Goal: Task Accomplishment & Management: Manage account settings

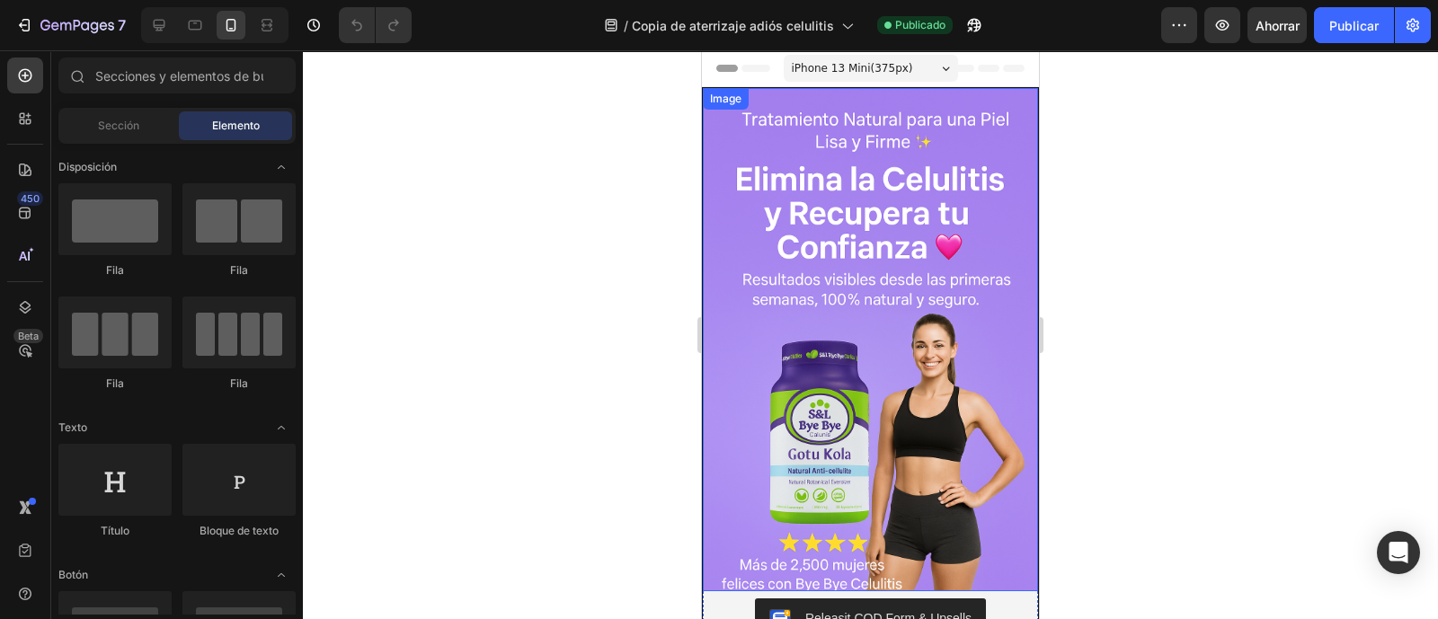
drag, startPoint x: 914, startPoint y: 359, endPoint x: 914, endPoint y: 378, distance: 19.8
click at [914, 359] on img at bounding box center [870, 339] width 335 height 503
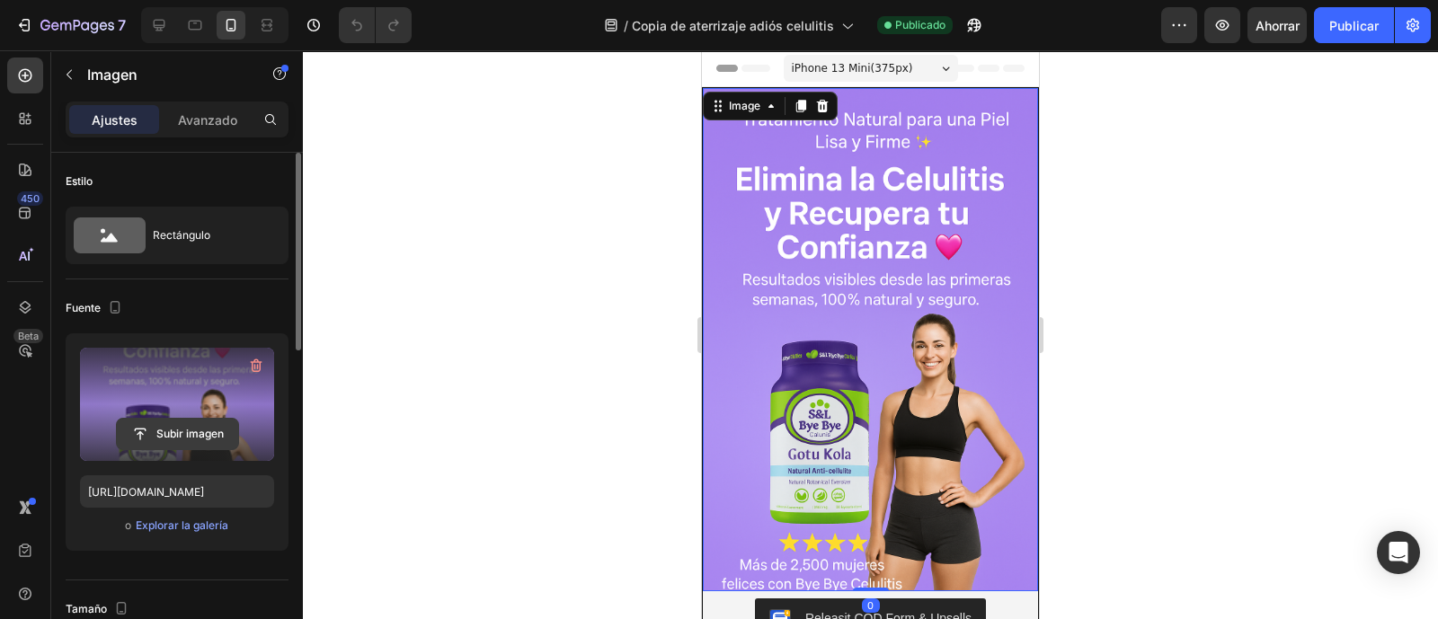
click at [203, 427] on input "file" at bounding box center [177, 434] width 121 height 31
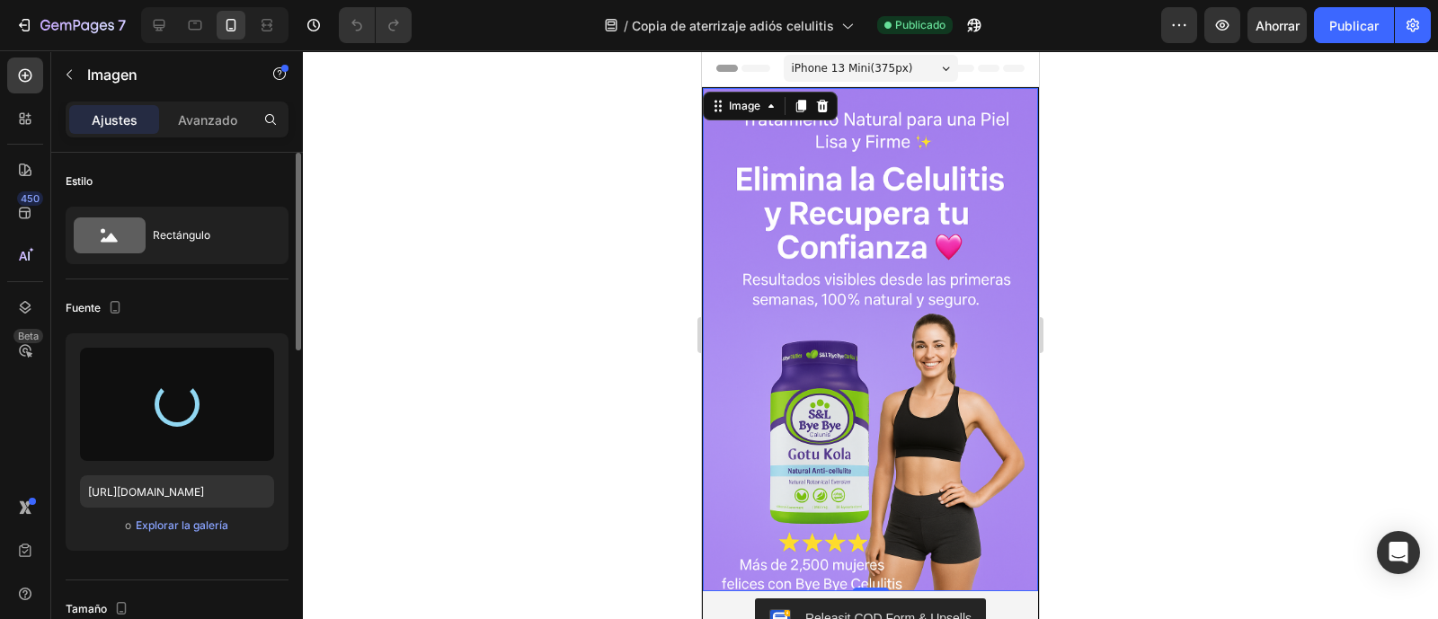
type input "https://cdn.shopify.com/s/files/1/0772/1284/4269/files/gempages_586030181030822…"
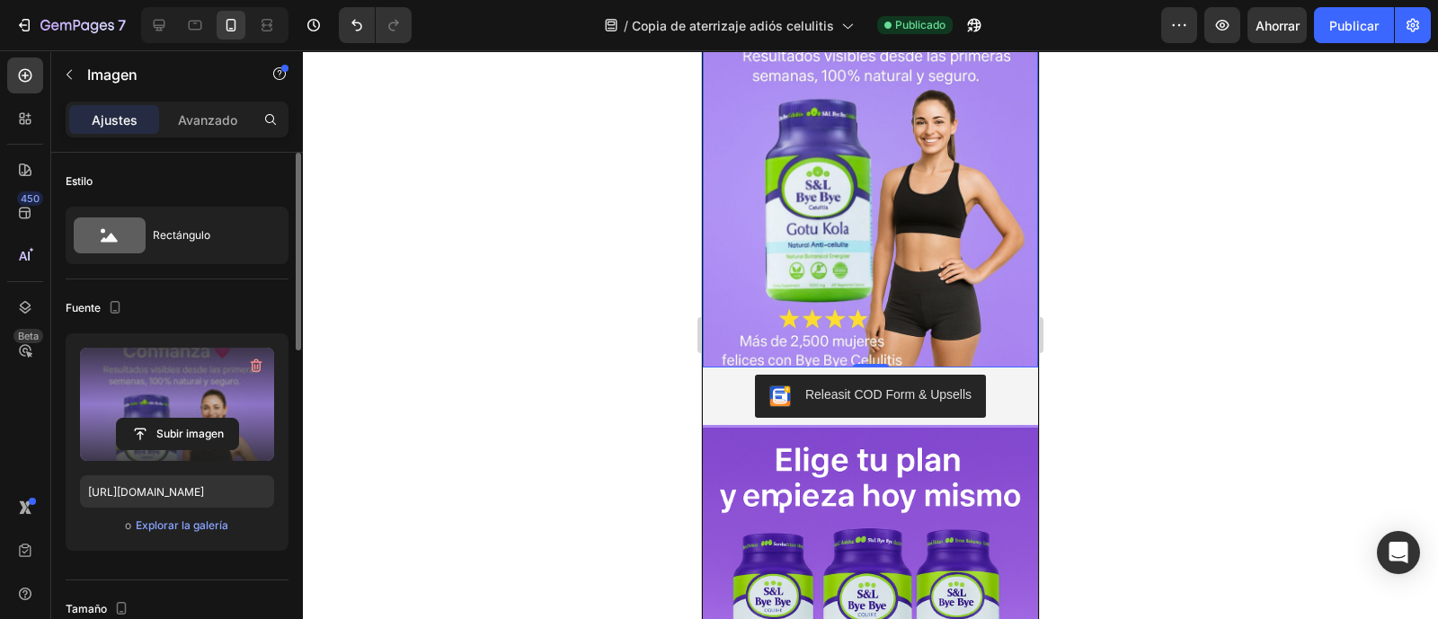
scroll to position [224, 0]
click at [1344, 27] on font "Publicar" at bounding box center [1354, 25] width 49 height 15
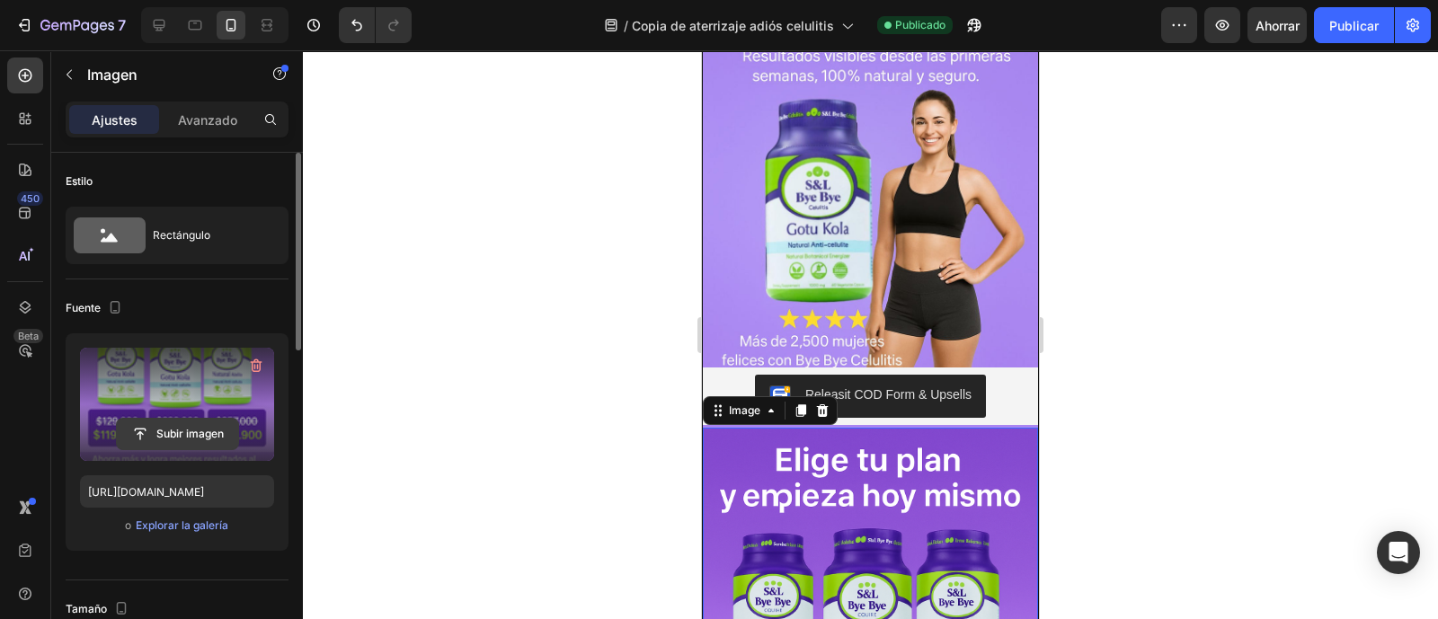
click at [165, 431] on input "file" at bounding box center [177, 434] width 121 height 31
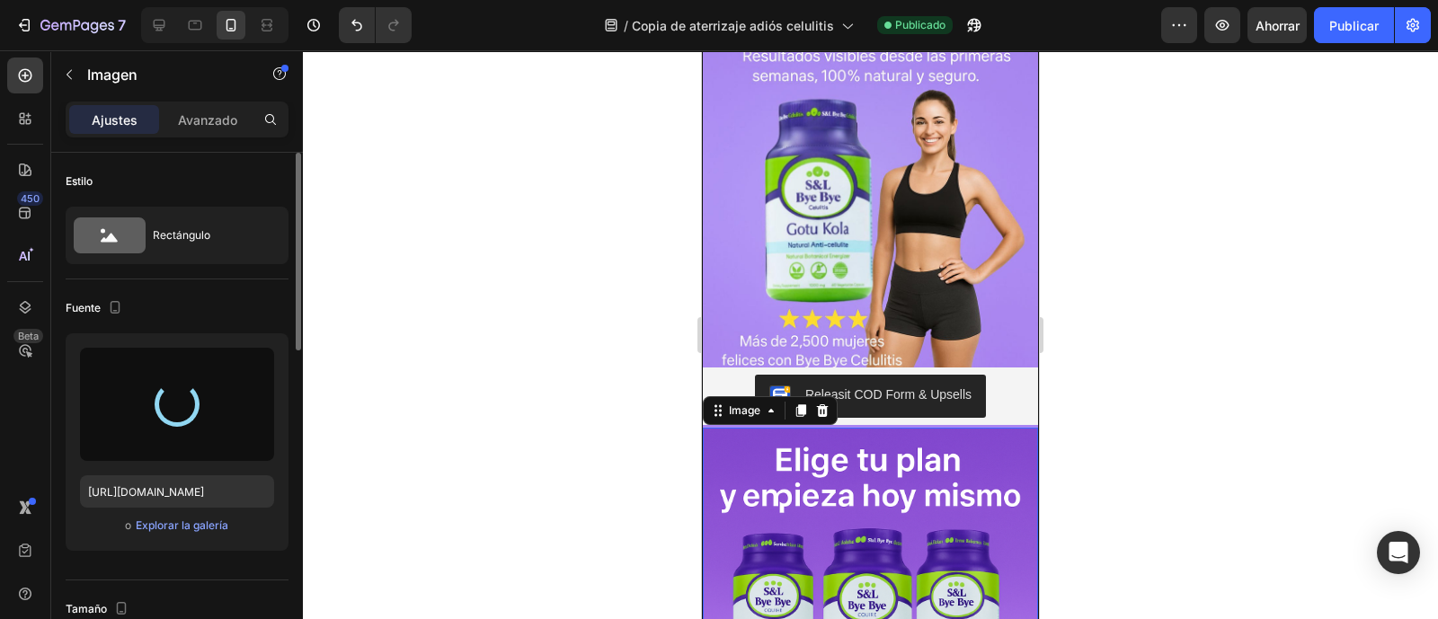
type input "https://cdn.shopify.com/s/files/1/0772/1284/4269/files/gempages_586030181030822…"
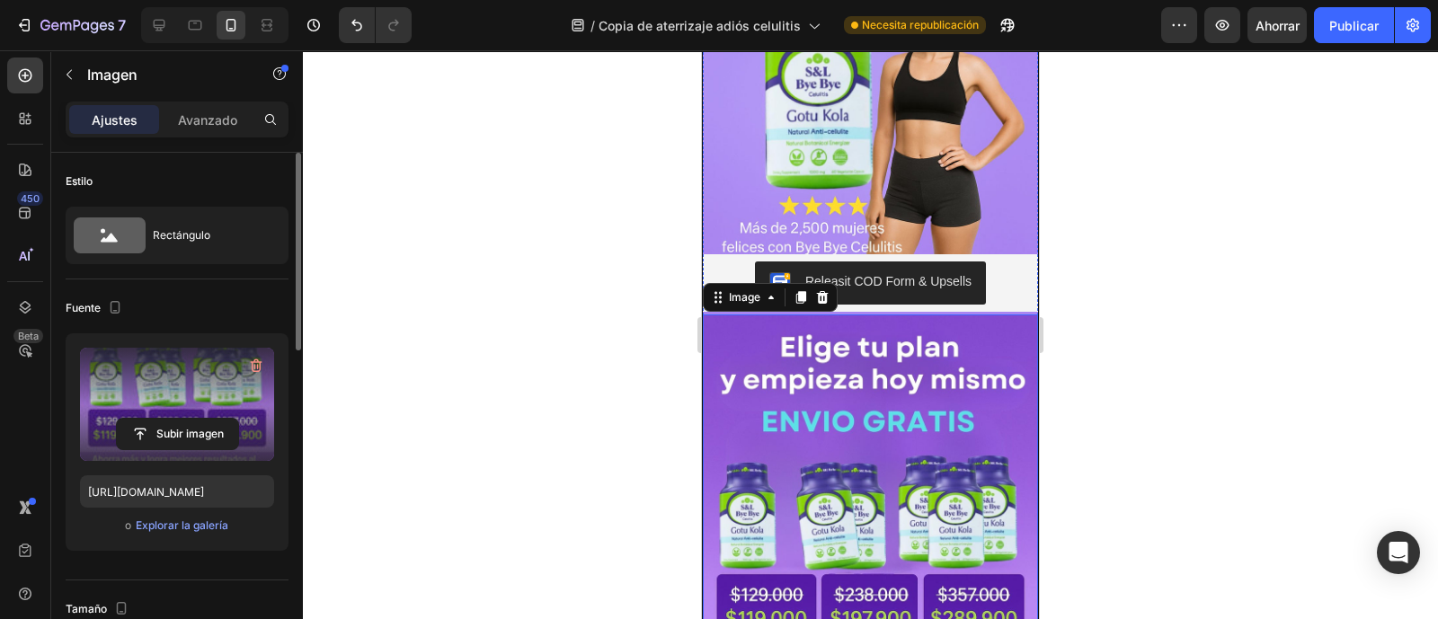
scroll to position [0, 0]
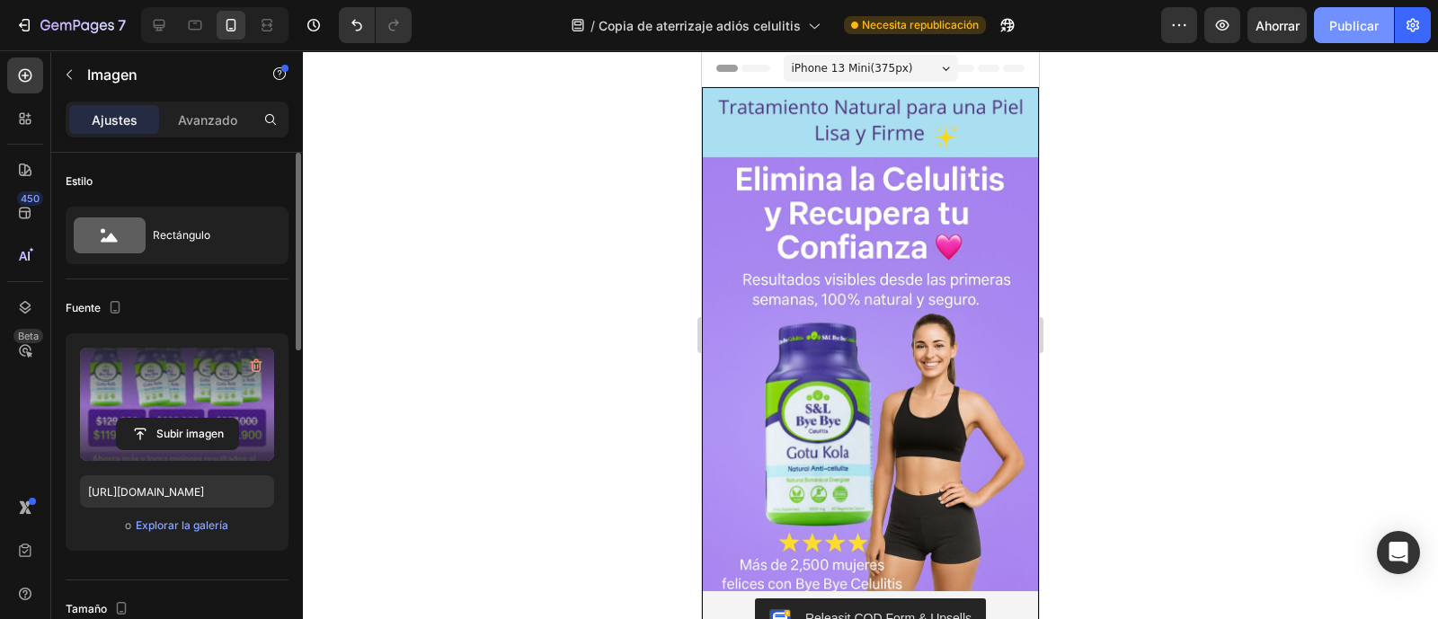
click at [1344, 38] on button "Publicar" at bounding box center [1354, 25] width 80 height 36
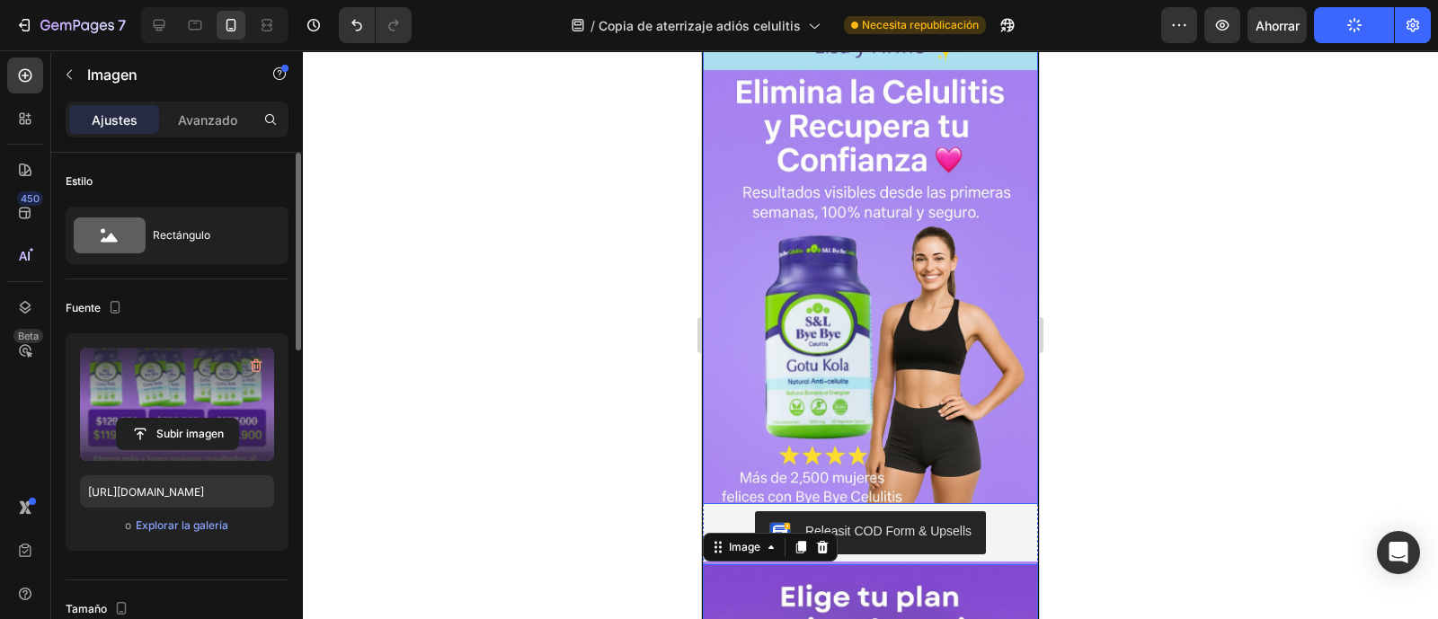
scroll to position [337, 0]
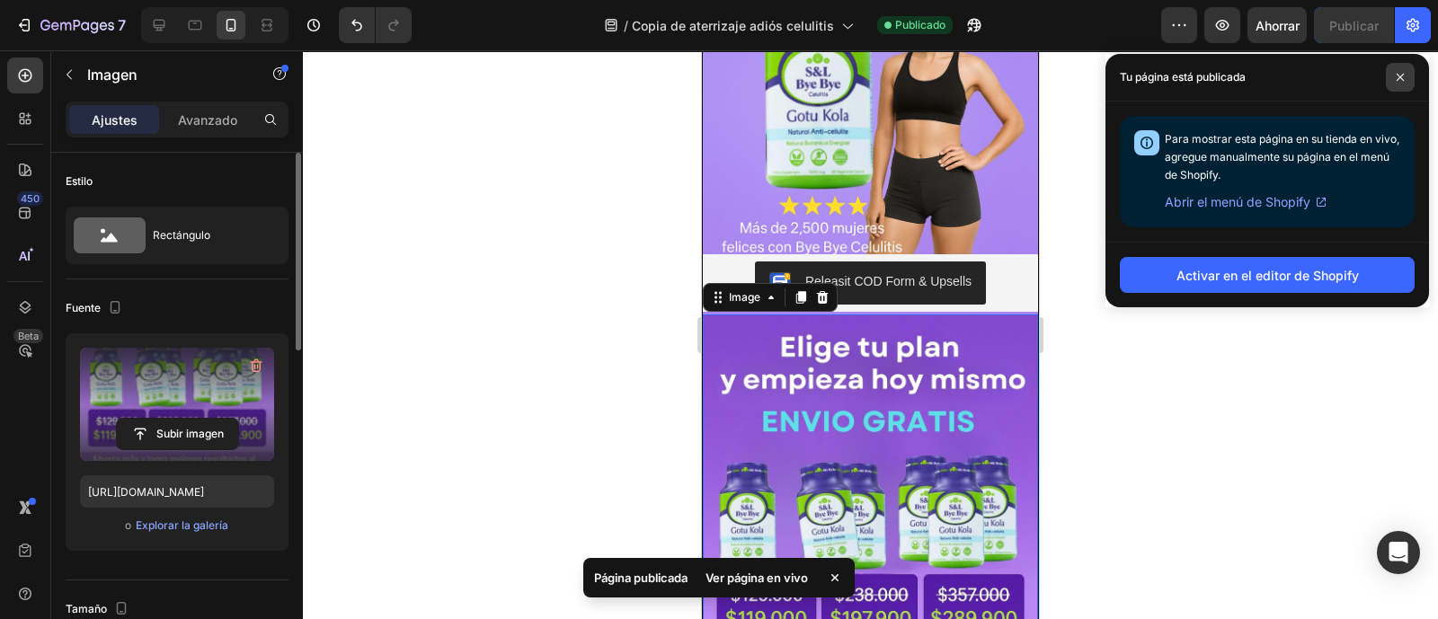
click at [1396, 73] on icon at bounding box center [1400, 77] width 9 height 9
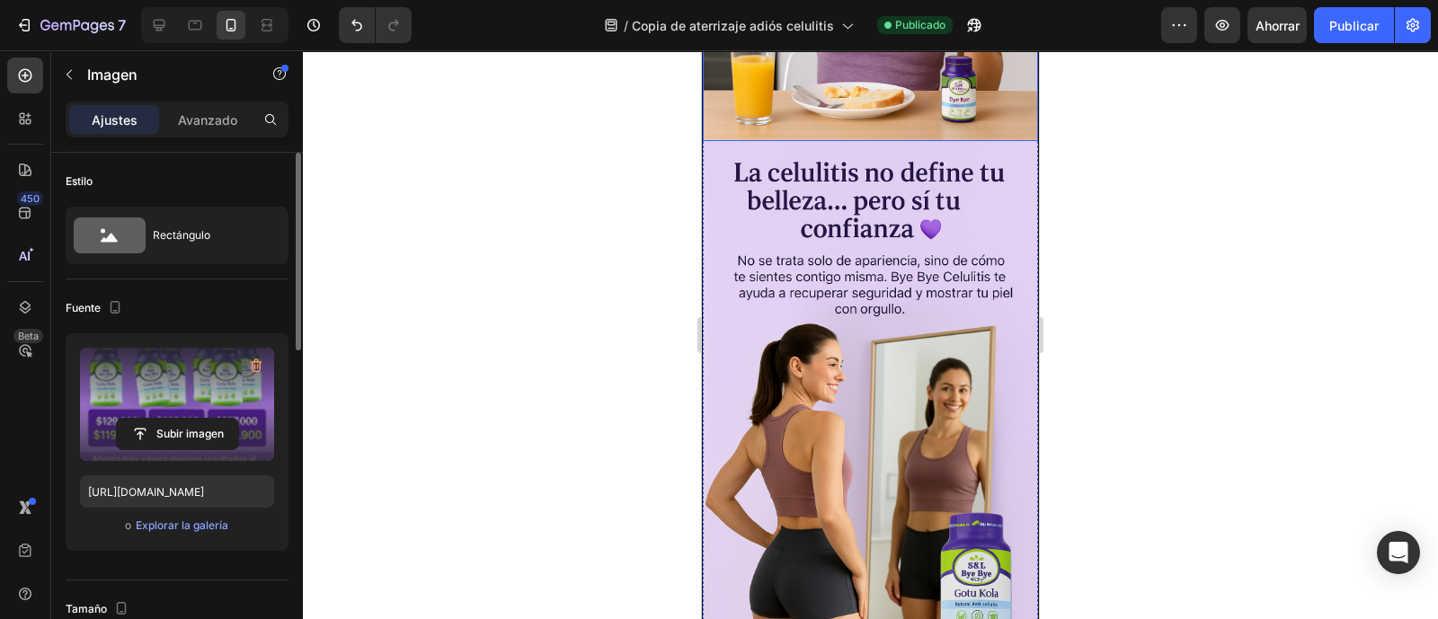
scroll to position [1910, 0]
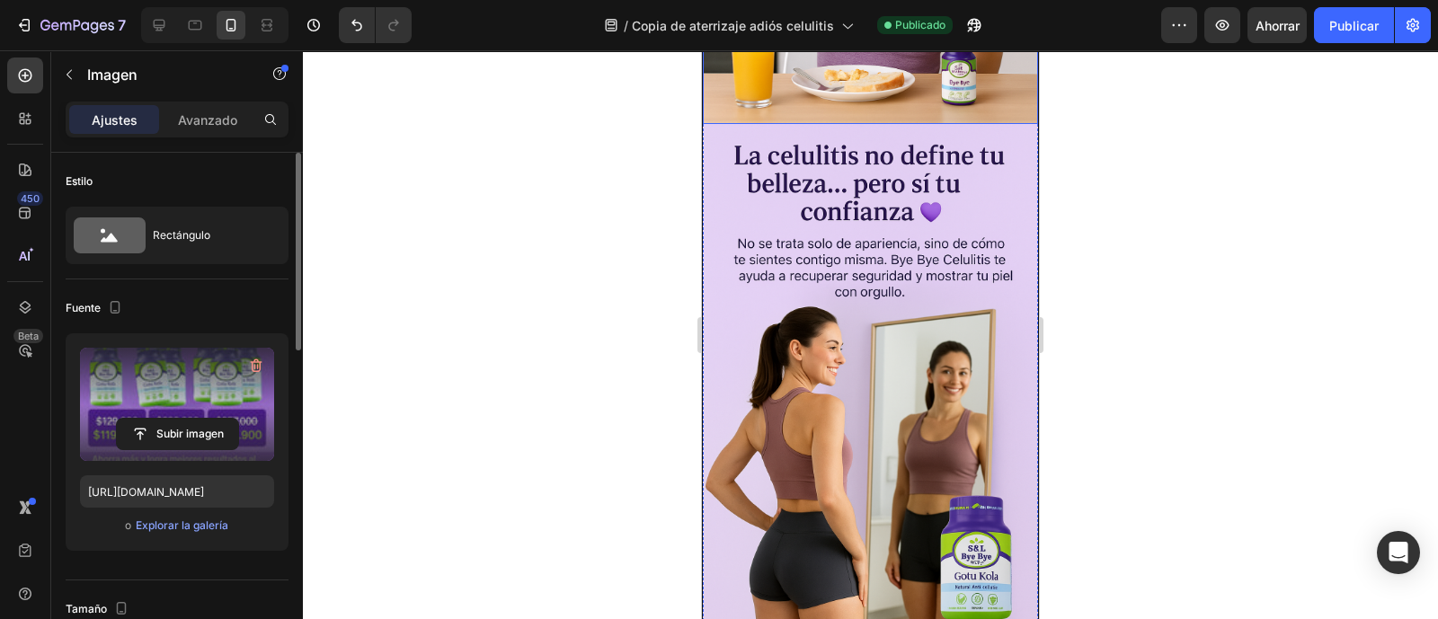
click at [952, 411] on img at bounding box center [870, 375] width 335 height 503
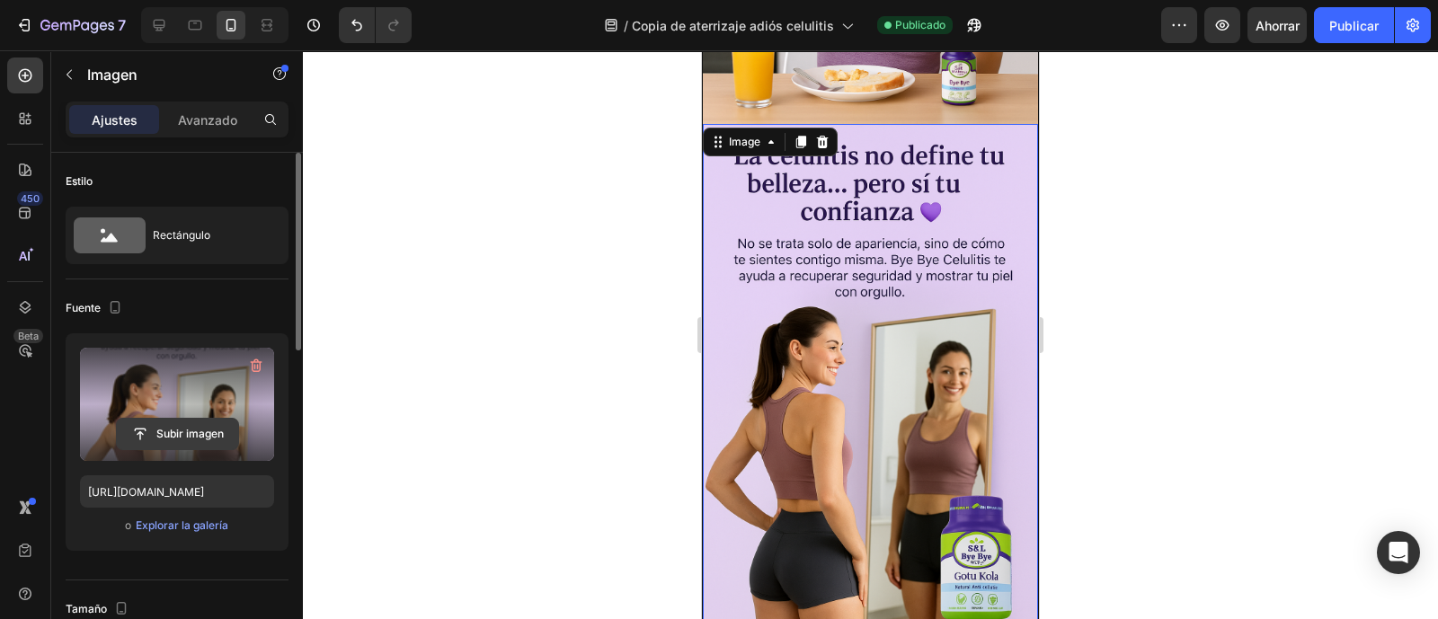
click at [182, 438] on input "file" at bounding box center [177, 434] width 121 height 31
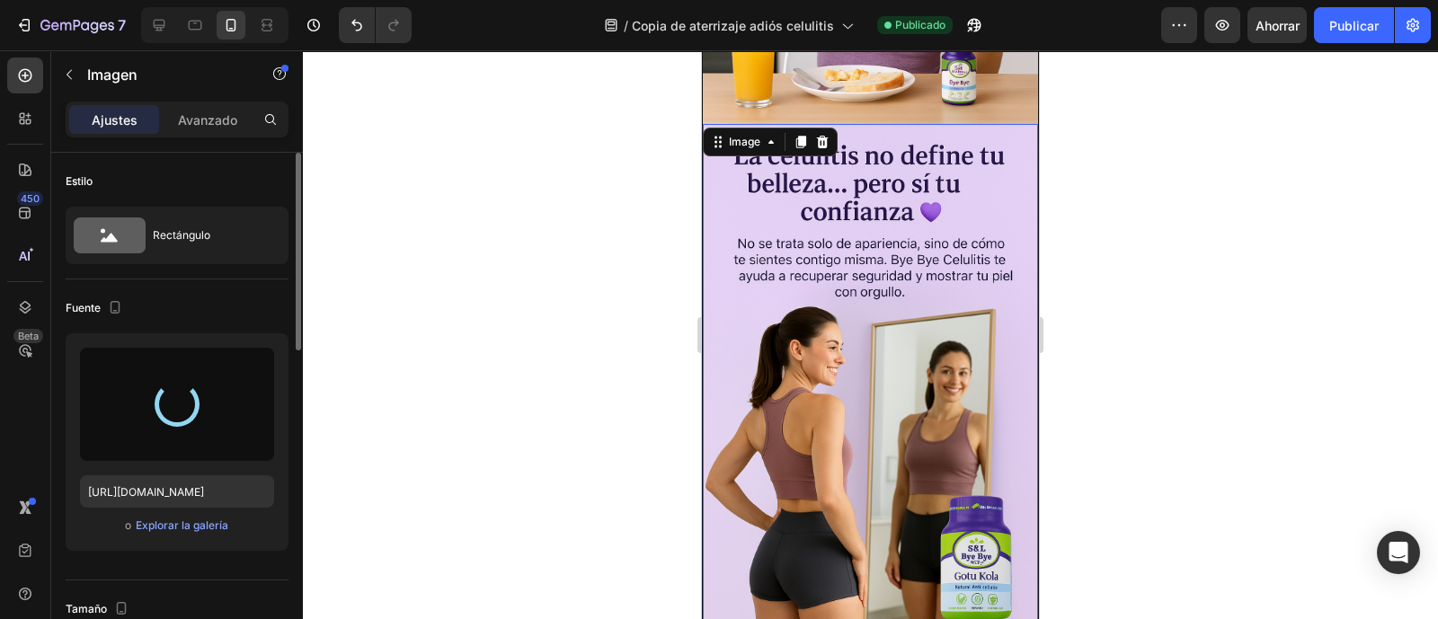
type input "https://cdn.shopify.com/s/files/1/0772/1284/4269/files/gempages_586030181030822…"
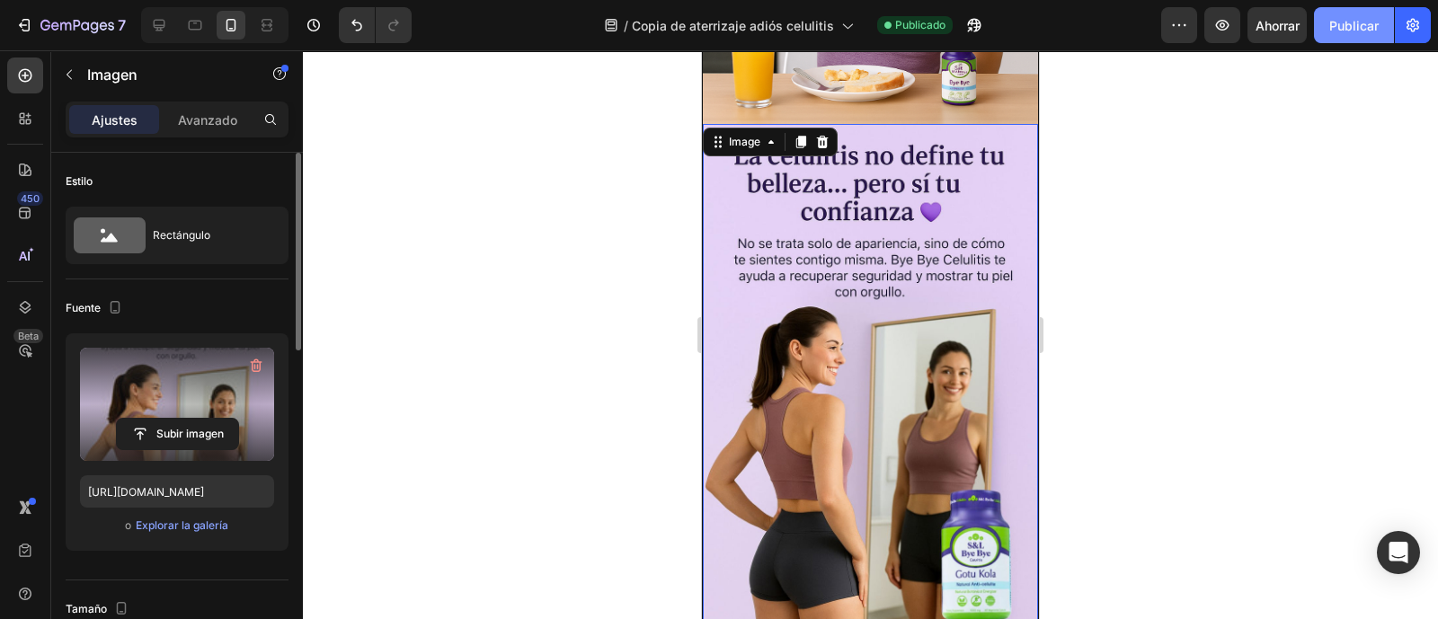
click at [1344, 10] on button "Publicar" at bounding box center [1354, 25] width 80 height 36
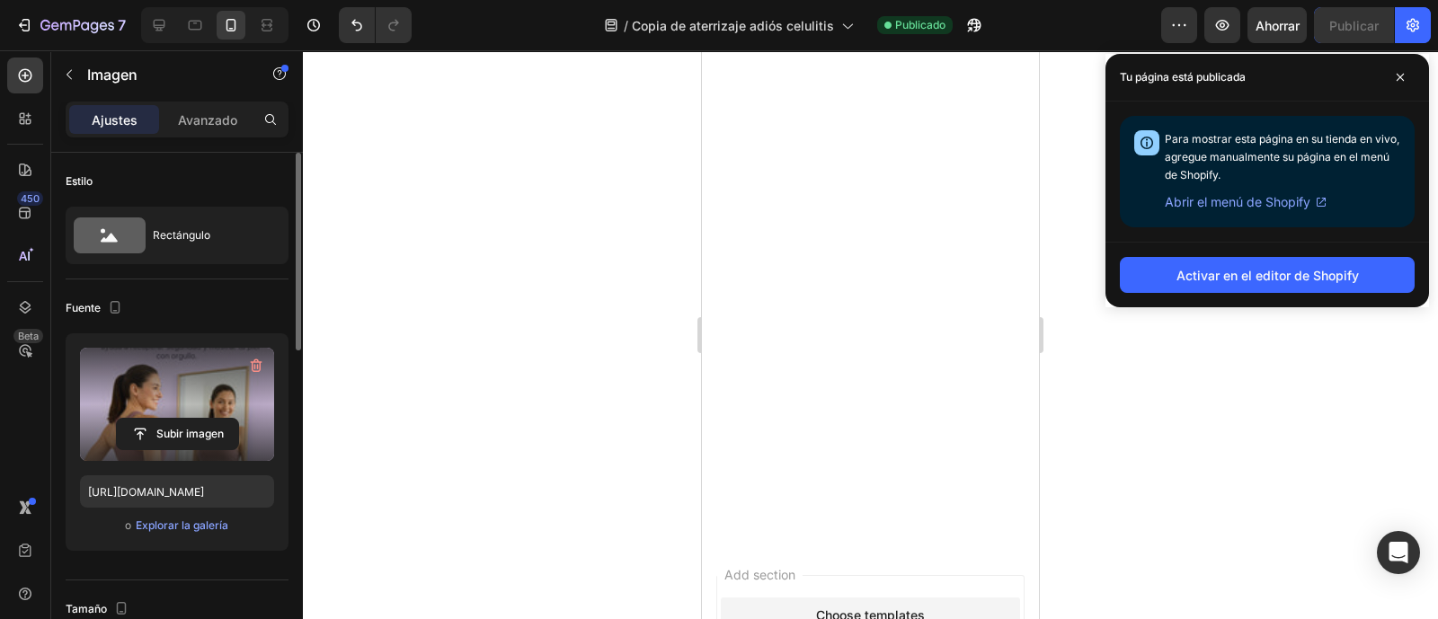
scroll to position [3370, 0]
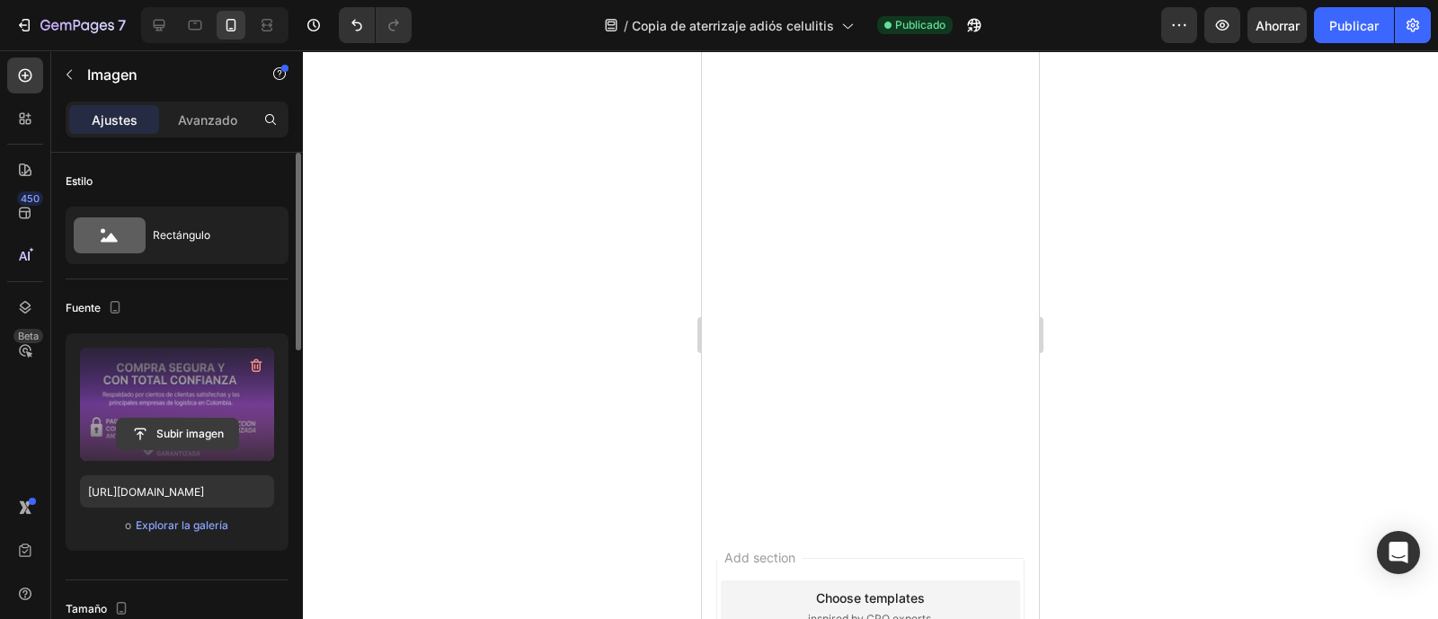
click at [187, 427] on input "file" at bounding box center [177, 434] width 121 height 31
click at [169, 395] on label at bounding box center [177, 404] width 194 height 113
click at [169, 419] on input "file" at bounding box center [177, 434] width 121 height 31
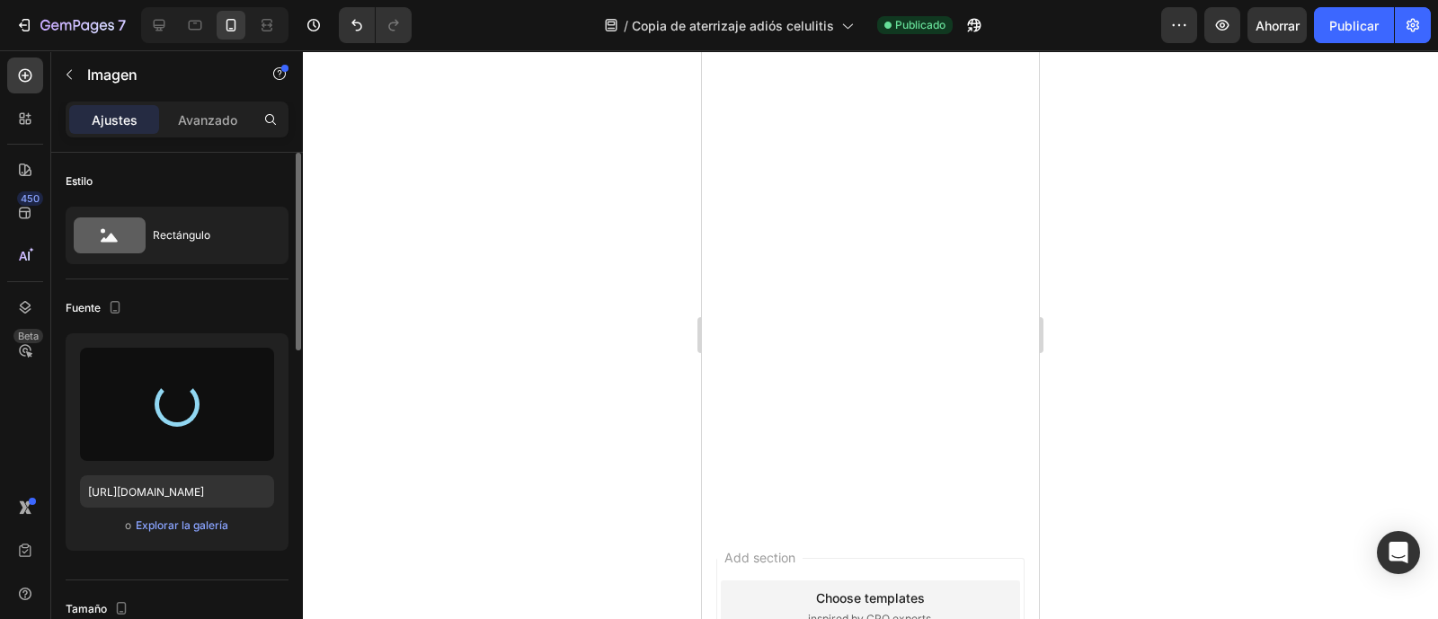
type input "https://cdn.shopify.com/s/files/1/0772/1284/4269/files/gempages_586030181030822…"
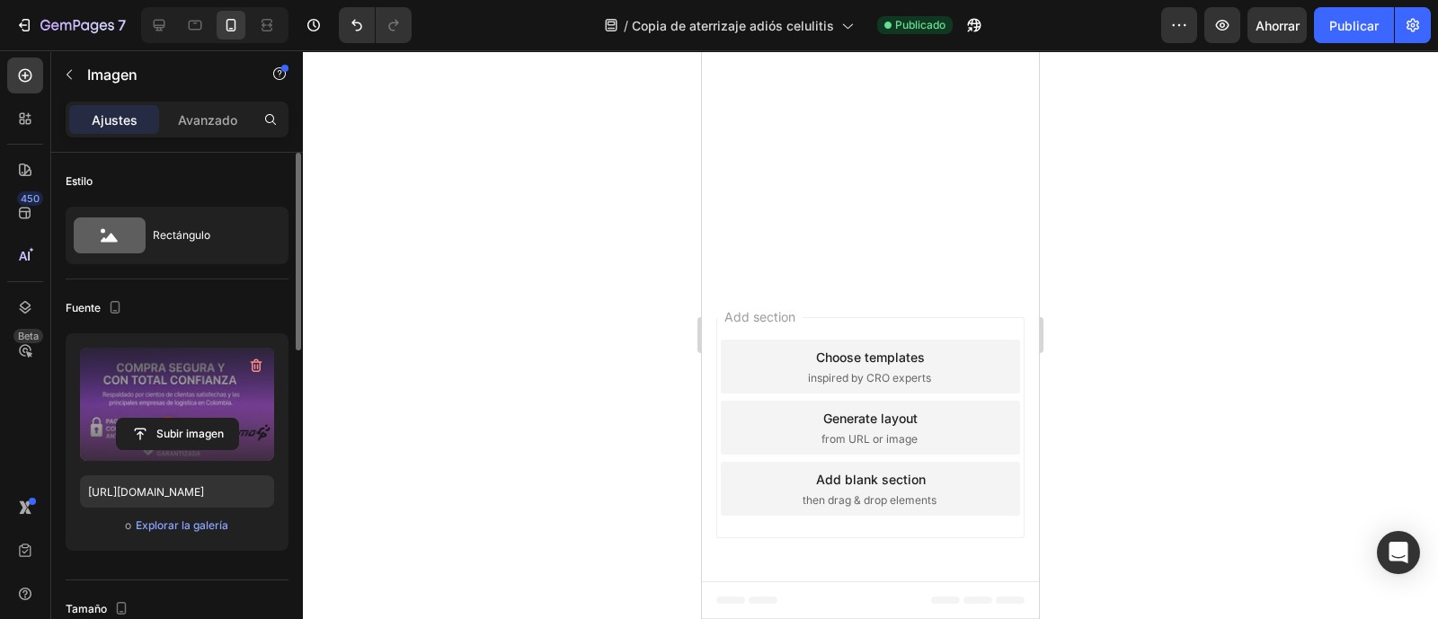
scroll to position [4270, 0]
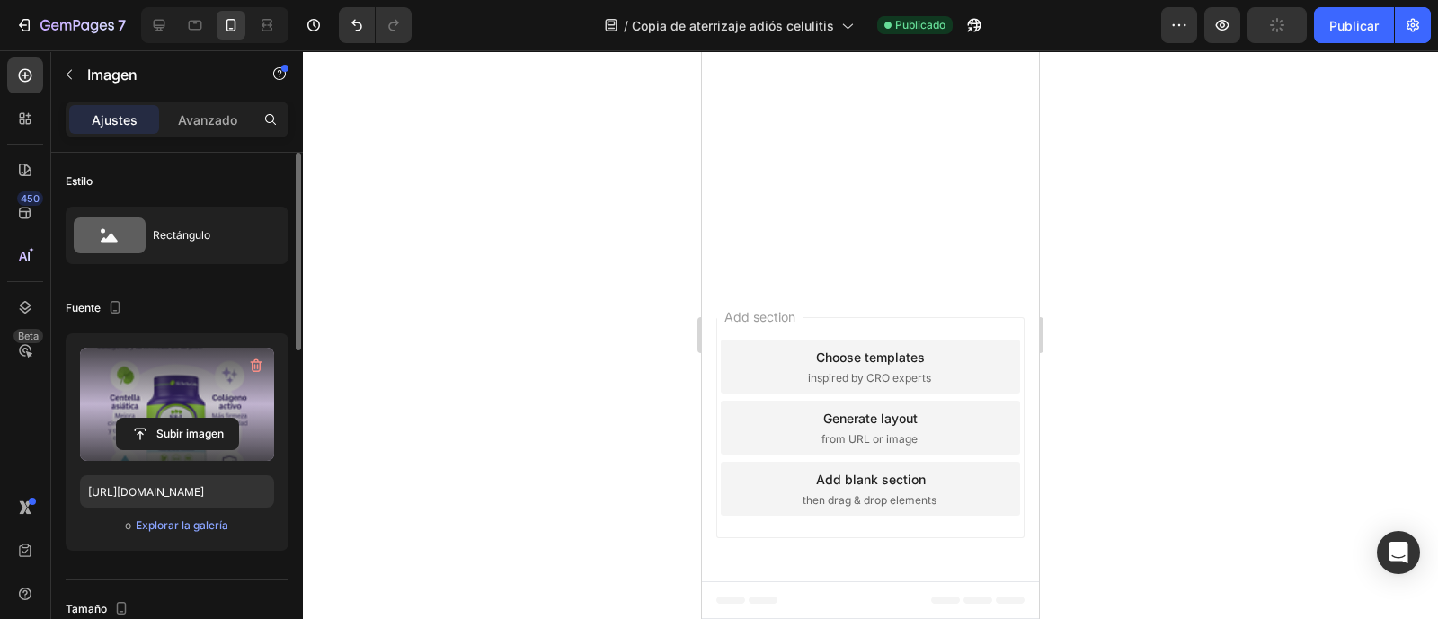
click at [174, 412] on label at bounding box center [177, 404] width 194 height 113
click at [174, 419] on input "file" at bounding box center [177, 434] width 121 height 31
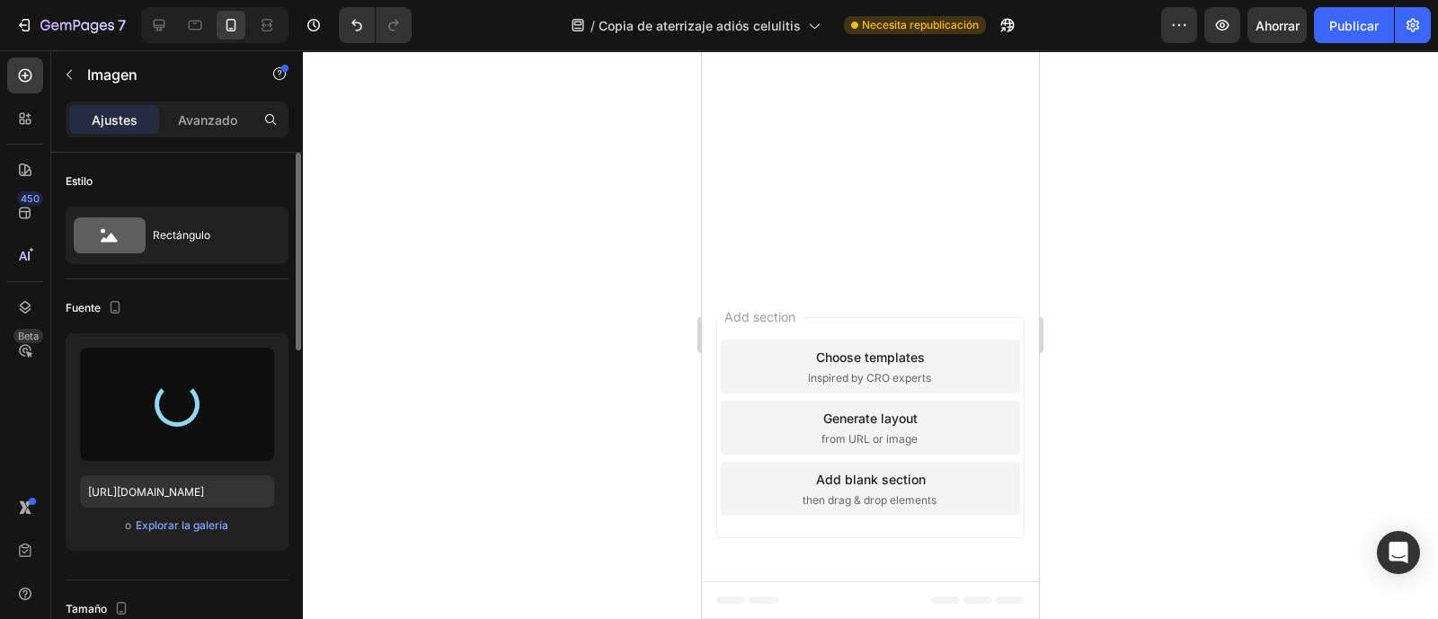
type input "https://cdn.shopify.com/s/files/1/0772/1284/4269/files/gempages_586030181030822…"
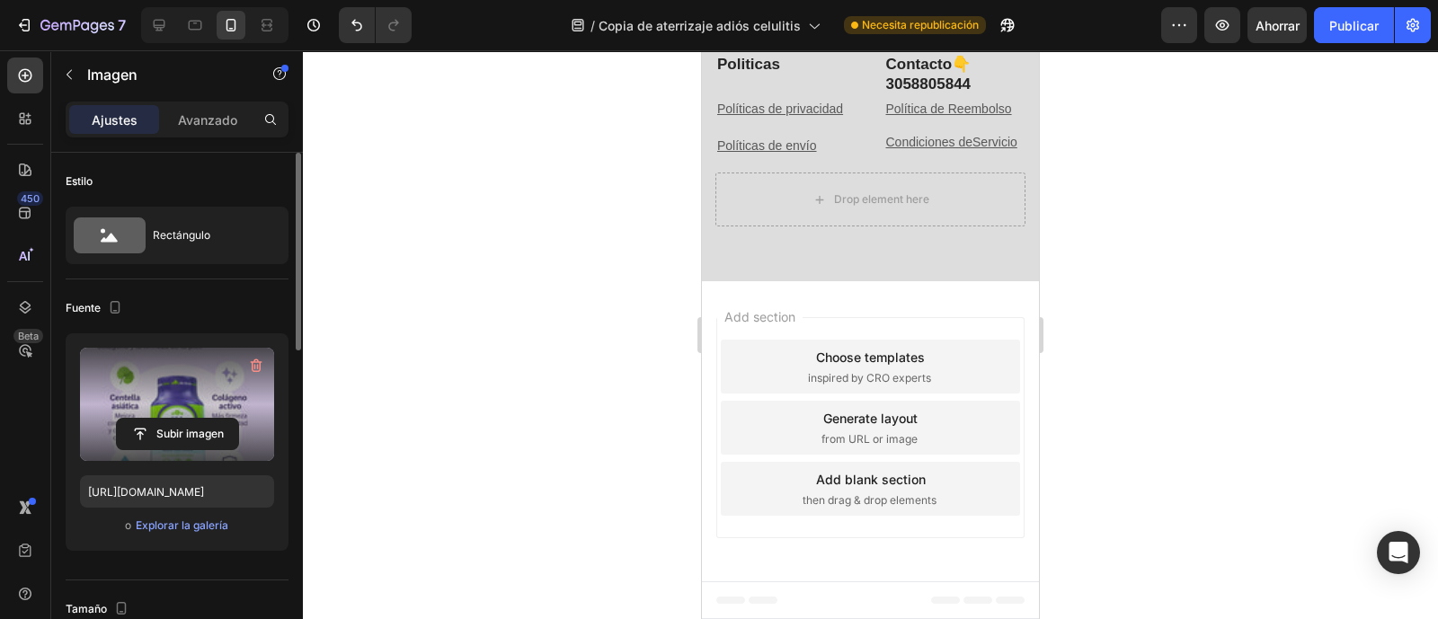
scroll to position [4832, 0]
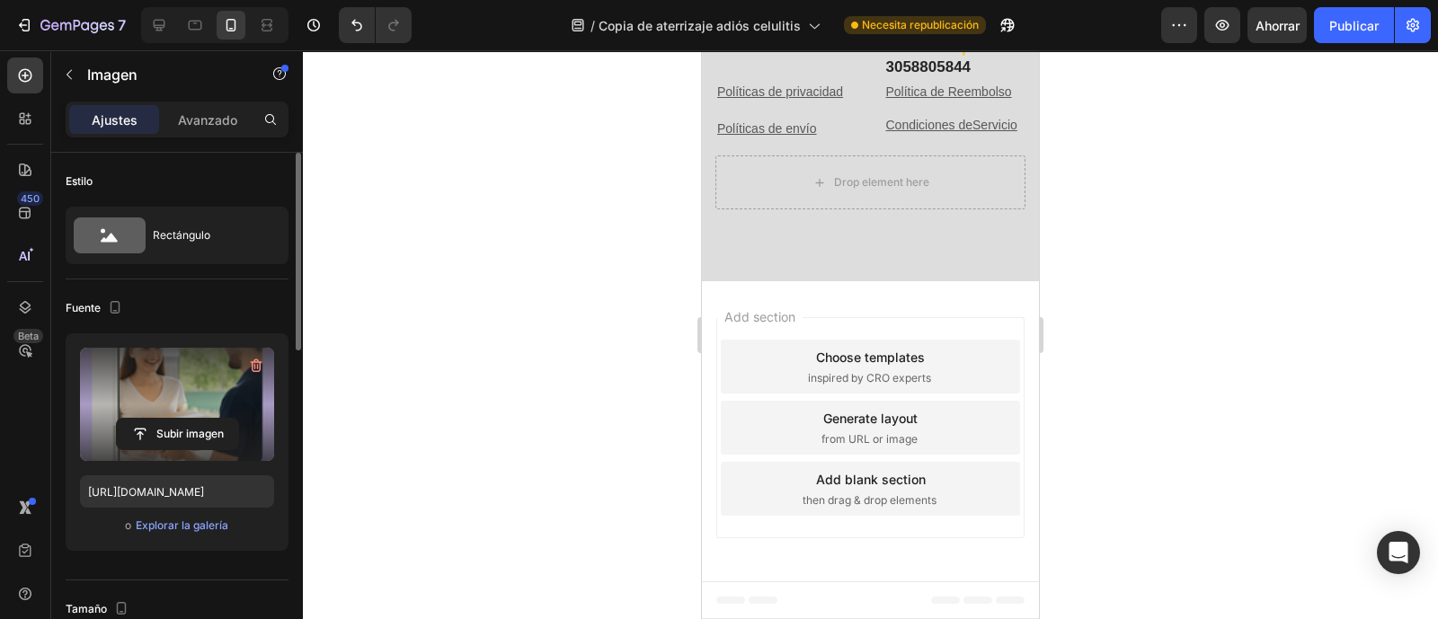
click at [182, 396] on label at bounding box center [177, 404] width 194 height 113
click at [182, 419] on input "file" at bounding box center [177, 434] width 121 height 31
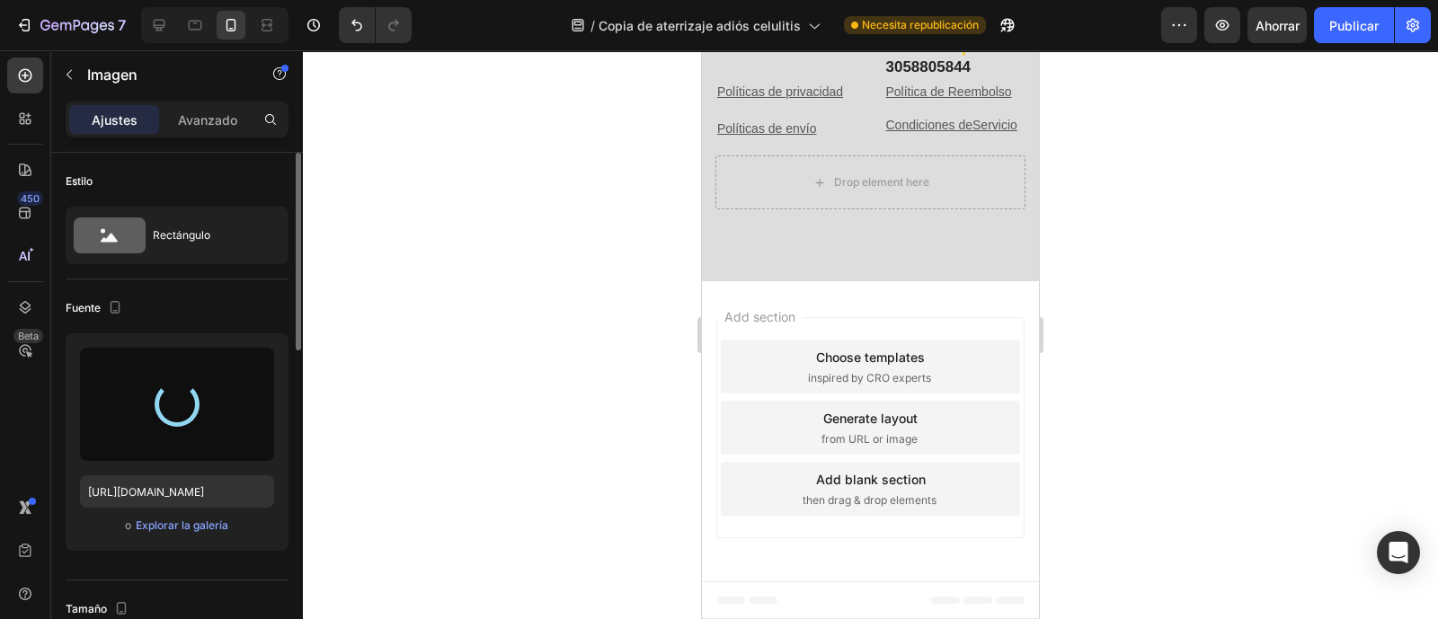
type input "https://cdn.shopify.com/s/files/1/0772/1284/4269/files/gempages_586030181030822…"
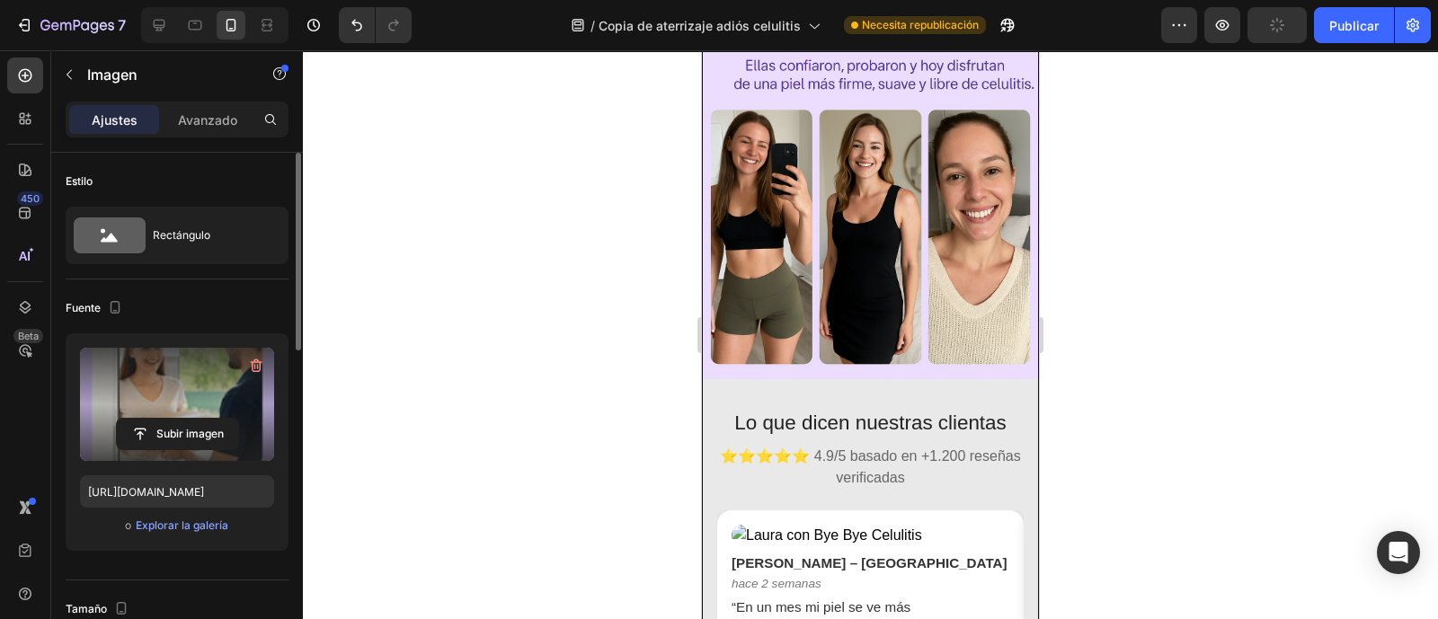
scroll to position [3186, 0]
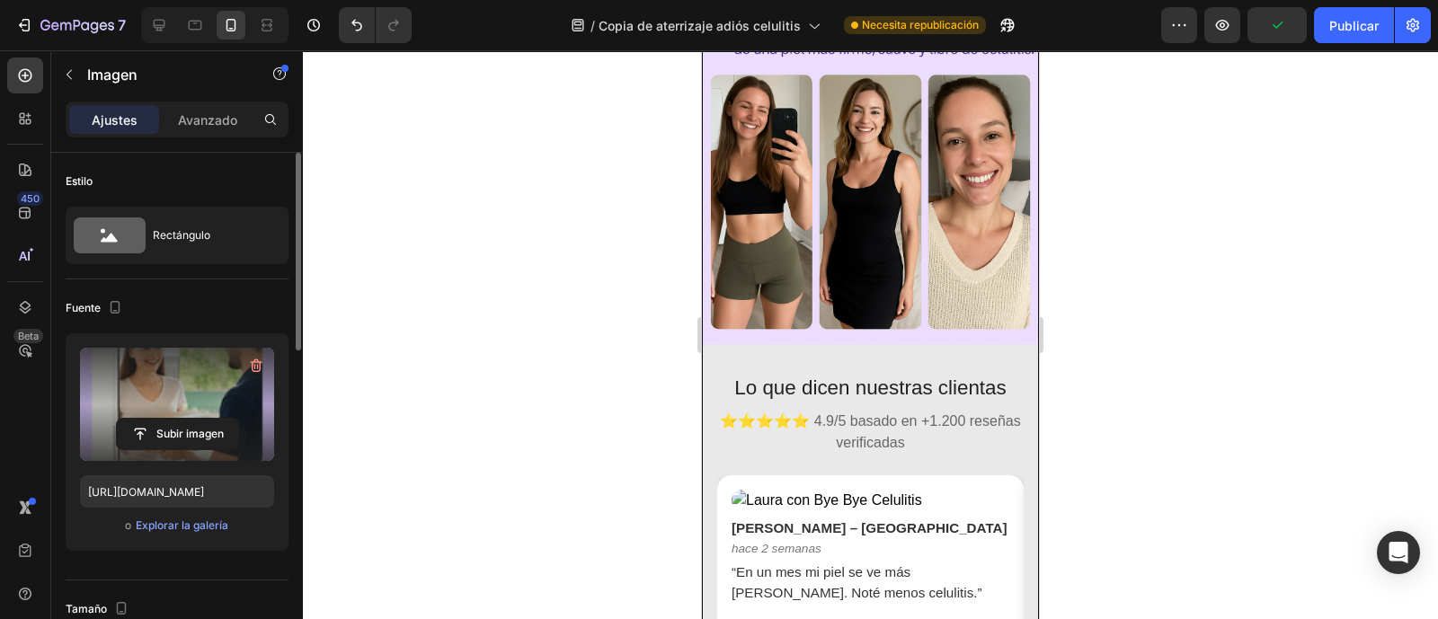
drag, startPoint x: 1355, startPoint y: 26, endPoint x: 1353, endPoint y: 53, distance: 27.0
click at [1356, 25] on font "Publicar" at bounding box center [1354, 25] width 49 height 15
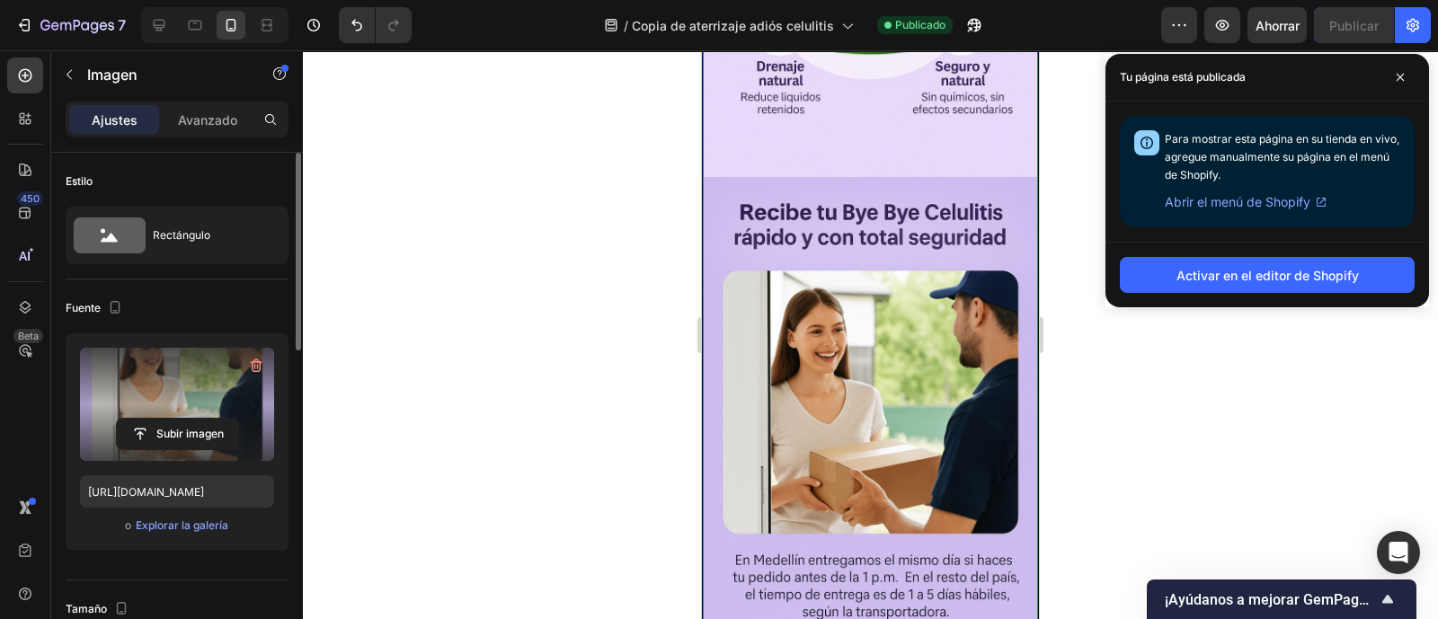
scroll to position [4685, 0]
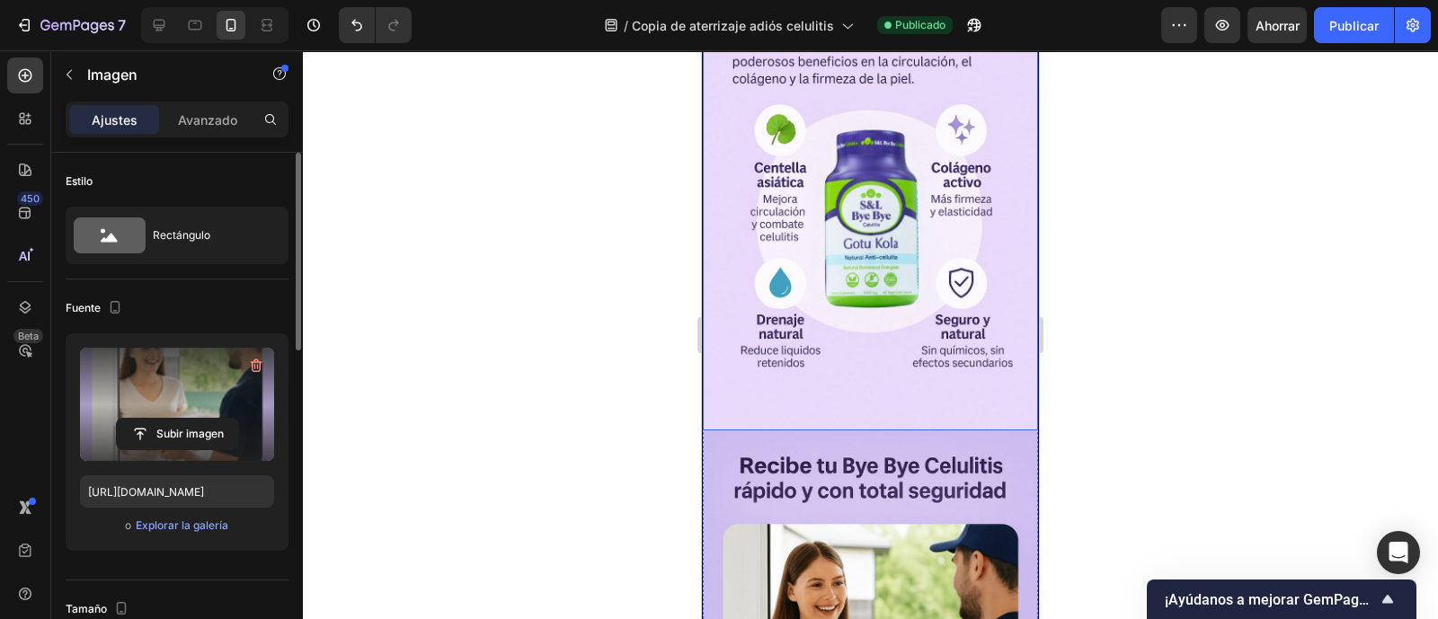
scroll to position [4909, 0]
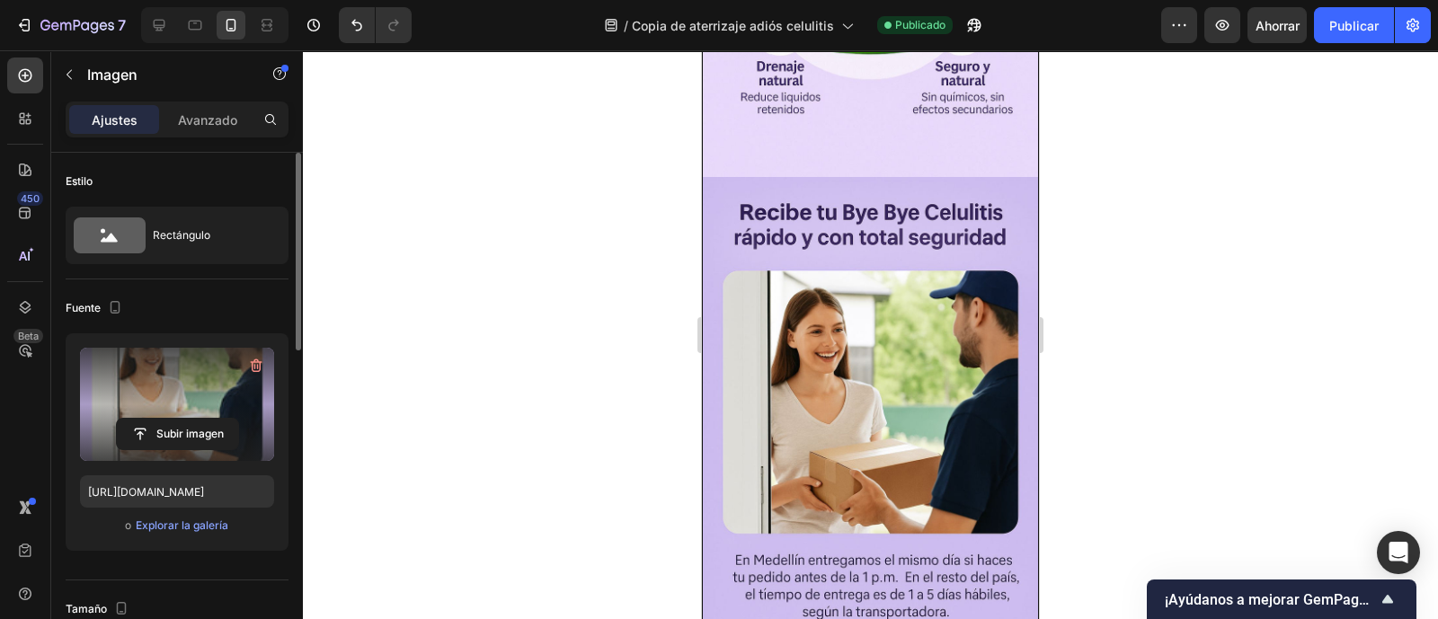
click at [906, 370] on img at bounding box center [870, 428] width 335 height 503
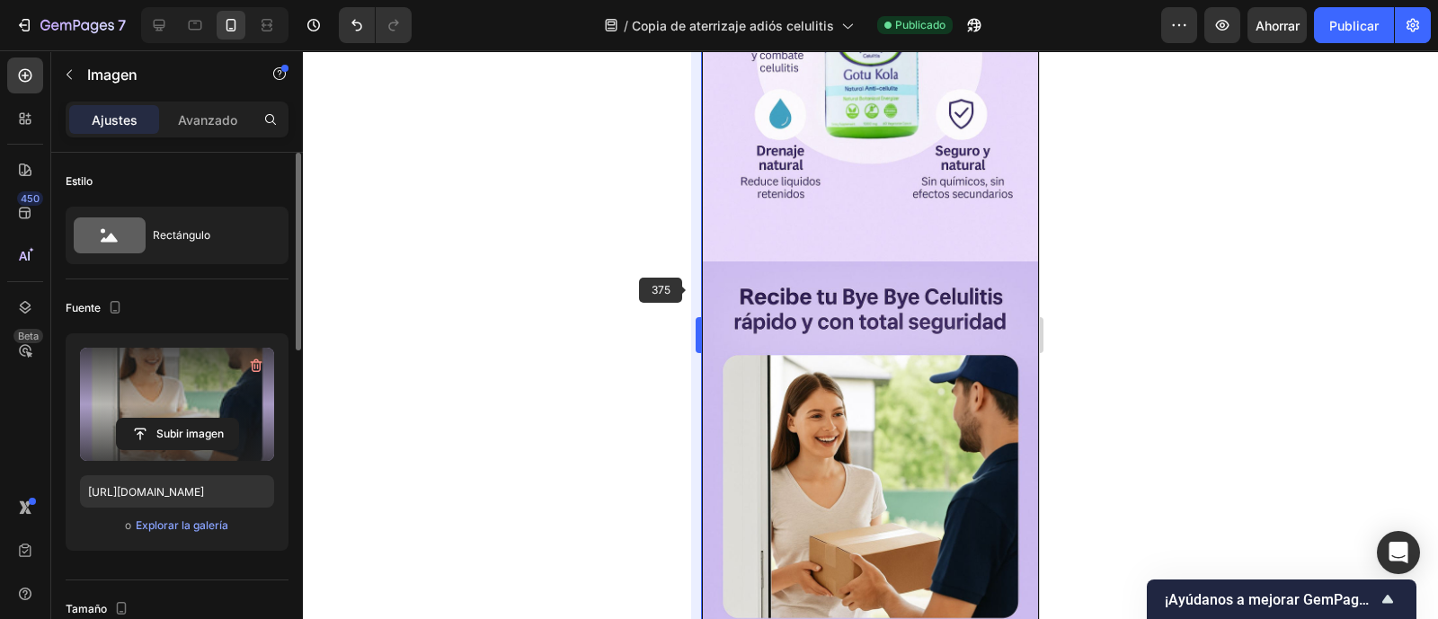
scroll to position [4685, 0]
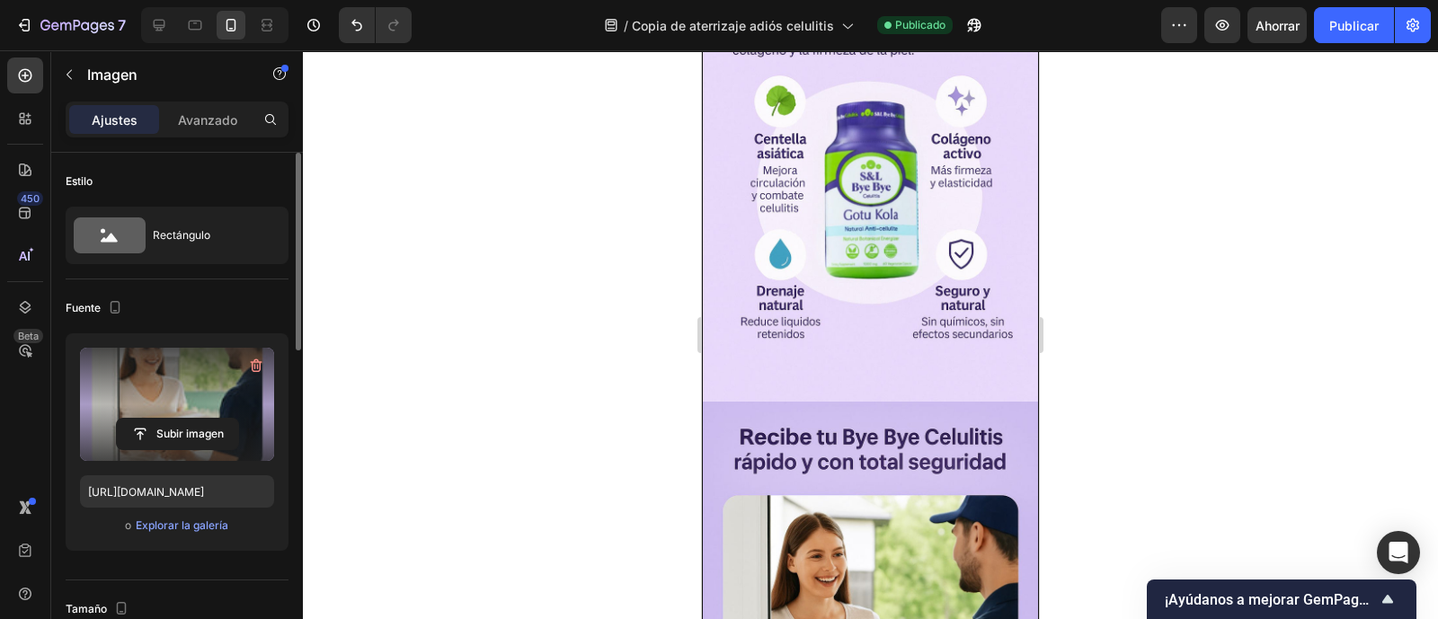
click at [640, 289] on div at bounding box center [870, 334] width 1135 height 569
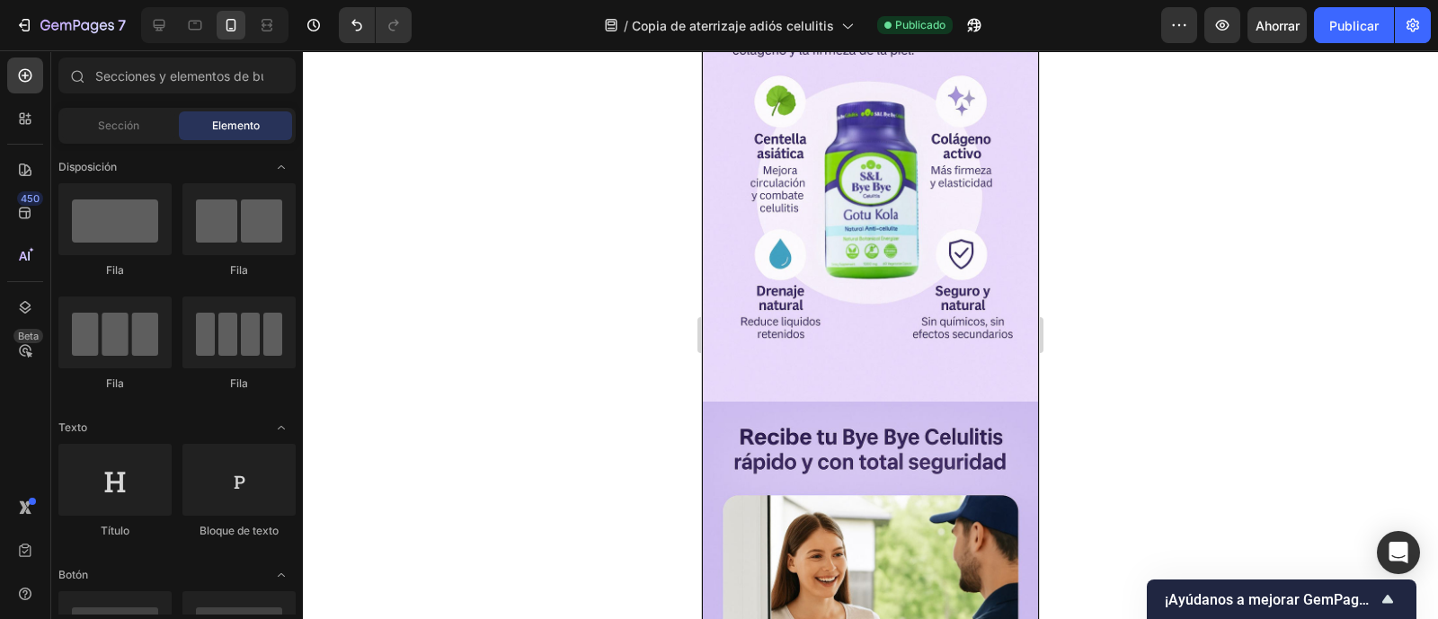
click at [1178, 282] on div at bounding box center [870, 334] width 1135 height 569
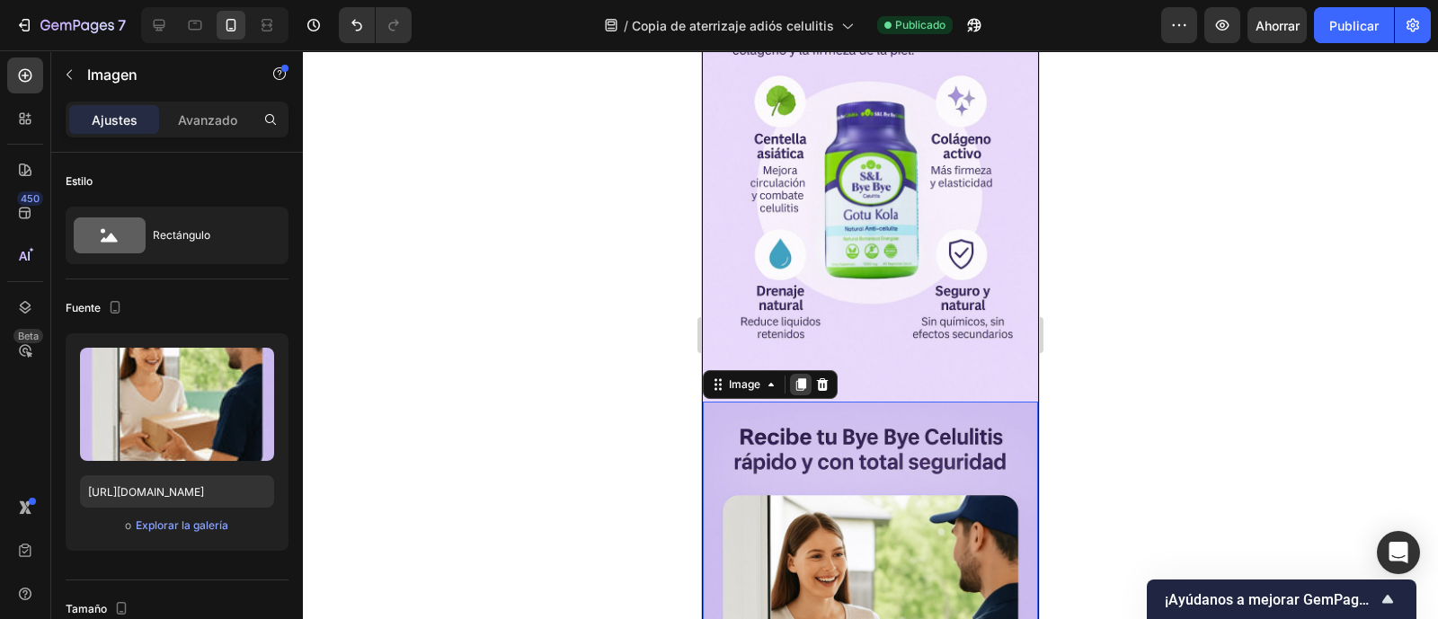
click at [803, 378] on icon at bounding box center [801, 384] width 10 height 13
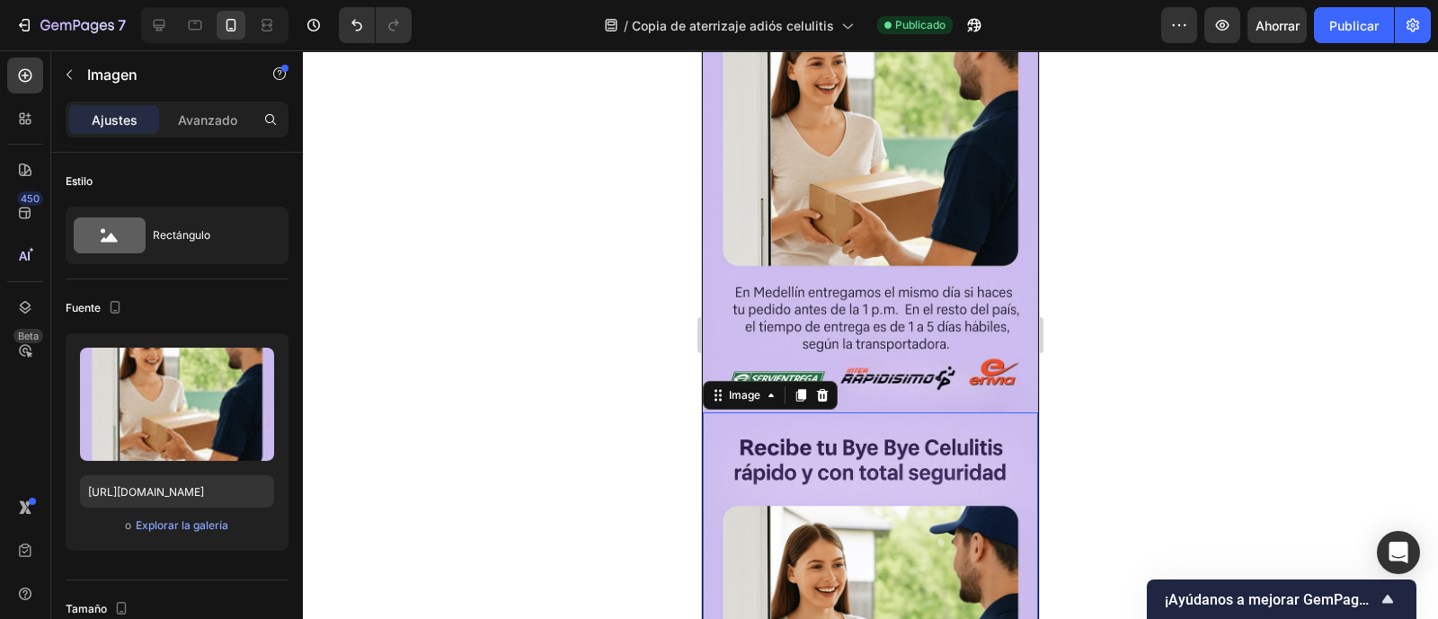
scroll to position [5193, 0]
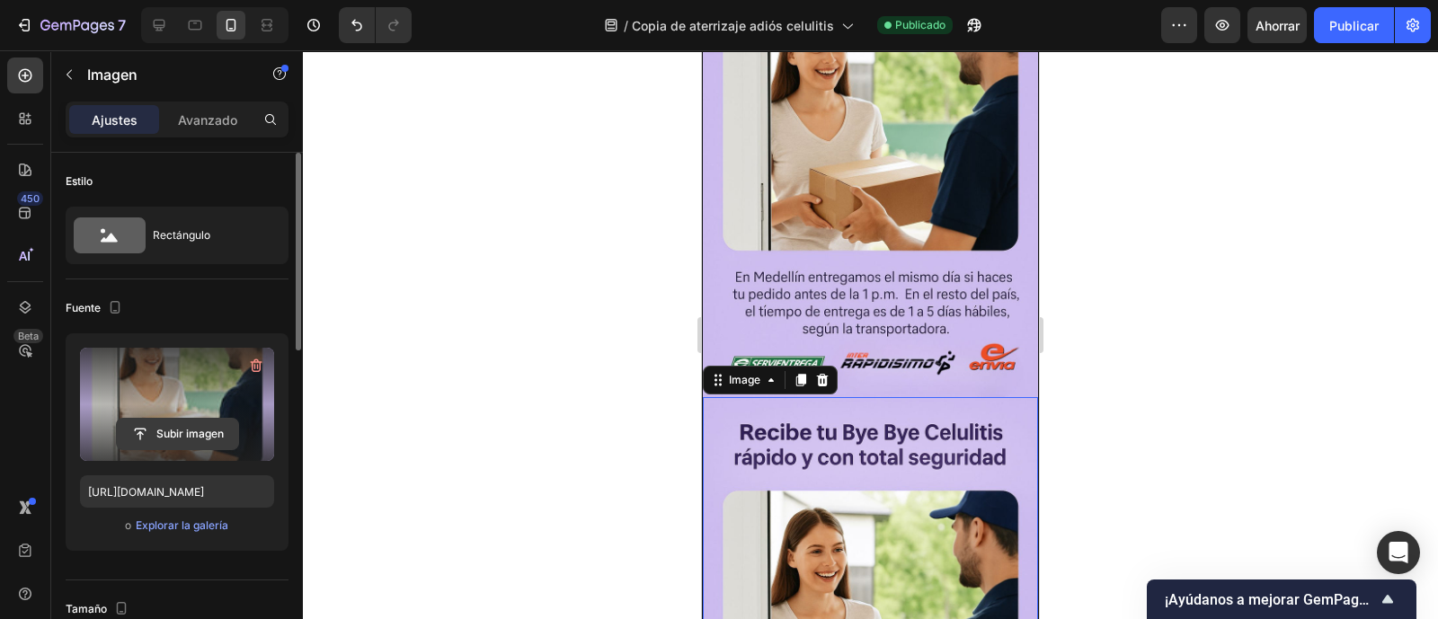
click at [186, 421] on input "file" at bounding box center [177, 434] width 121 height 31
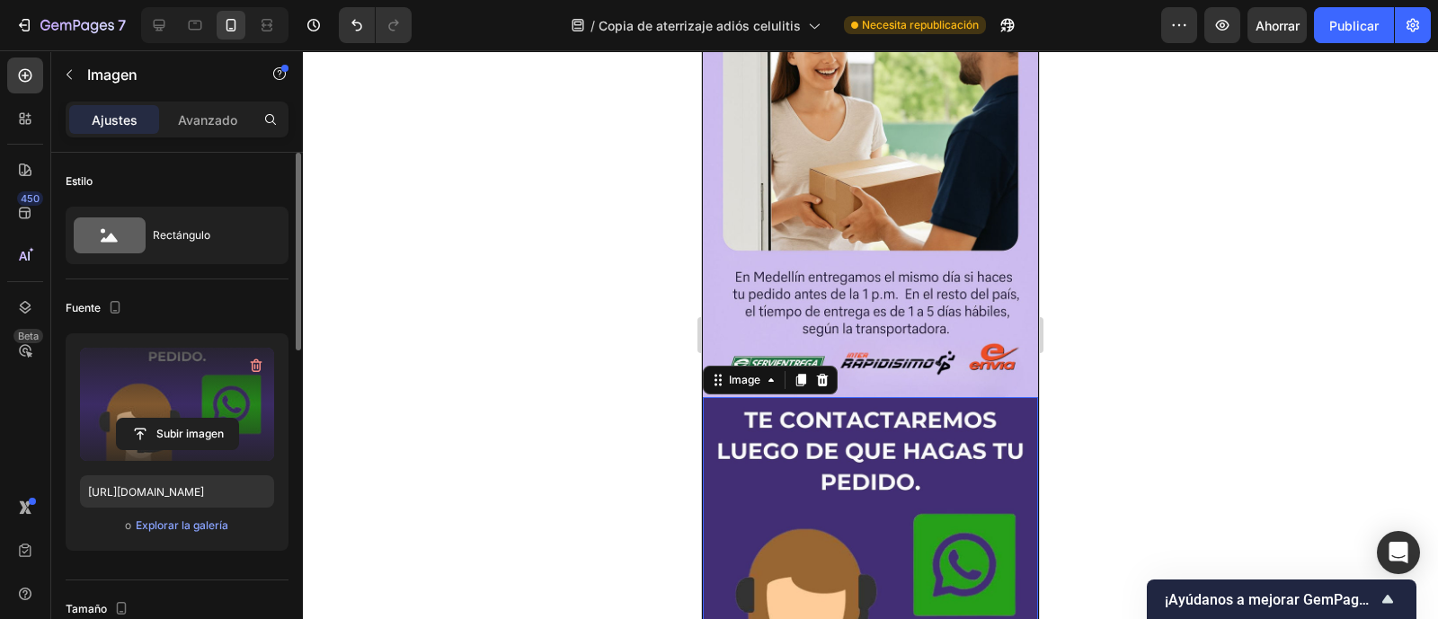
click at [831, 397] on img at bounding box center [870, 564] width 335 height 335
click at [894, 397] on img at bounding box center [870, 564] width 335 height 335
click at [179, 429] on input "file" at bounding box center [177, 434] width 121 height 31
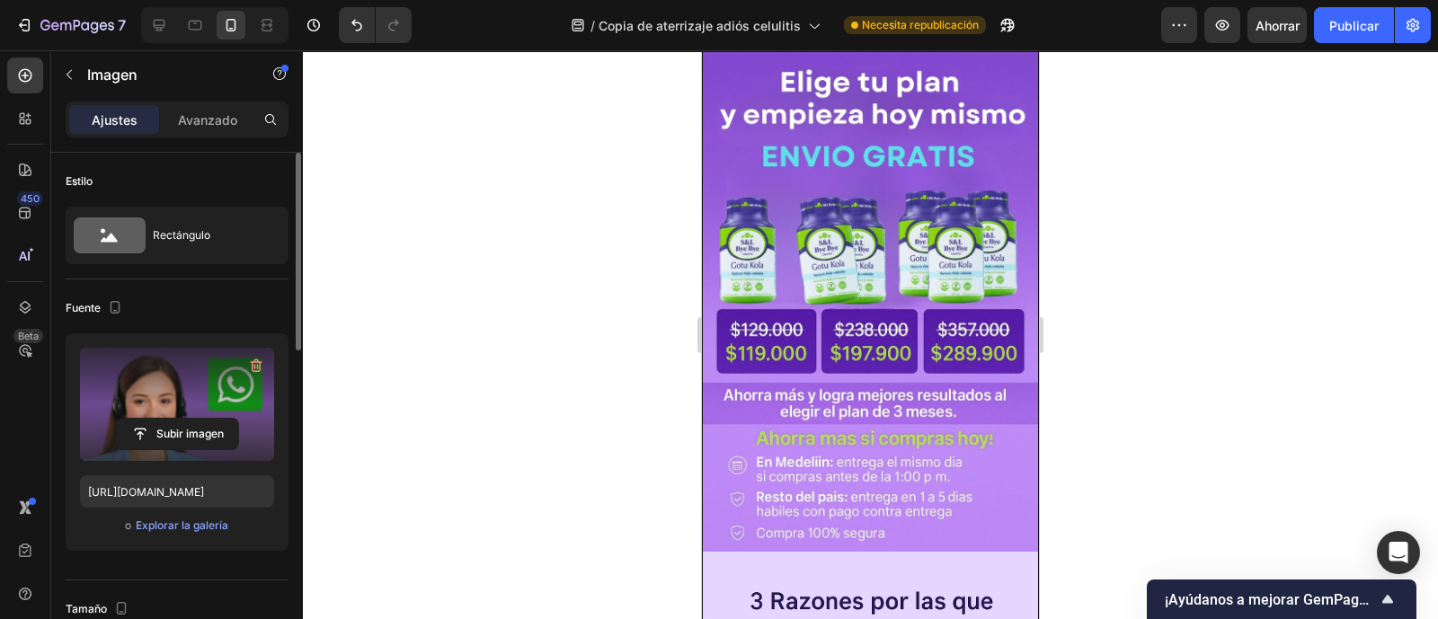
scroll to position [473, 0]
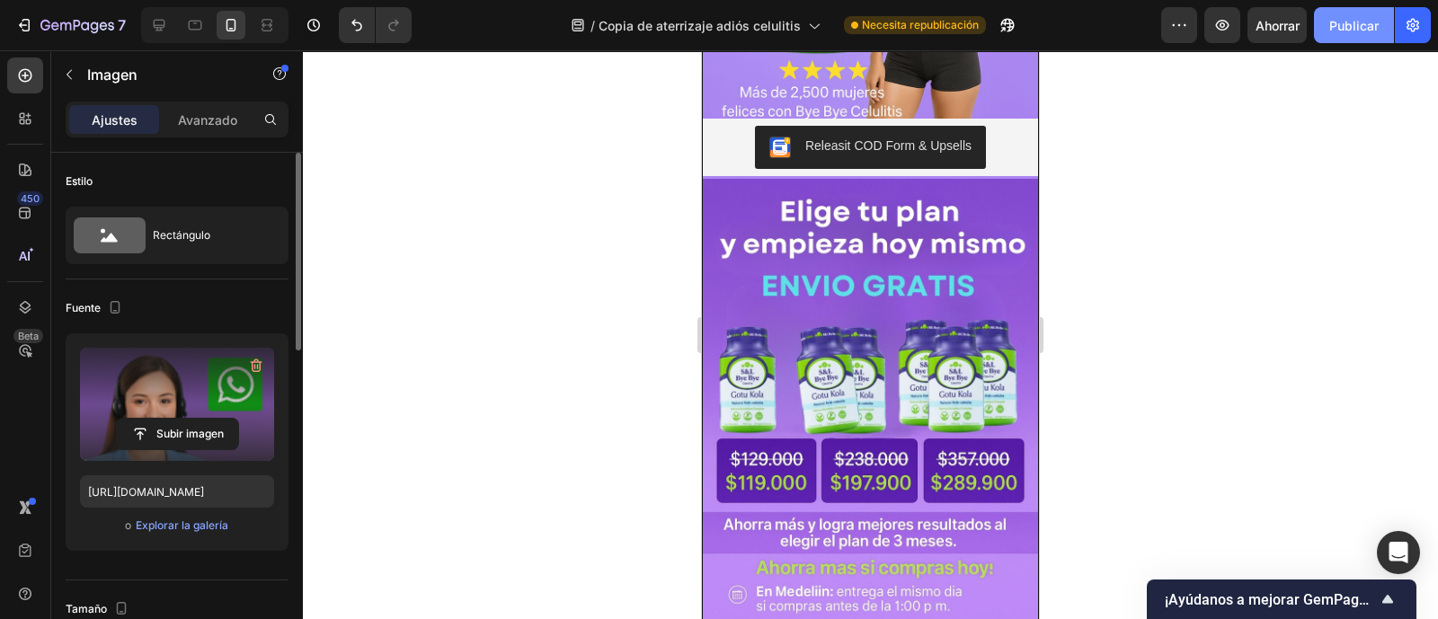
click at [1339, 30] on font "Publicar" at bounding box center [1354, 25] width 49 height 15
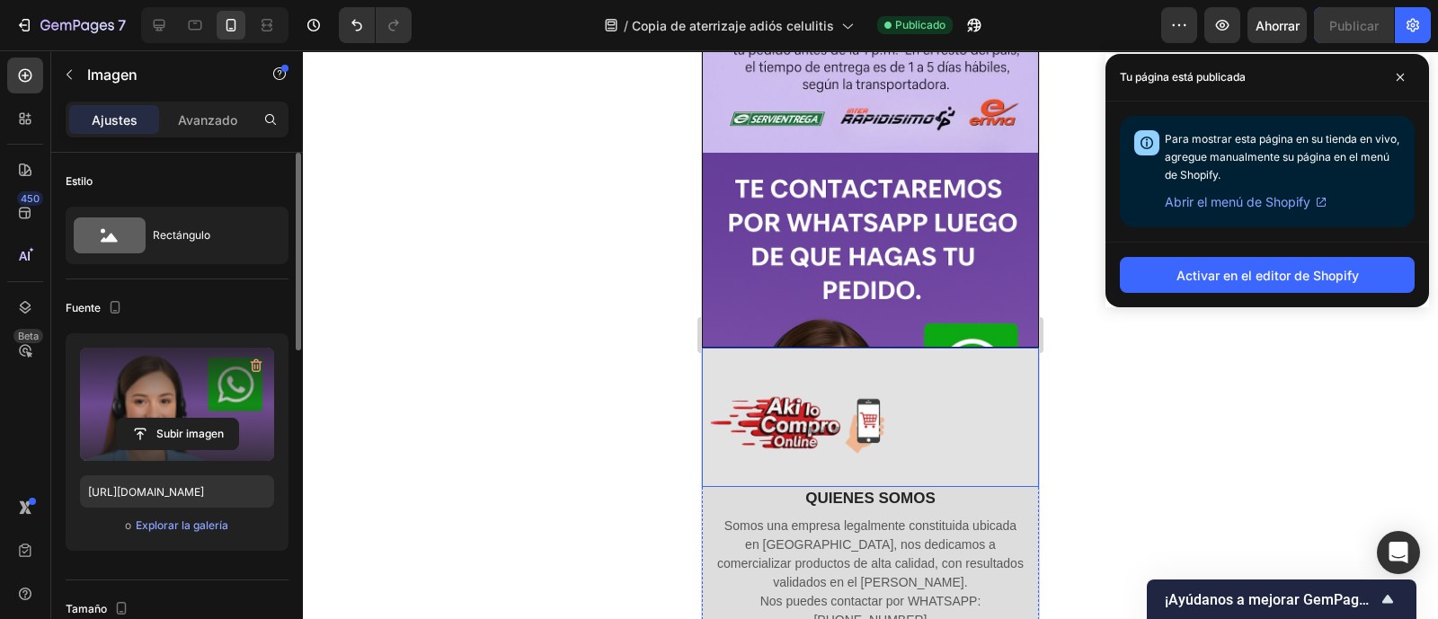
scroll to position [5458, 0]
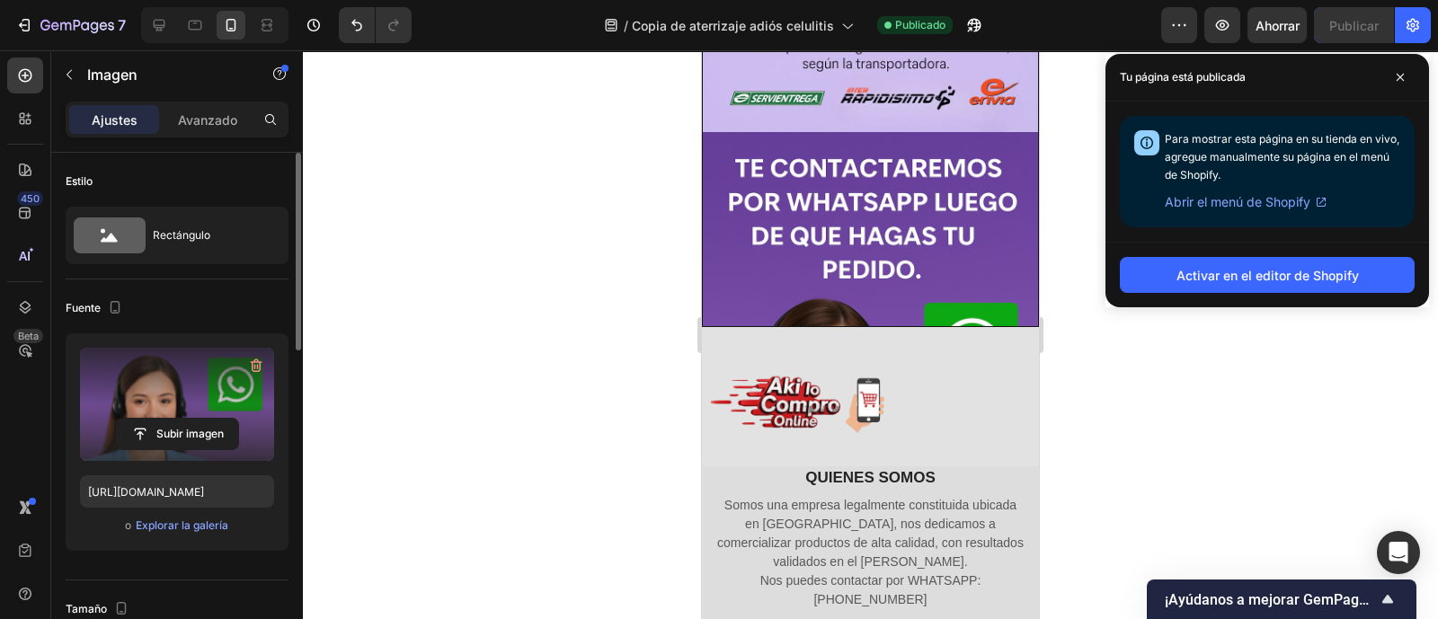
click at [859, 254] on img at bounding box center [870, 383] width 335 height 503
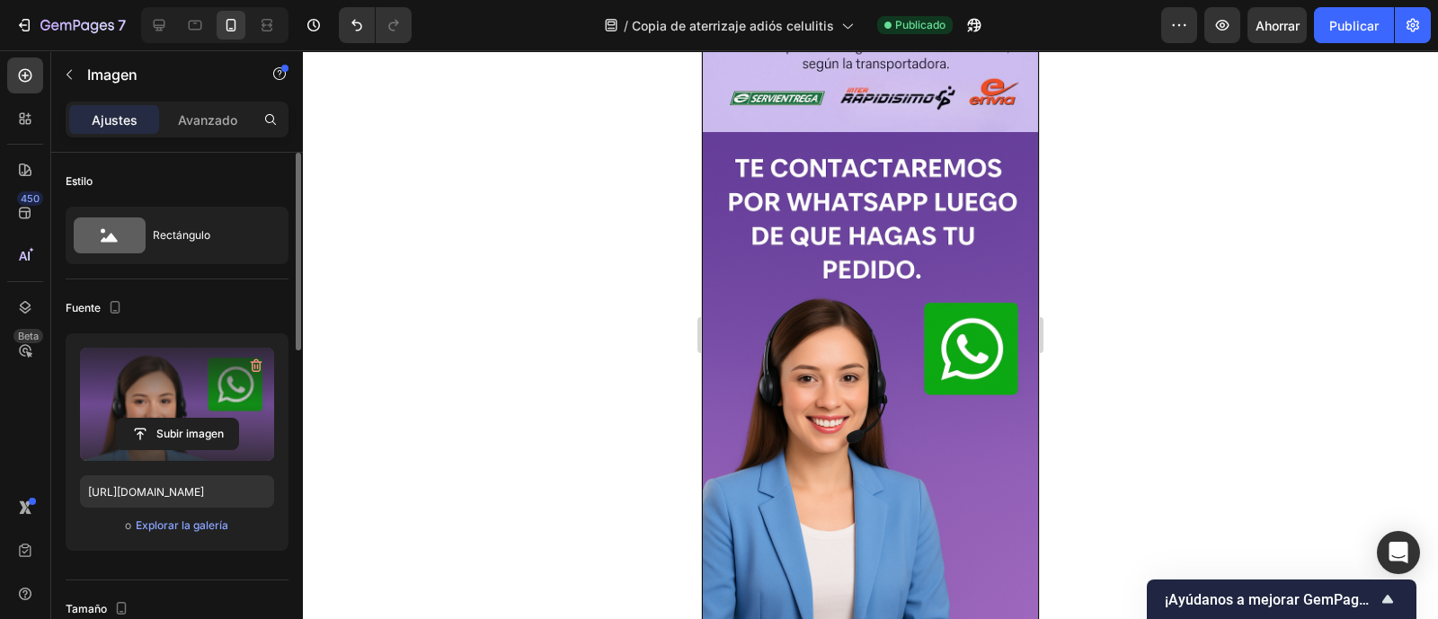
click at [177, 411] on label at bounding box center [177, 404] width 194 height 113
click at [177, 419] on input "file" at bounding box center [177, 434] width 121 height 31
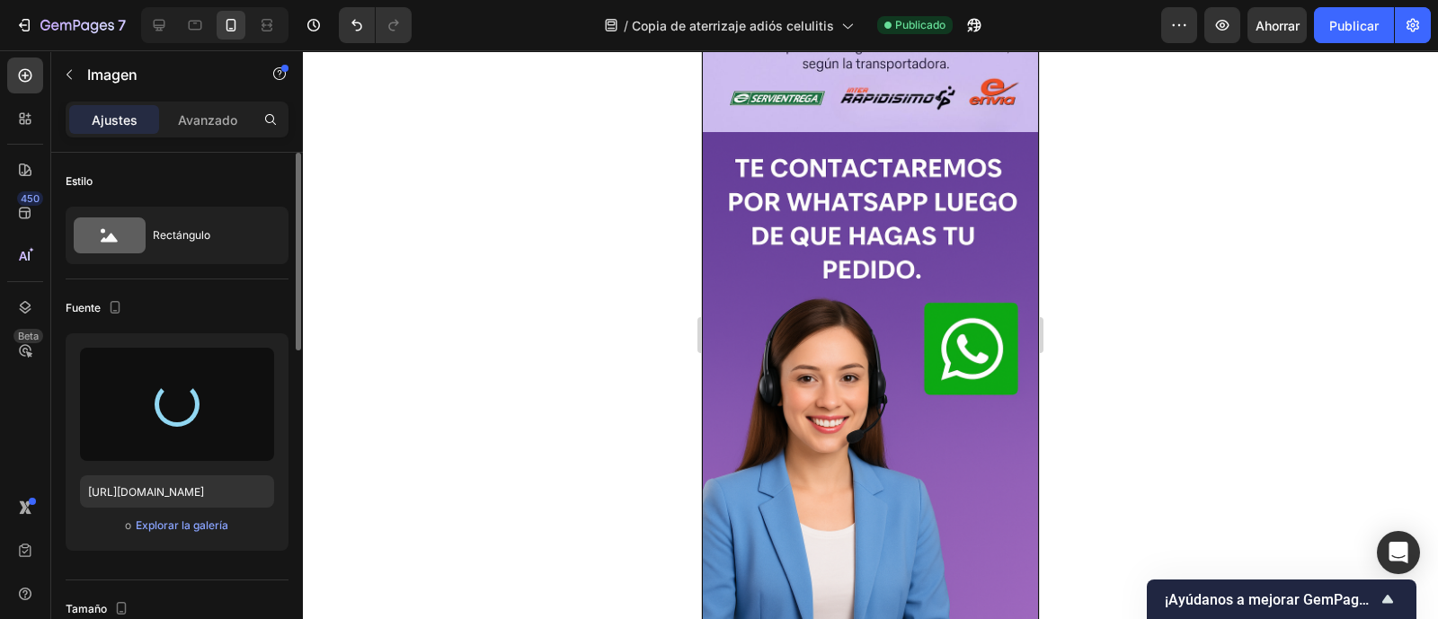
type input "https://cdn.shopify.com/s/files/1/0772/1284/4269/files/gempages_586030181030822…"
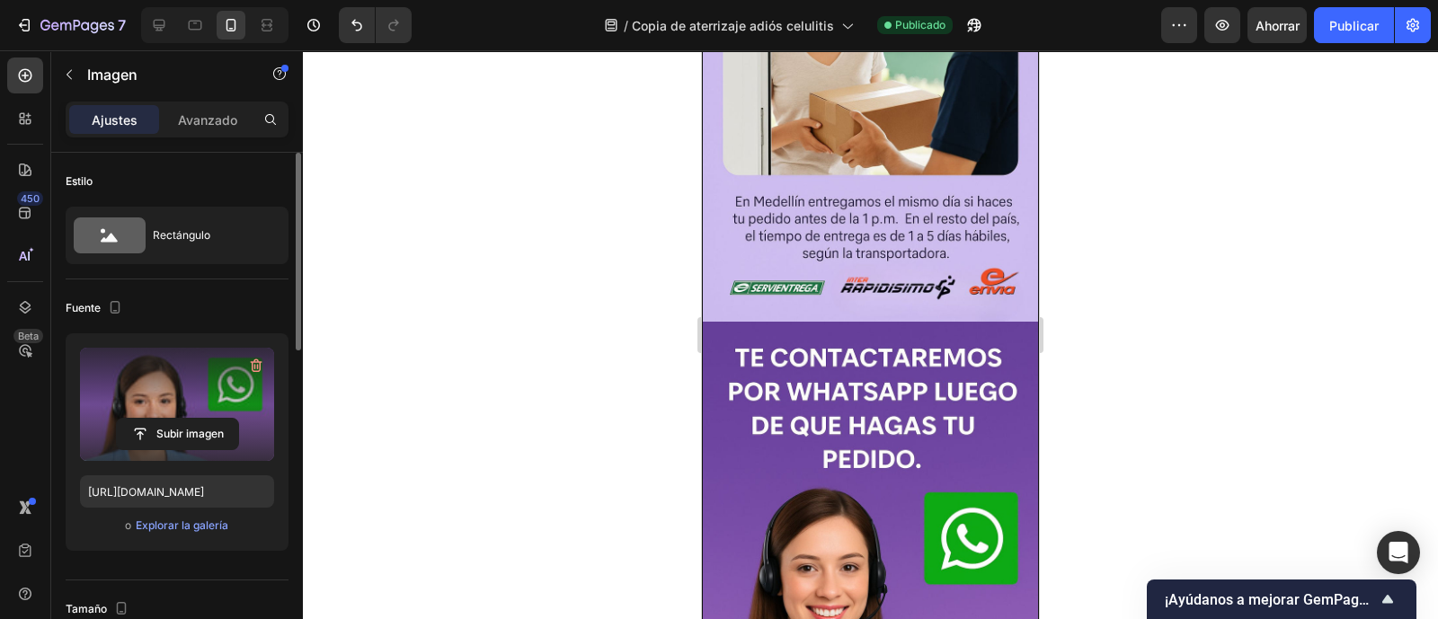
scroll to position [5233, 0]
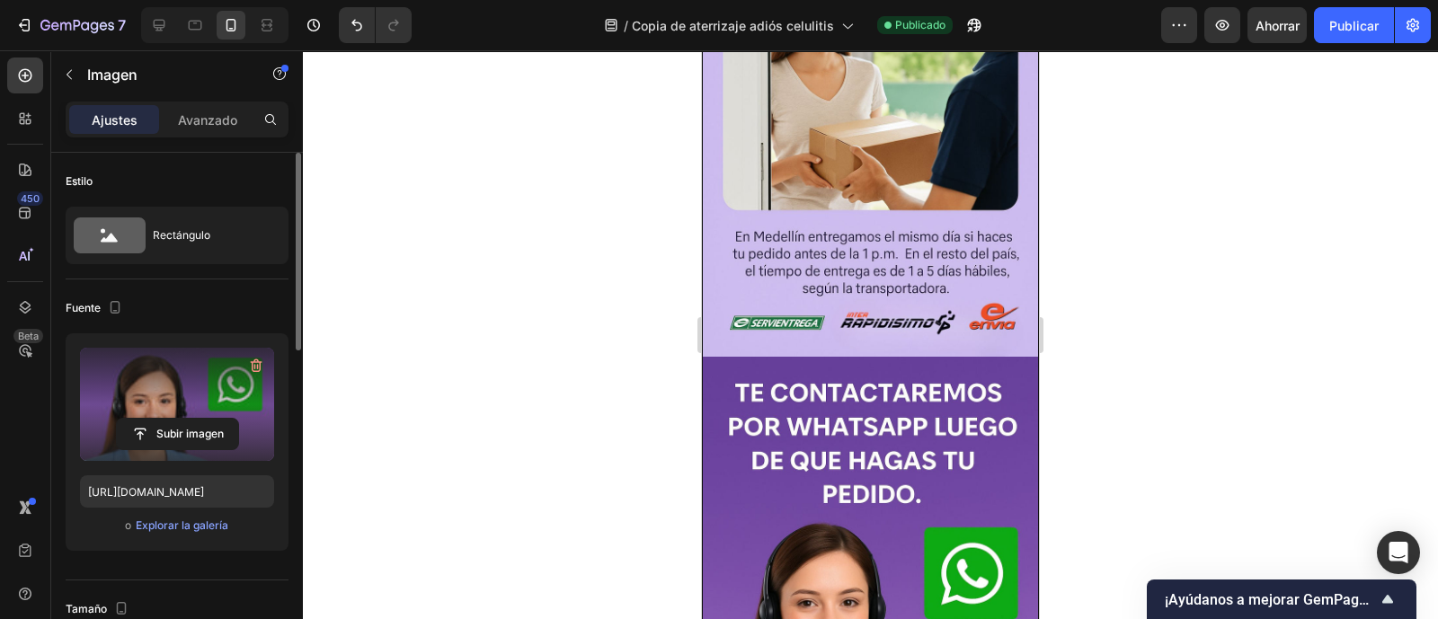
click at [1358, 23] on font "Publicar" at bounding box center [1354, 25] width 49 height 15
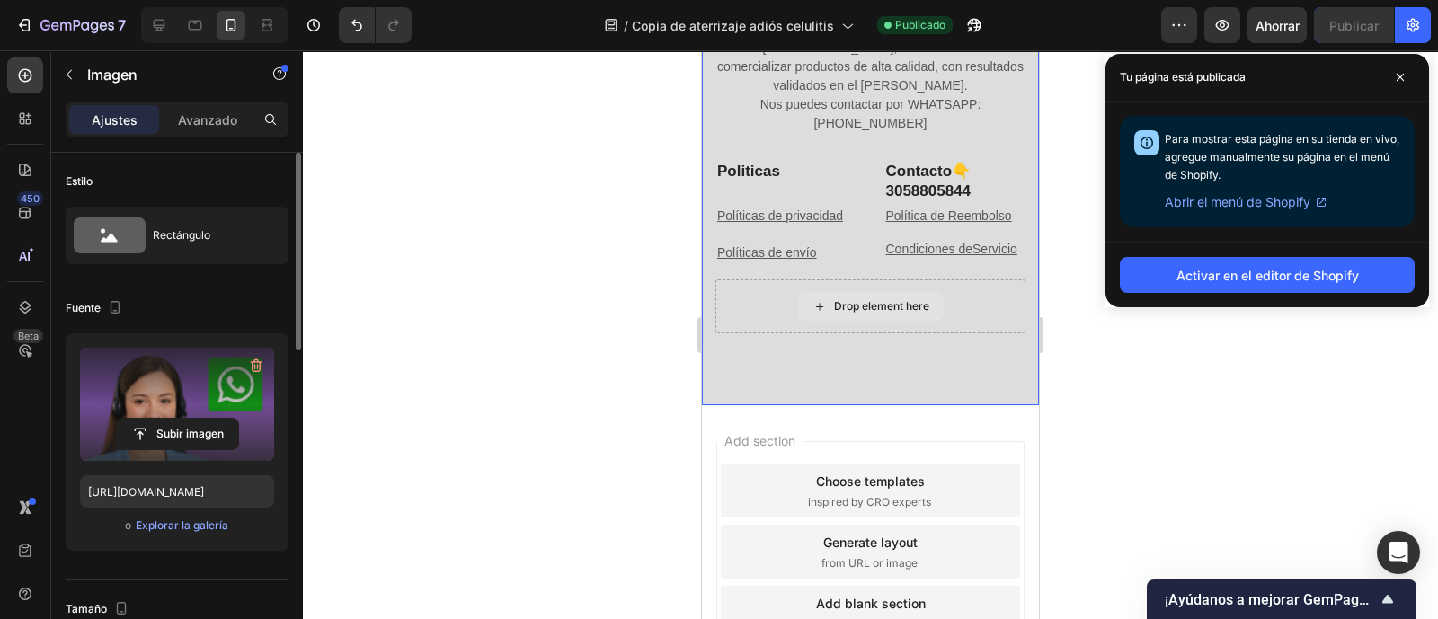
scroll to position [5816, 0]
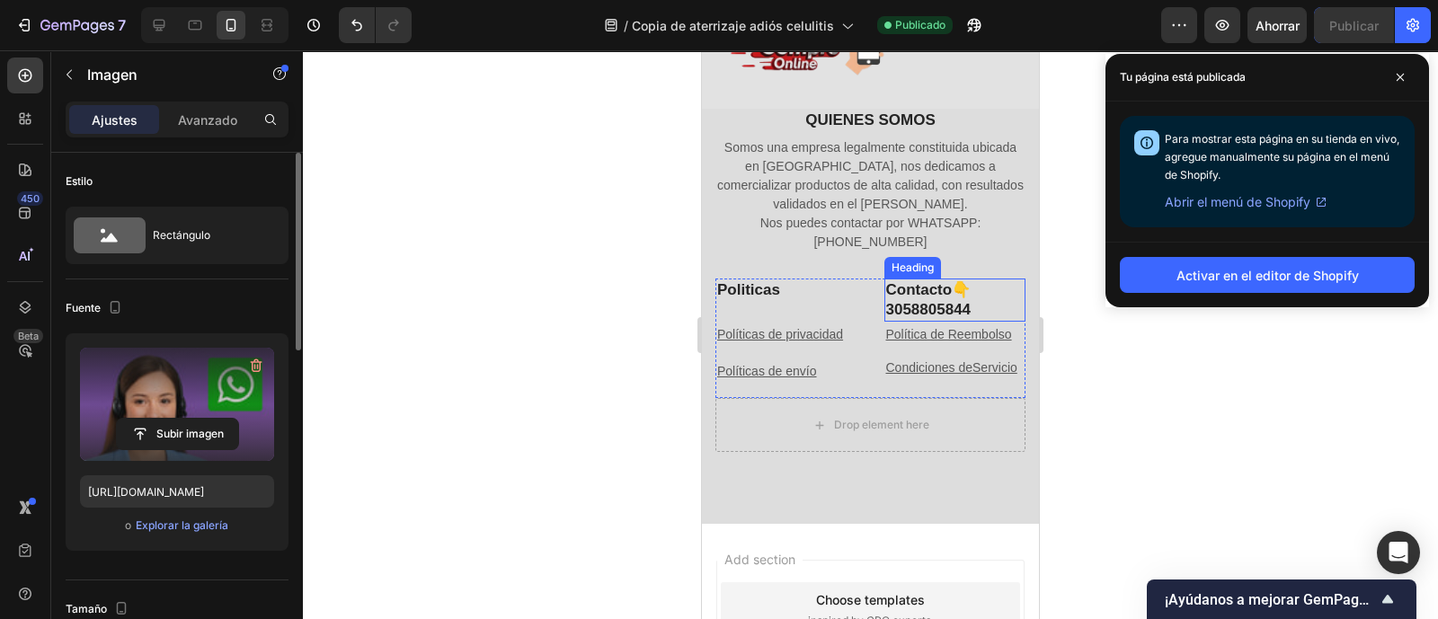
click at [927, 294] on h2 "Contacto👇 3058805844" at bounding box center [956, 300] width 142 height 43
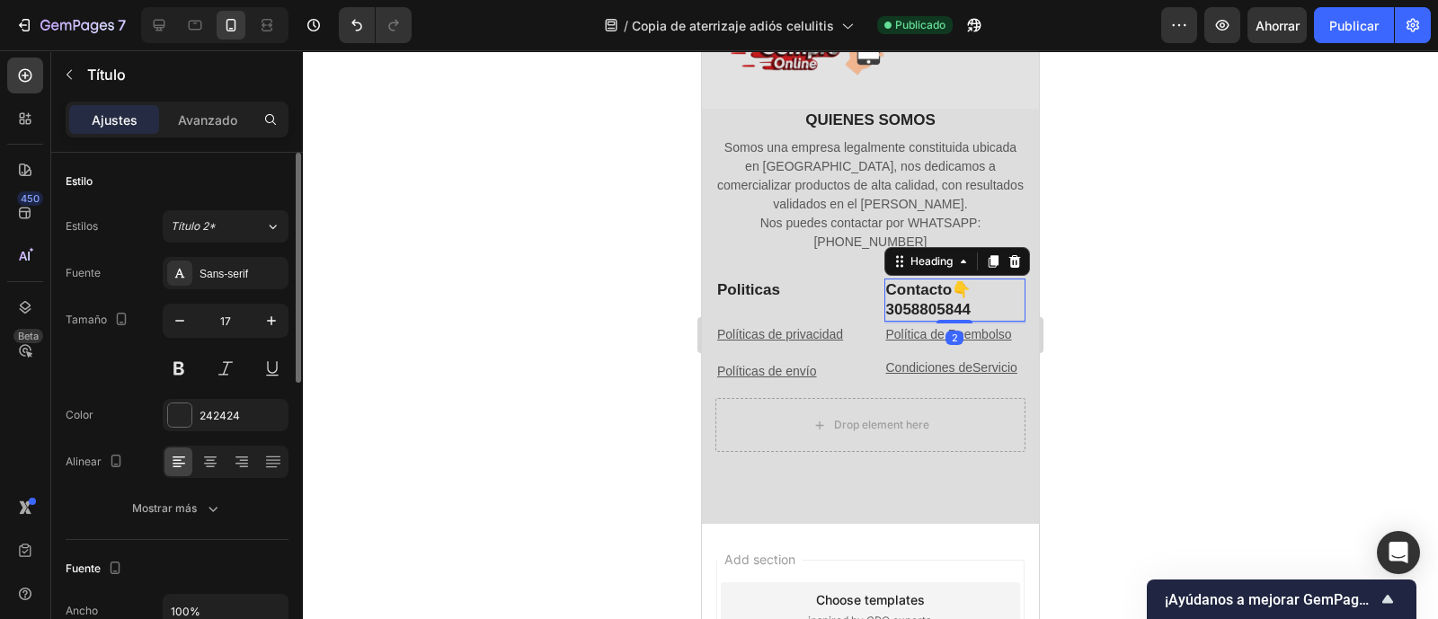
click at [927, 294] on h2 "Contacto👇 3058805844" at bounding box center [956, 300] width 142 height 43
click at [926, 294] on p "Contacto👇 3058805844" at bounding box center [955, 300] width 138 height 40
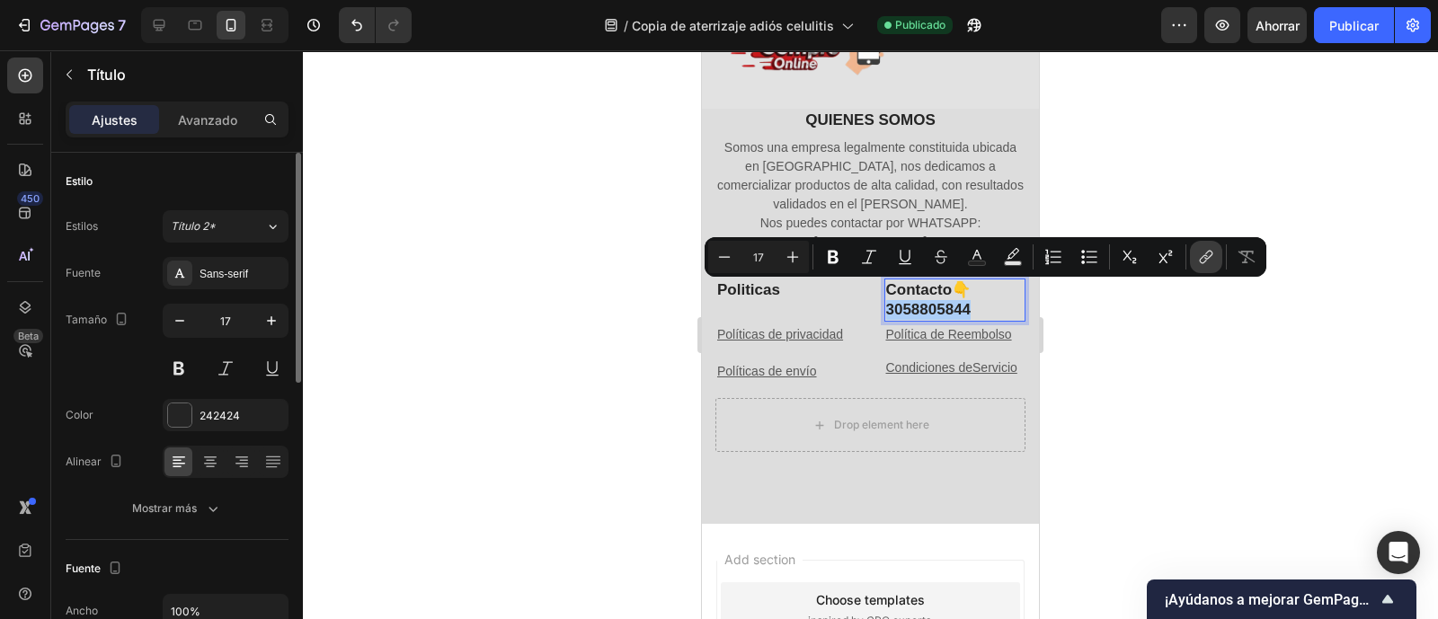
click at [1212, 254] on icon "Editor contextual toolbar" at bounding box center [1209, 255] width 8 height 9
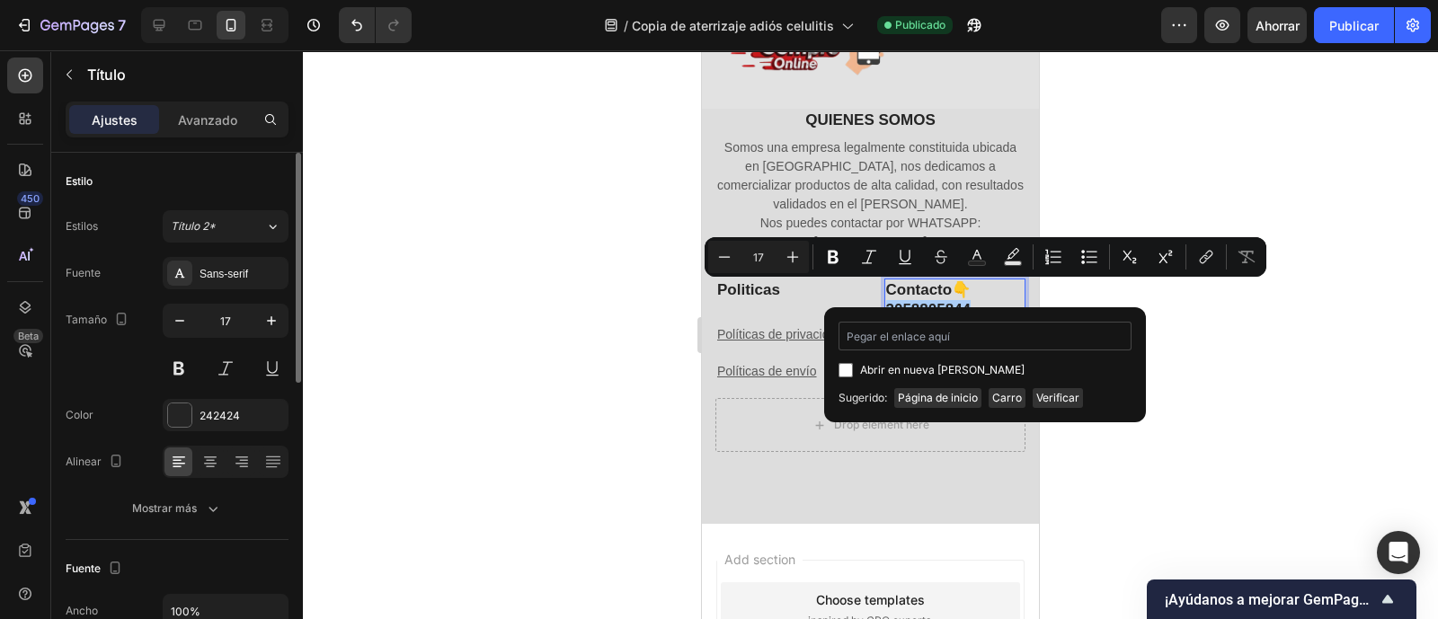
type input "https://wa.link/jmc8dt"
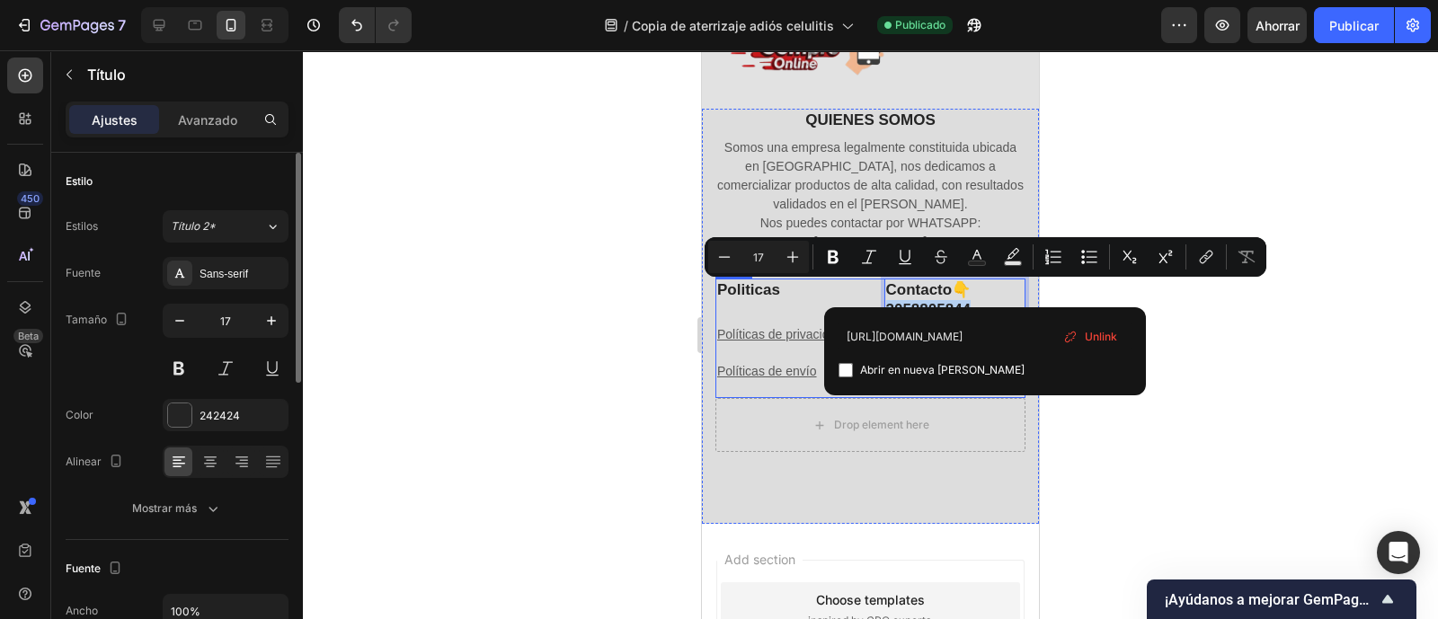
click at [810, 289] on div "Politicas Heading Políticas de privacidad Text block Políticas de envío Text bl…" at bounding box center [787, 339] width 142 height 120
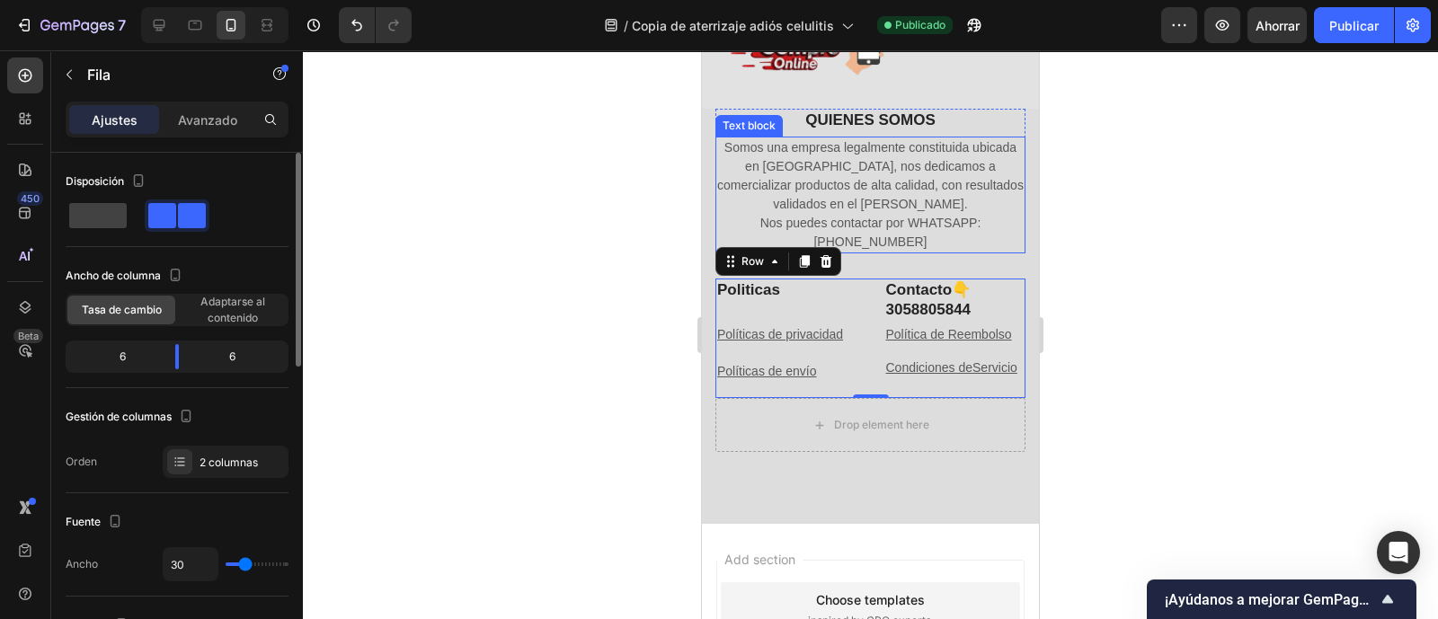
click at [863, 220] on p "Nos puedes contactar por WHATSAPP: 3058805844" at bounding box center [870, 233] width 307 height 38
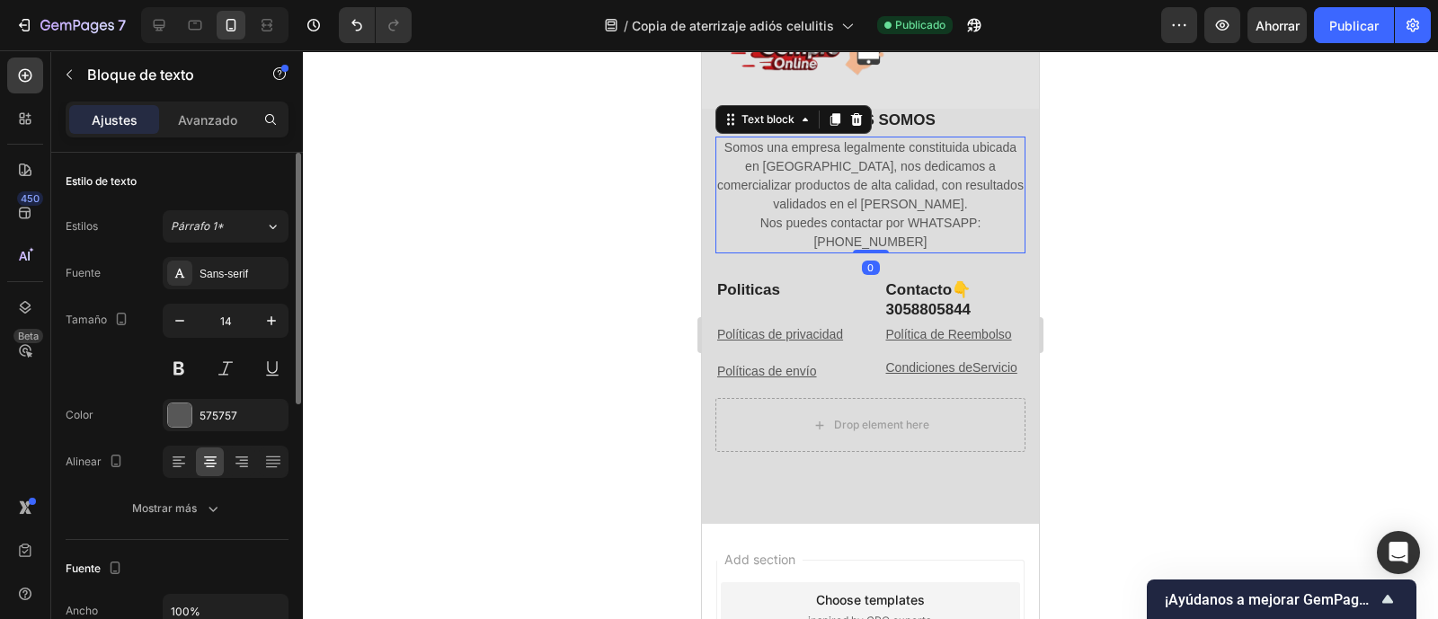
click at [863, 222] on p "Nos puedes contactar por WHATSAPP: 3058805844" at bounding box center [870, 233] width 307 height 38
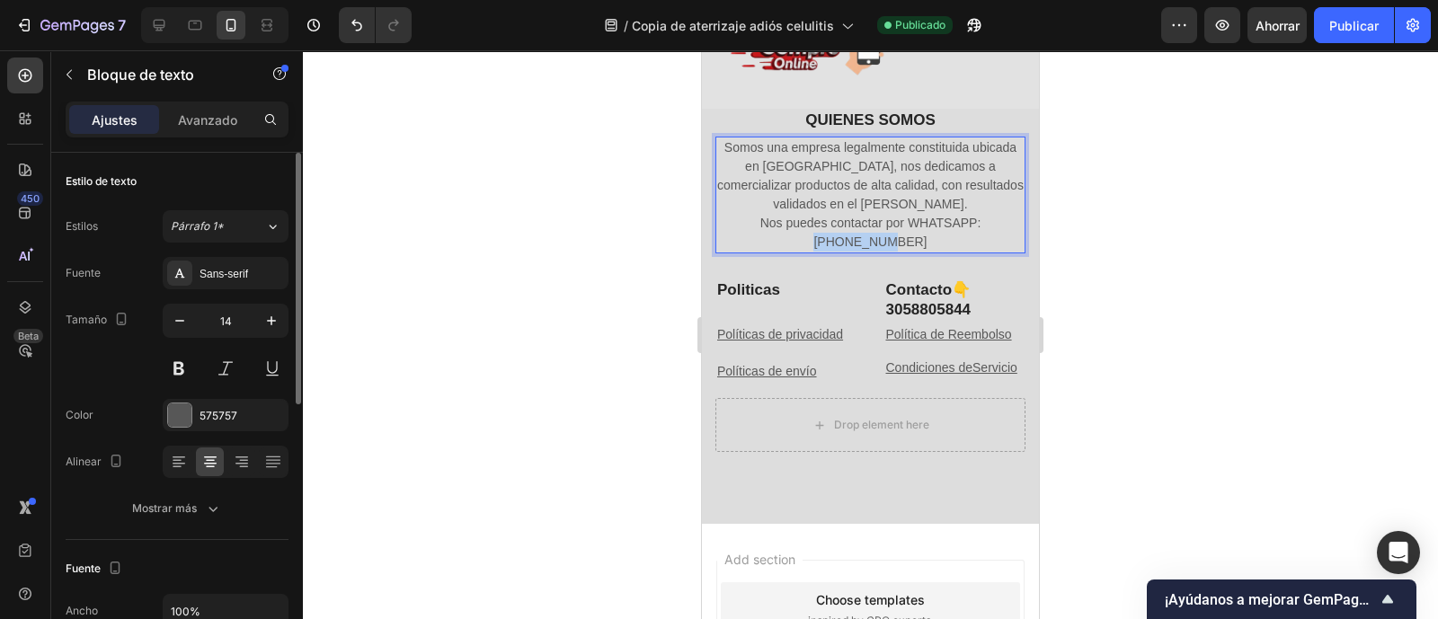
click at [863, 222] on p "Nos puedes contactar por WHATSAPP: 3058805844" at bounding box center [870, 233] width 307 height 38
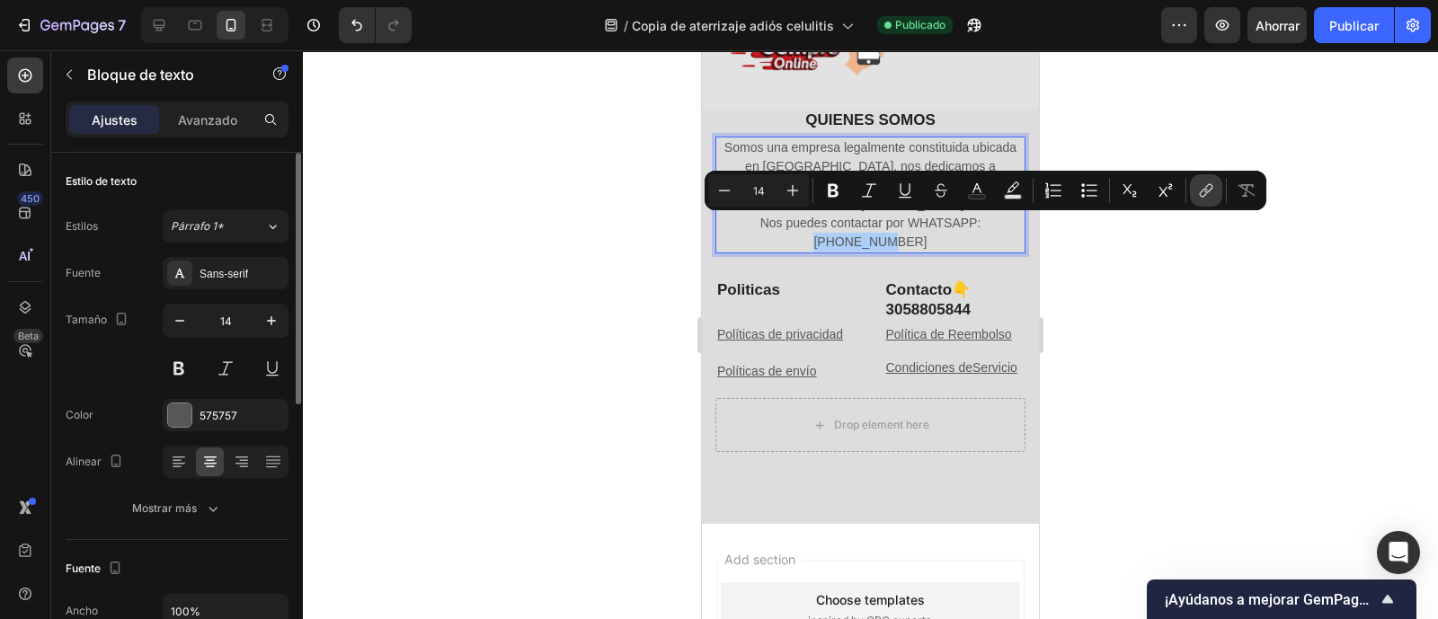
click at [1214, 195] on icon "Editor contextual toolbar" at bounding box center [1206, 191] width 18 height 18
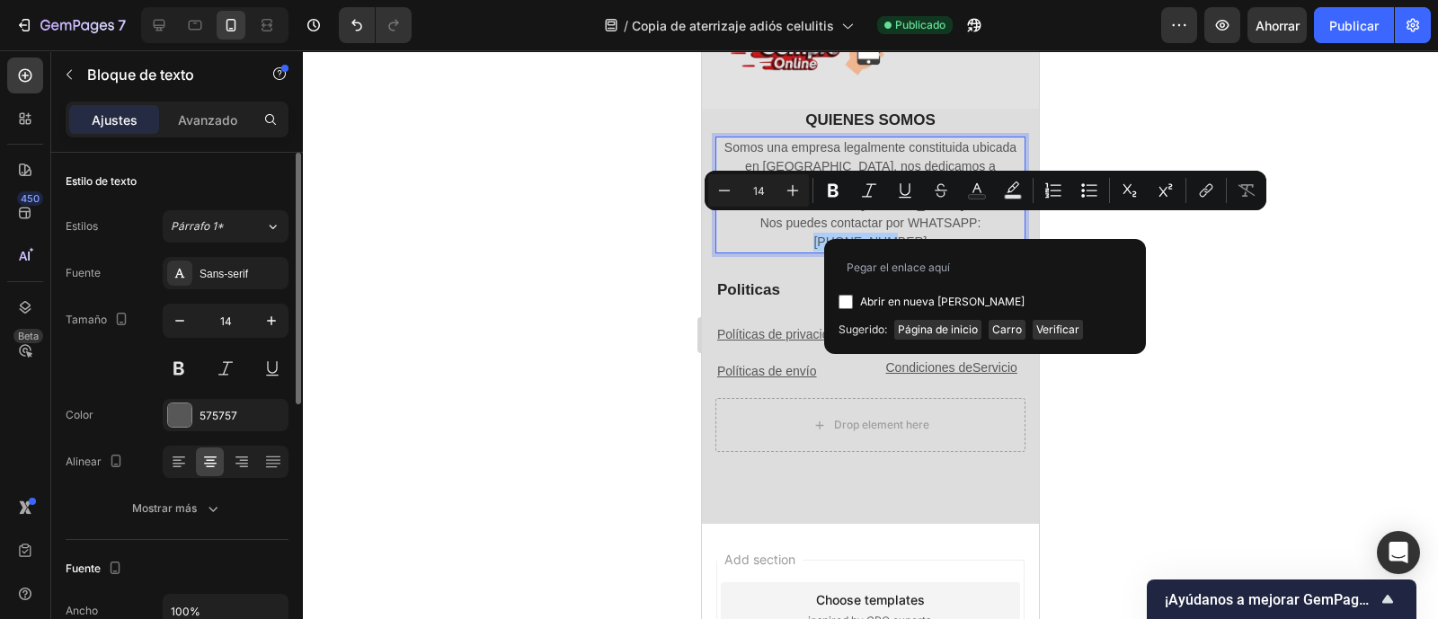
type input "https://wa.link/jmc8dt"
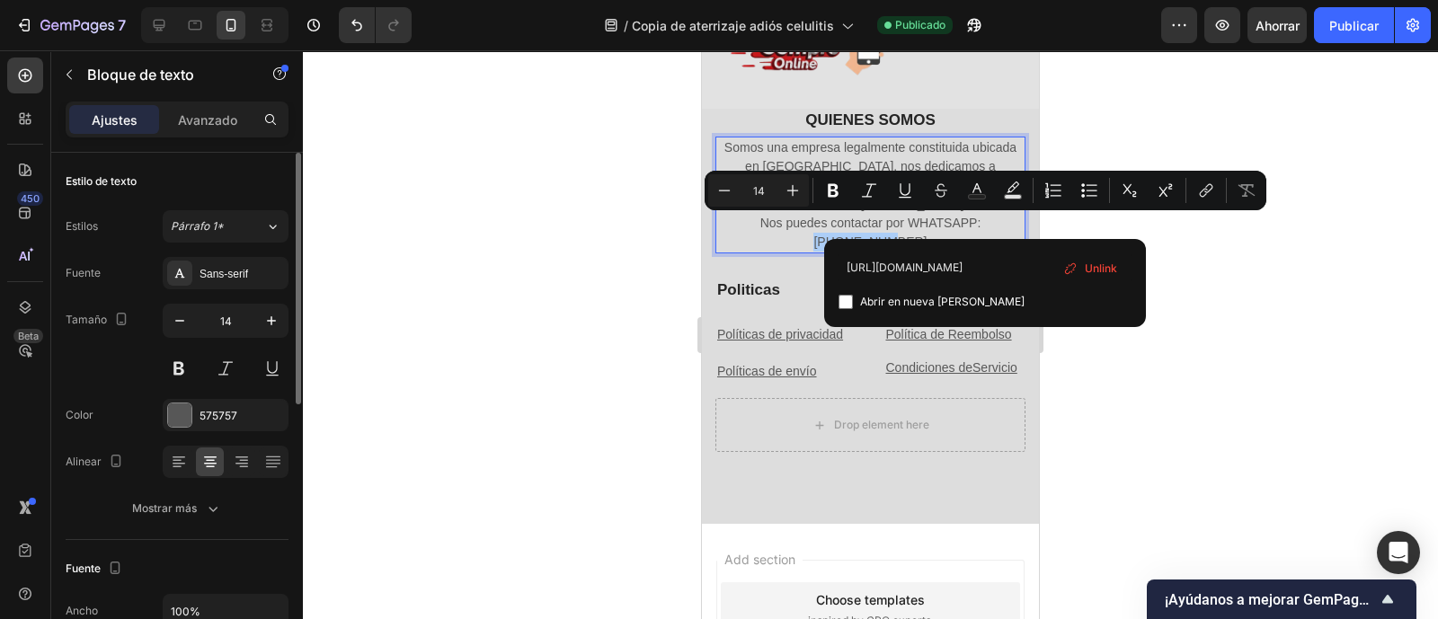
click at [1348, 15] on button "Publicar" at bounding box center [1354, 25] width 80 height 36
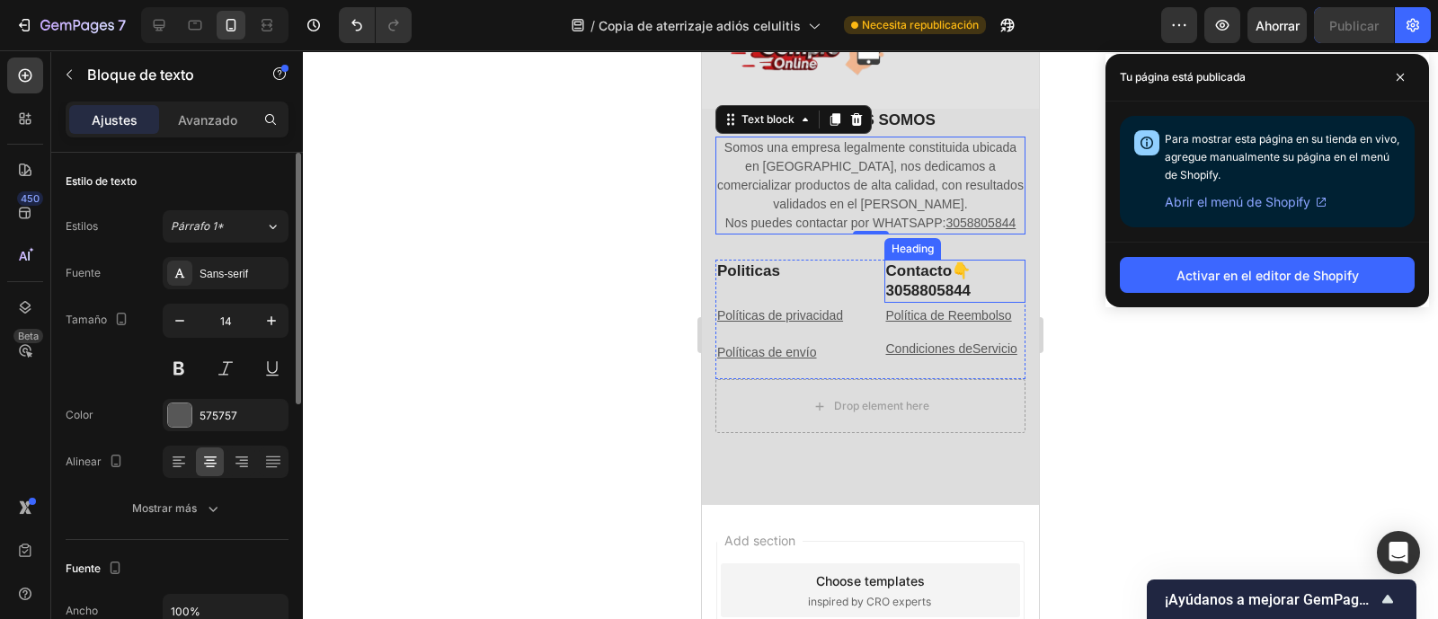
click at [947, 286] on p "Contacto👇 3058805844" at bounding box center [955, 282] width 138 height 40
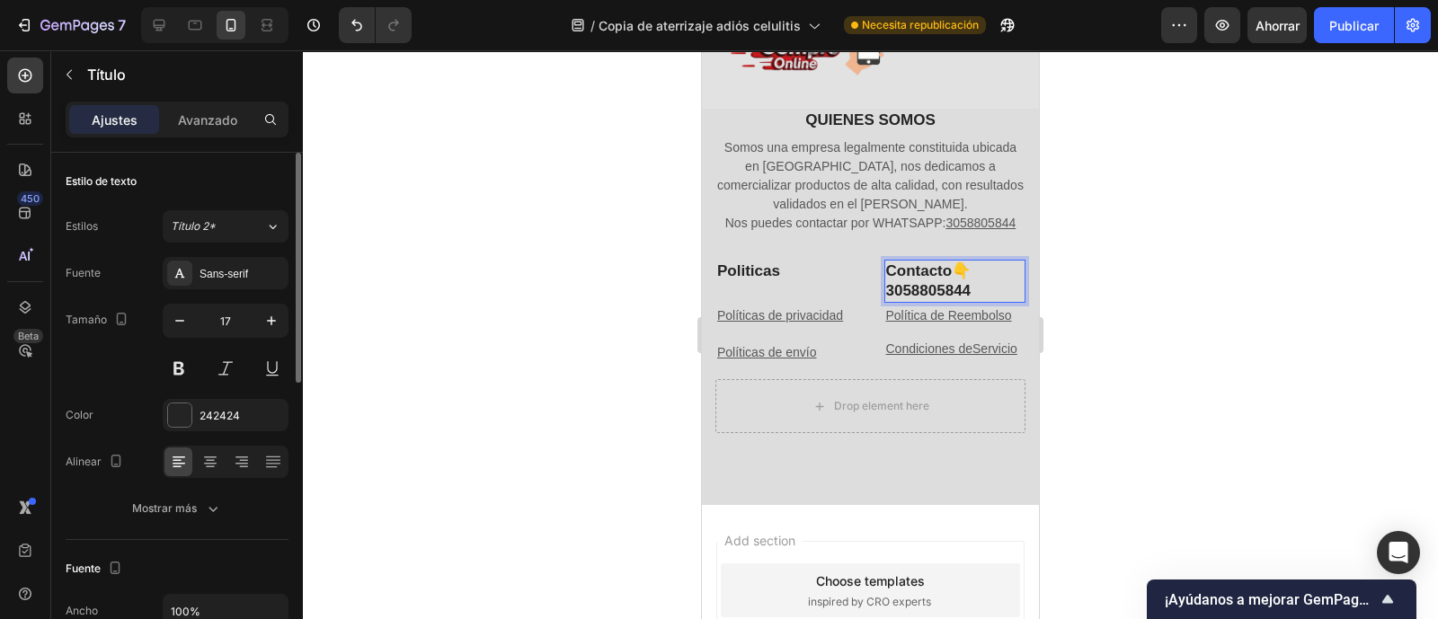
click at [947, 286] on p "Contacto👇 3058805844" at bounding box center [955, 282] width 138 height 40
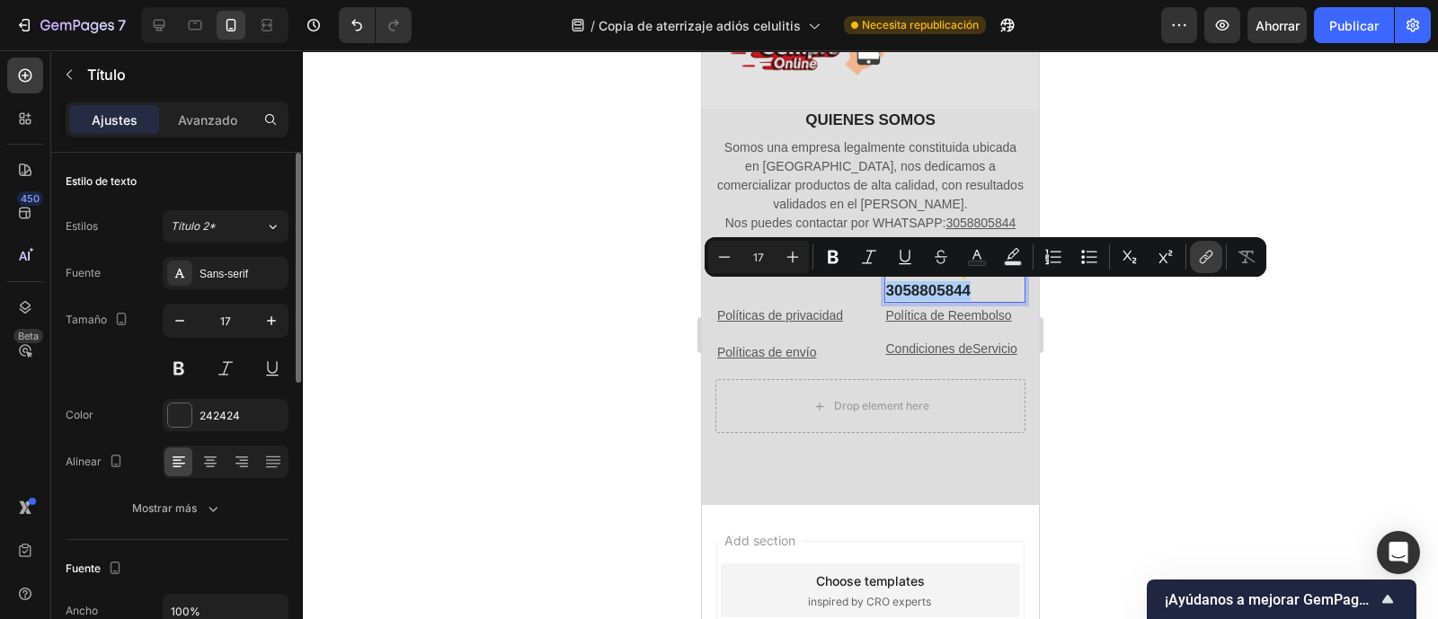
click at [1205, 260] on icon "Editor contextual toolbar" at bounding box center [1204, 259] width 8 height 9
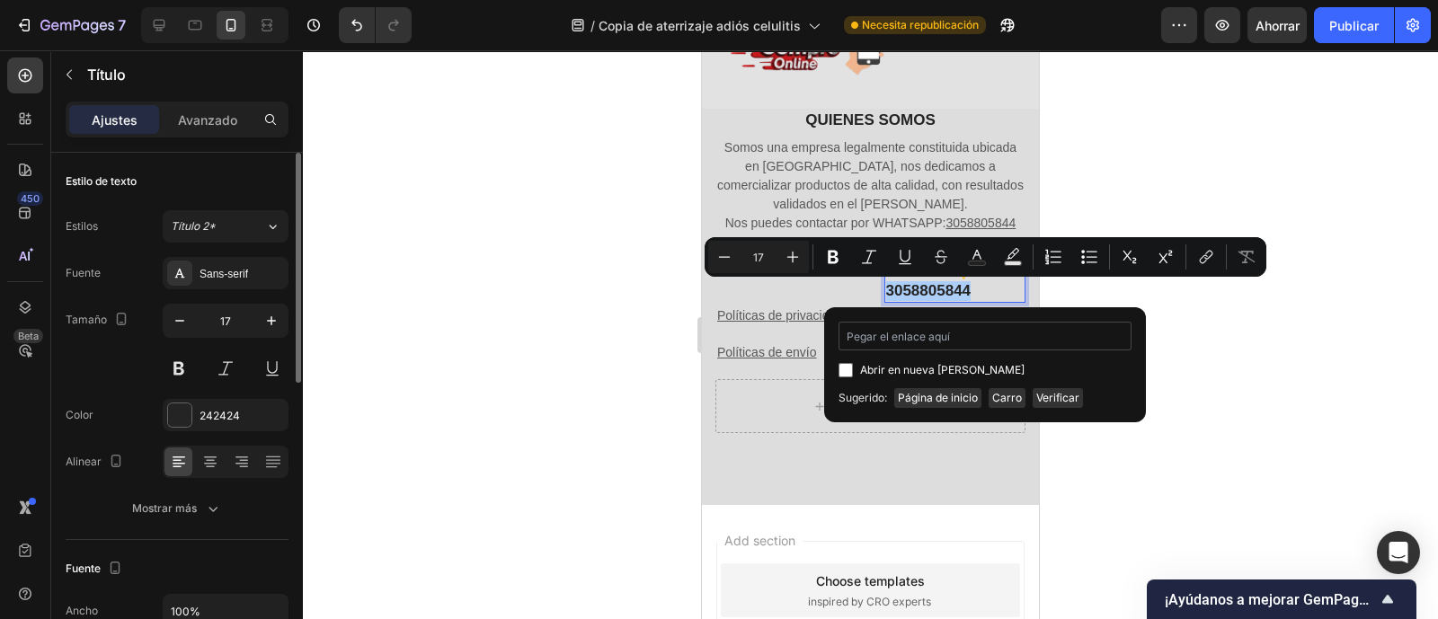
type input "https://wa.link/jmc8dt"
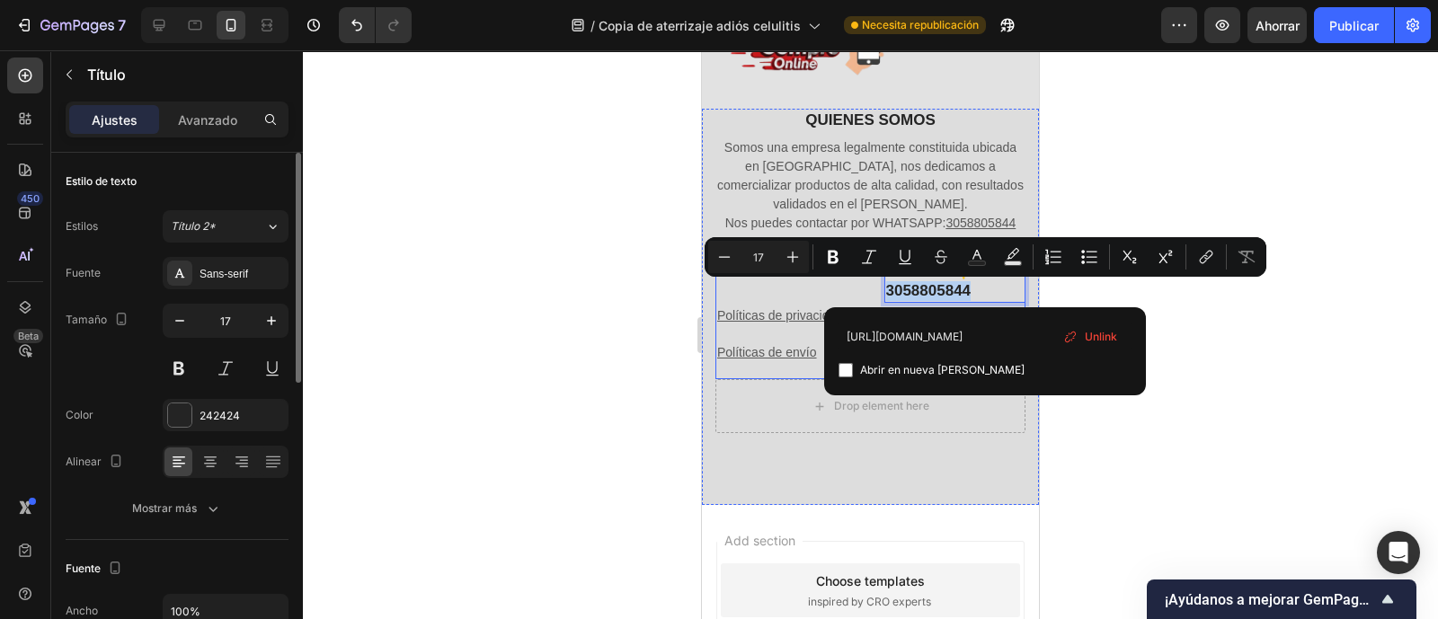
click at [799, 289] on div "Politicas Heading Políticas de privacidad Text block Políticas de envío Text bl…" at bounding box center [787, 320] width 142 height 120
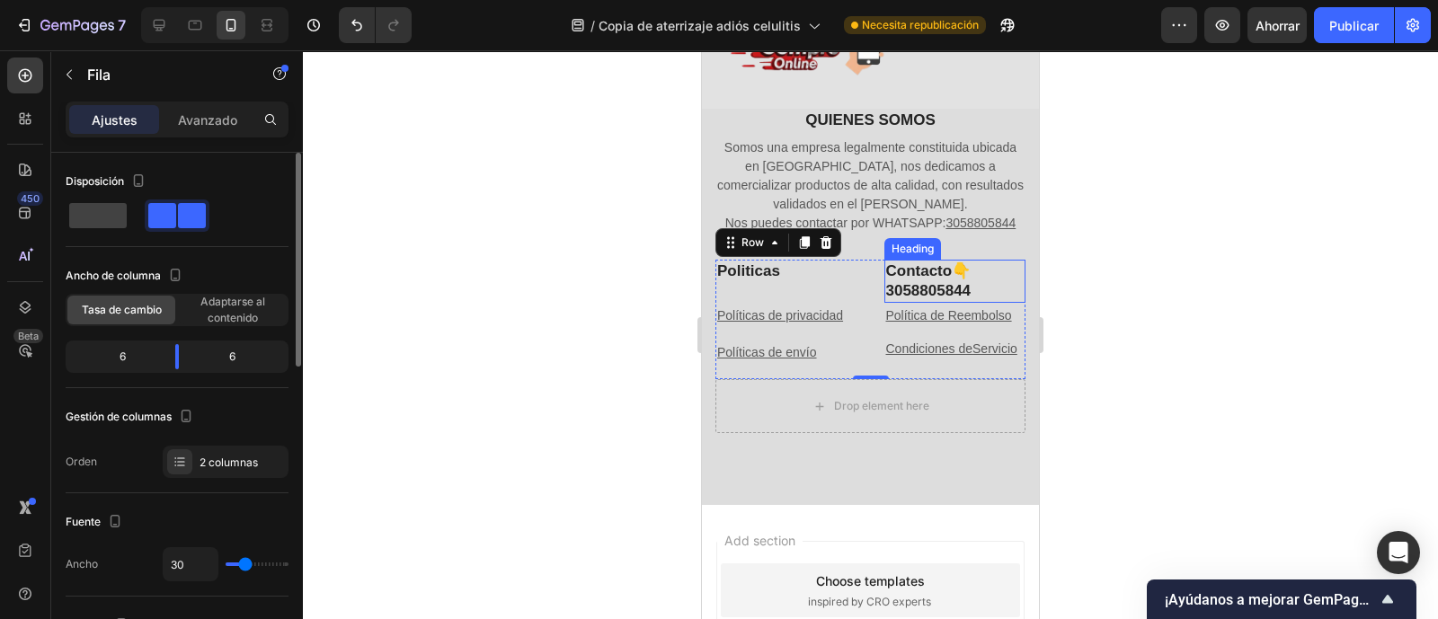
click at [939, 294] on p "Contacto👇 3058805844" at bounding box center [955, 282] width 138 height 40
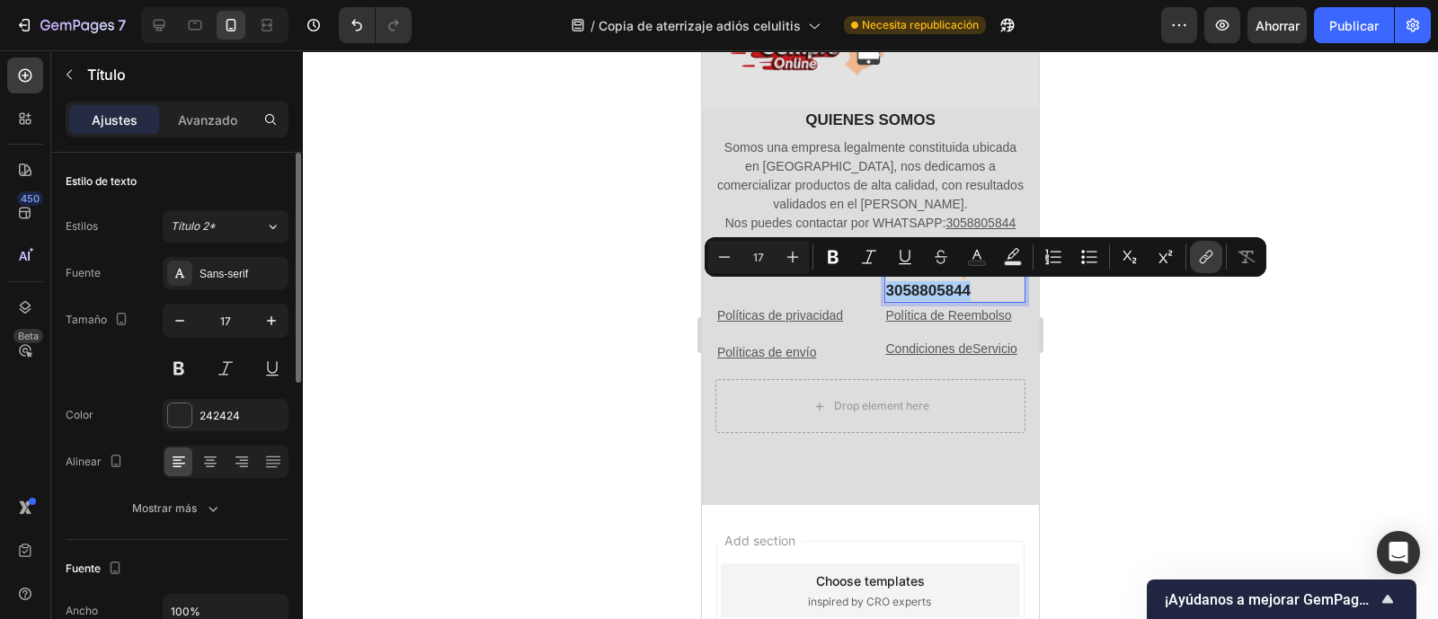
click at [1202, 262] on icon "Editor contextual toolbar" at bounding box center [1206, 257] width 18 height 18
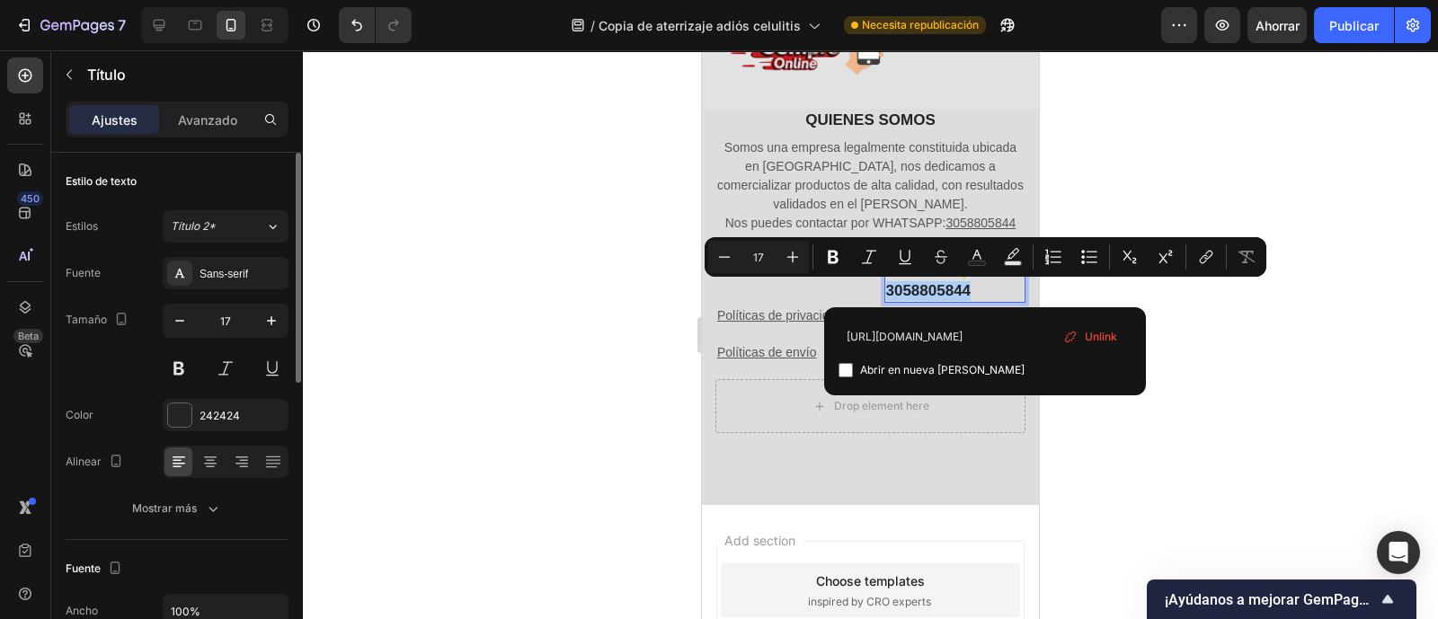
type input "https://wa.link/jmc8dt"
click at [1085, 337] on span "Unlink" at bounding box center [1101, 337] width 32 height 20
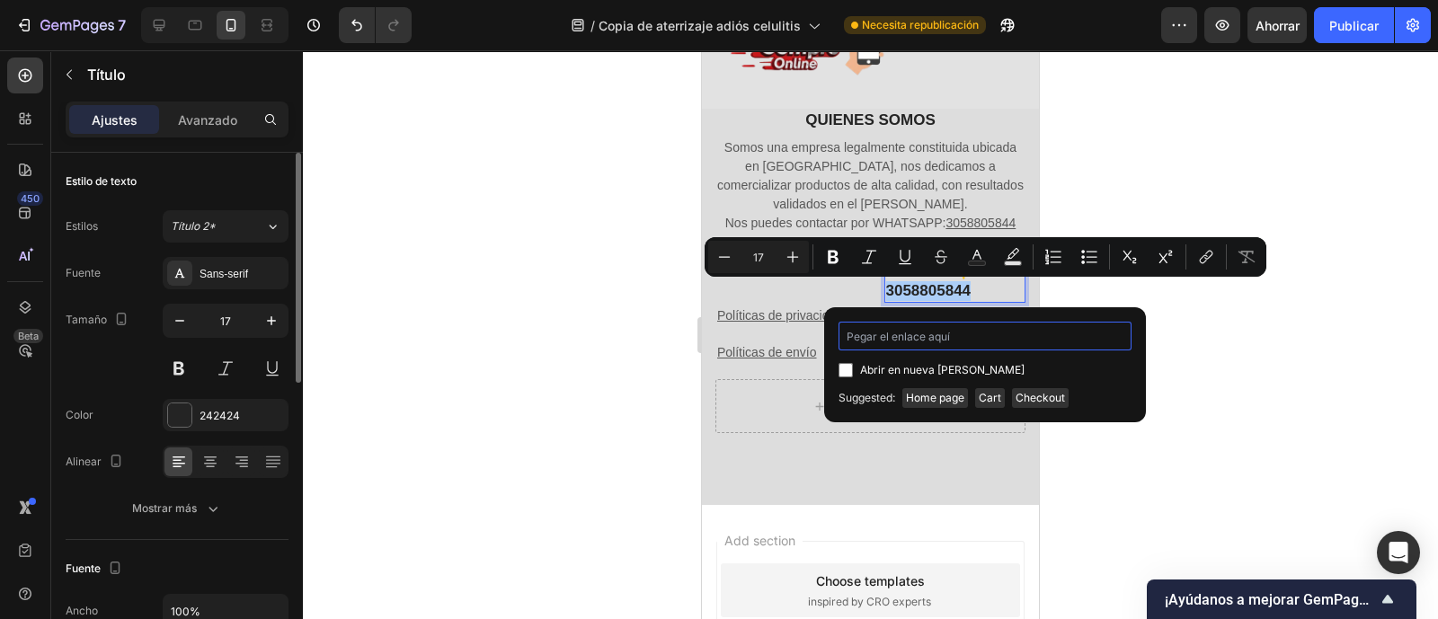
click at [974, 342] on input "Barra de herramientas contextual del editor" at bounding box center [985, 336] width 293 height 29
paste input "https://wa.link/jmc8dt"
type input "https://wa.link/jmc8dt"
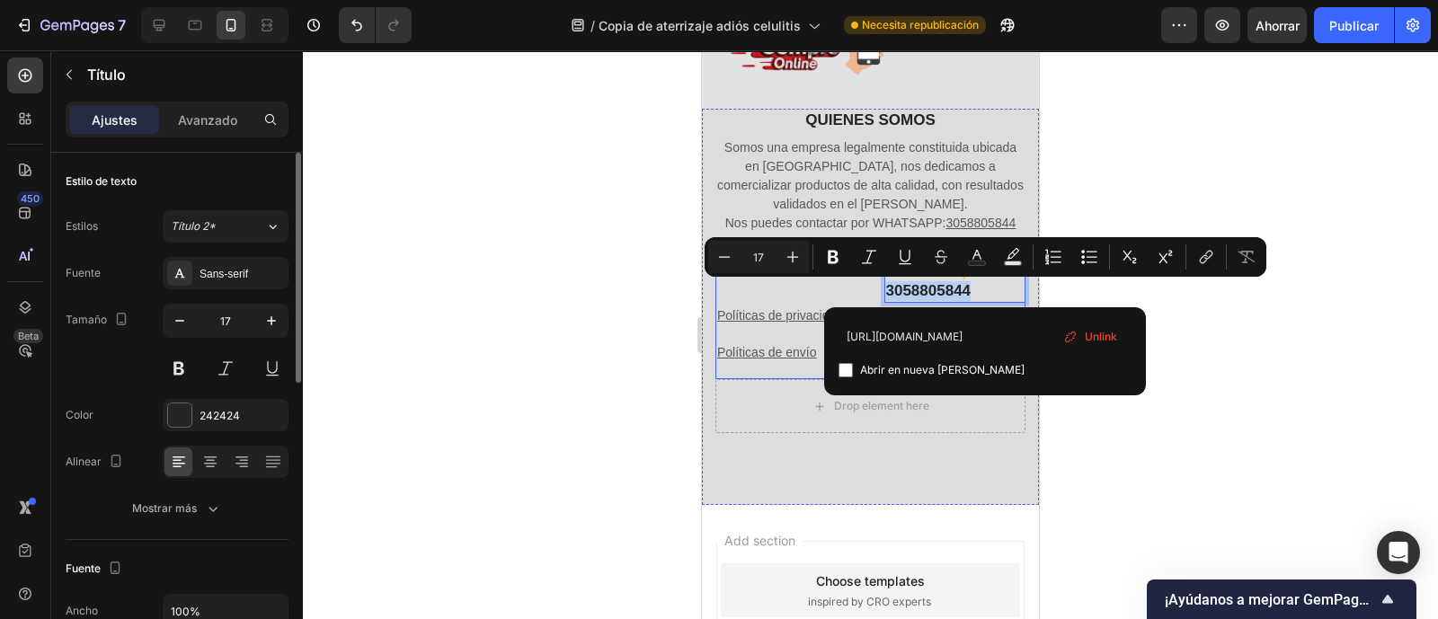
click at [823, 293] on div "Politicas Heading Políticas de privacidad Text block Políticas de envío Text bl…" at bounding box center [787, 320] width 142 height 120
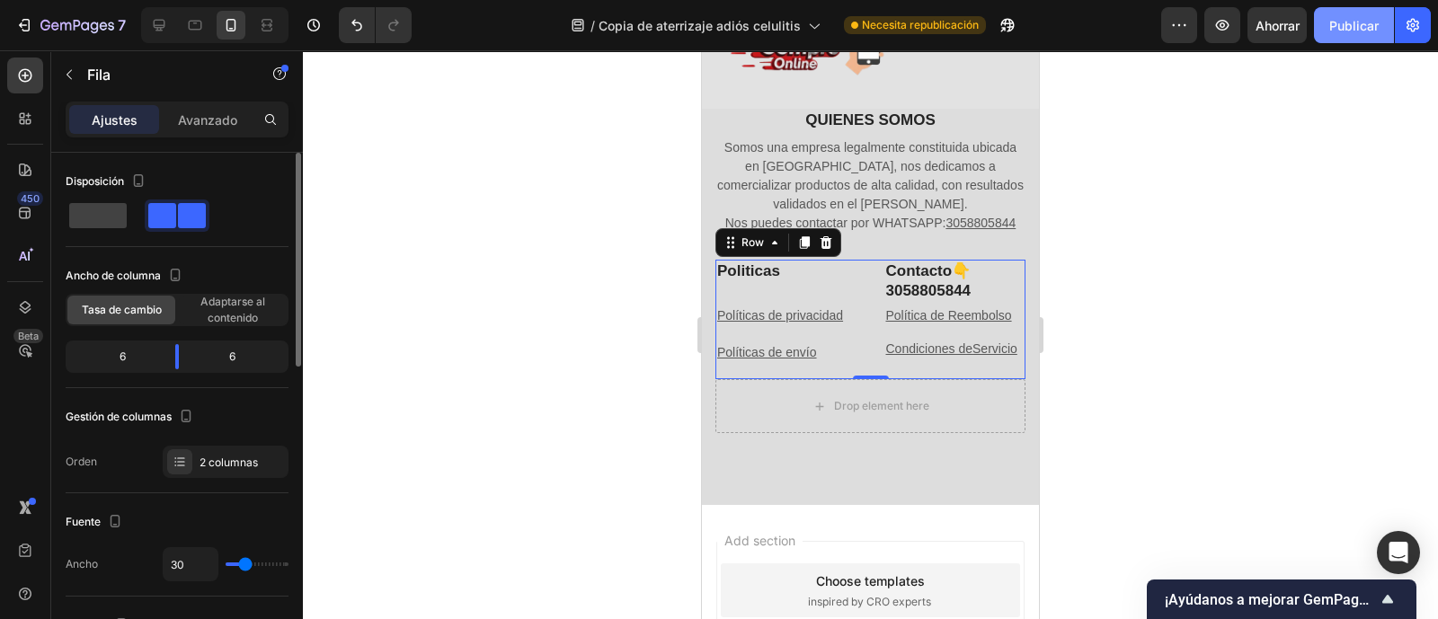
click at [1361, 25] on font "Publicar" at bounding box center [1354, 25] width 49 height 15
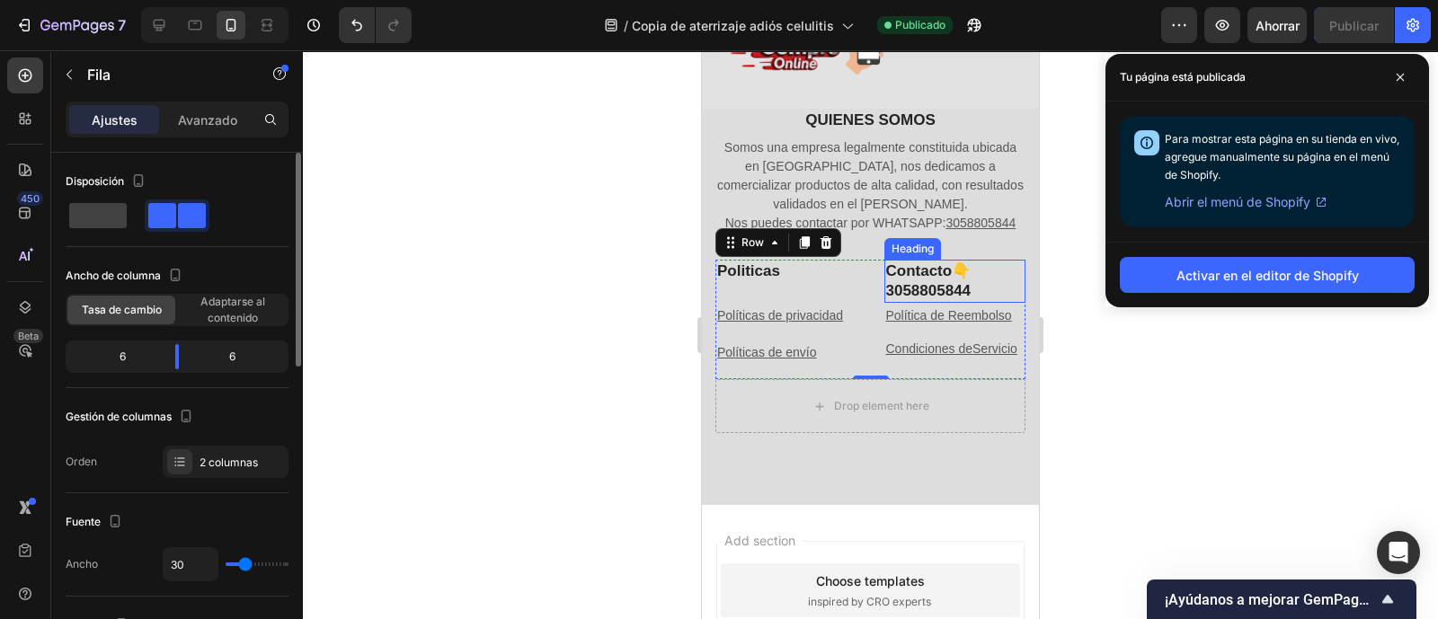
click at [948, 295] on p "Contacto👇 3058805844" at bounding box center [955, 282] width 138 height 40
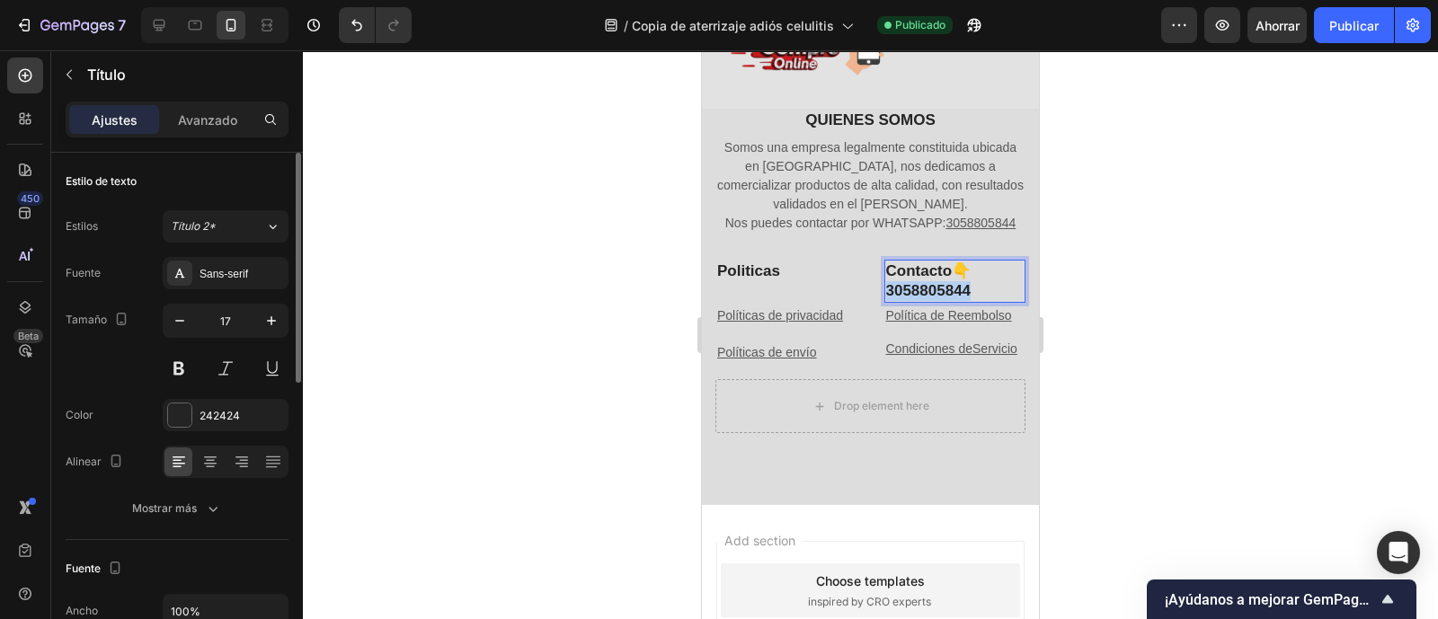
click at [948, 291] on p "Contacto👇 3058805844" at bounding box center [955, 282] width 138 height 40
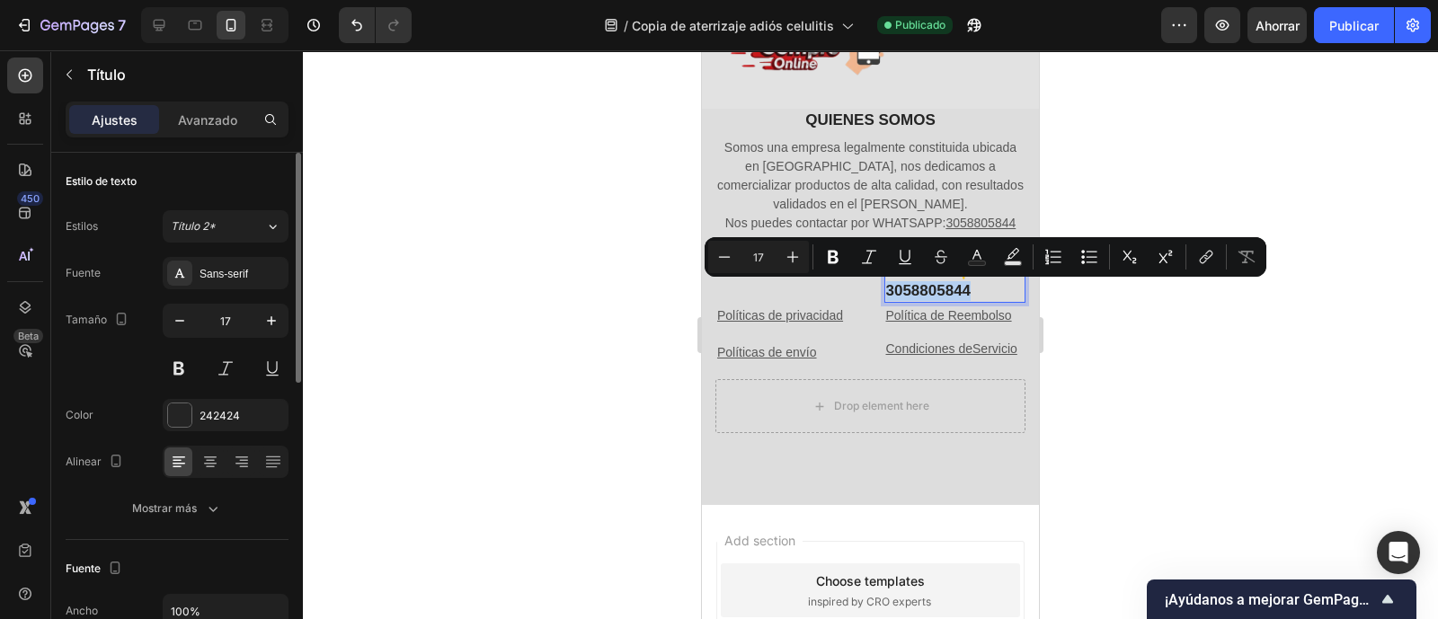
click at [979, 298] on p "Contacto👇 3058805844" at bounding box center [955, 282] width 138 height 40
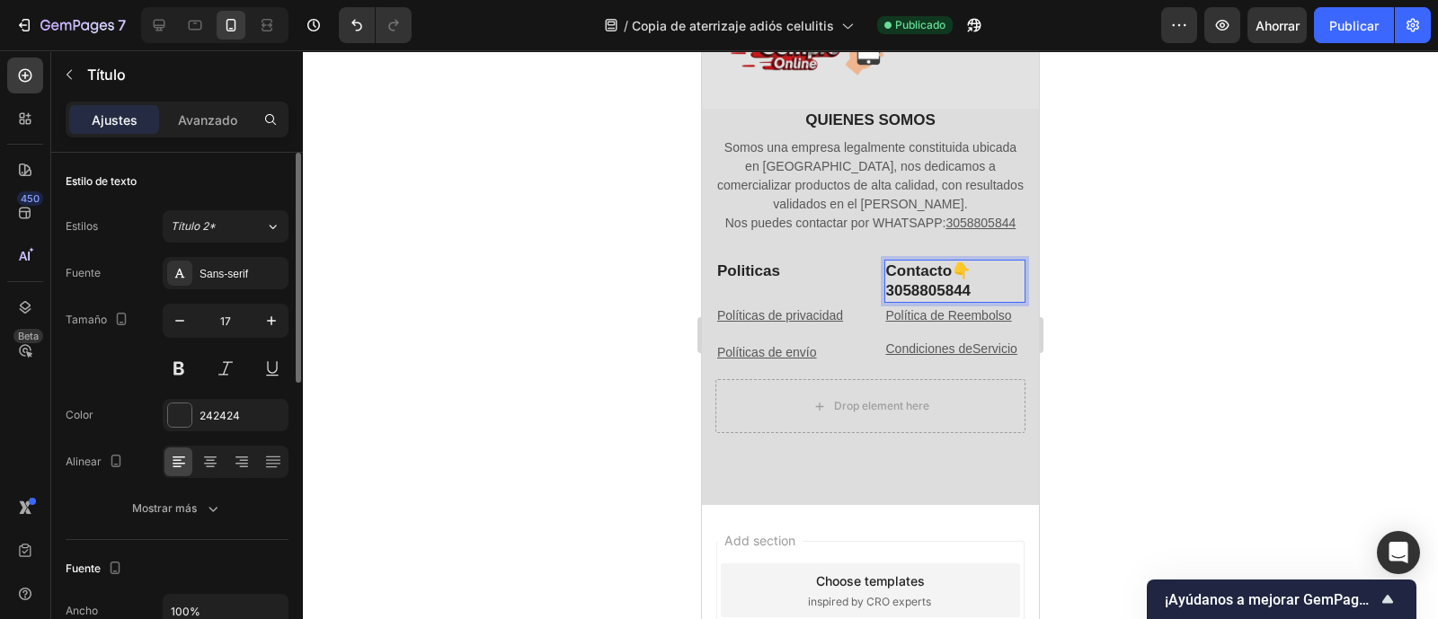
click at [903, 271] on p "Contacto👇 3058805844" at bounding box center [955, 282] width 138 height 40
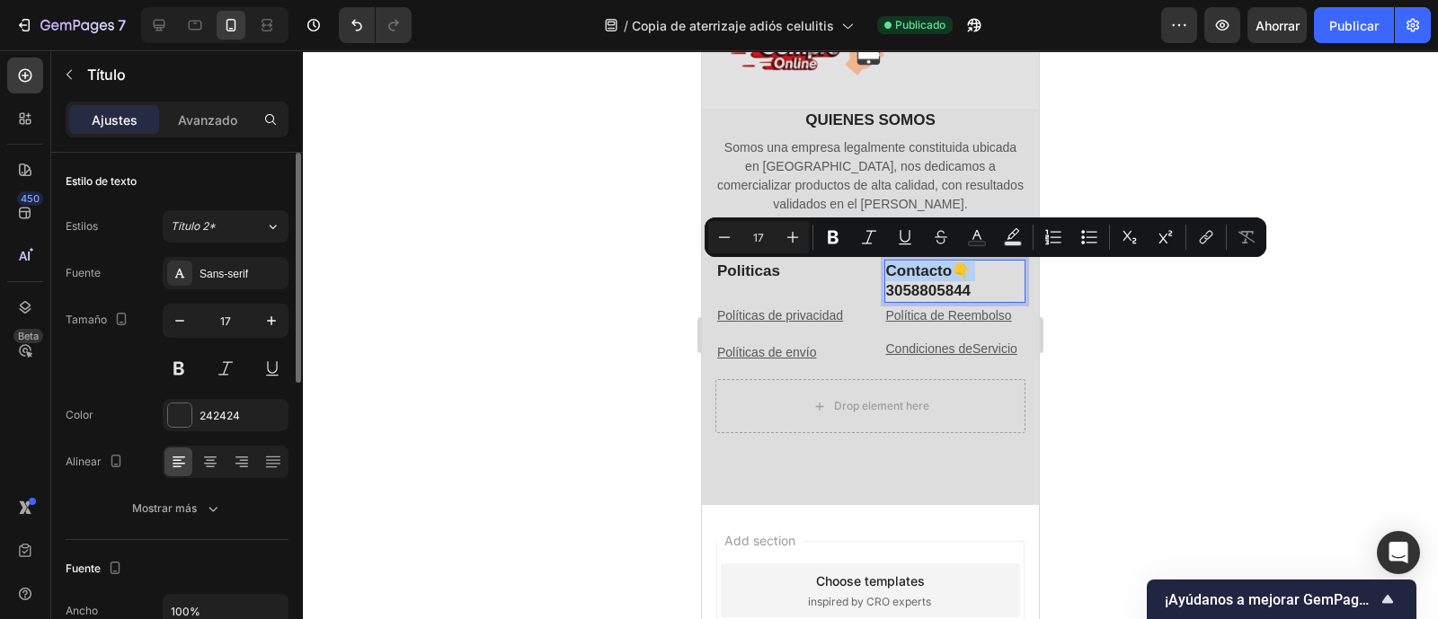
click at [905, 276] on p "Contacto👇 3058805844" at bounding box center [955, 282] width 138 height 40
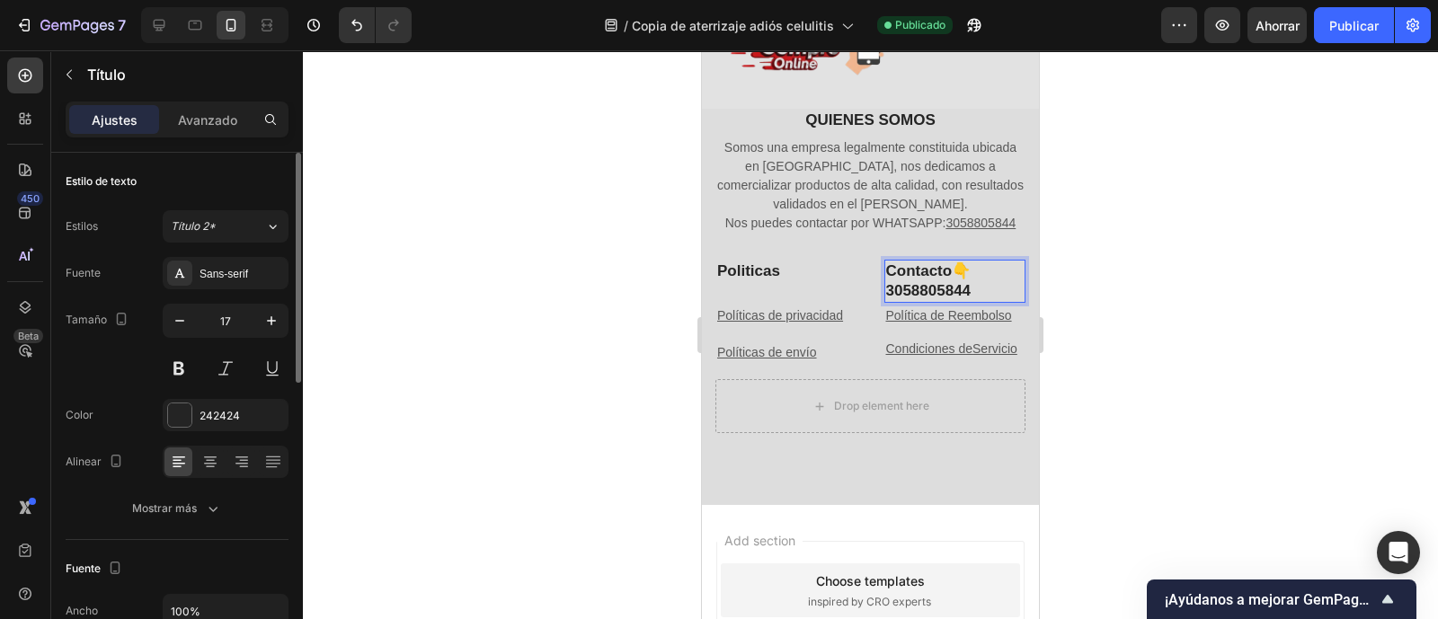
click at [905, 281] on p "Contacto👇 3058805844" at bounding box center [955, 282] width 138 height 40
click at [975, 294] on p "Contacto👇 3058805844" at bounding box center [955, 282] width 138 height 40
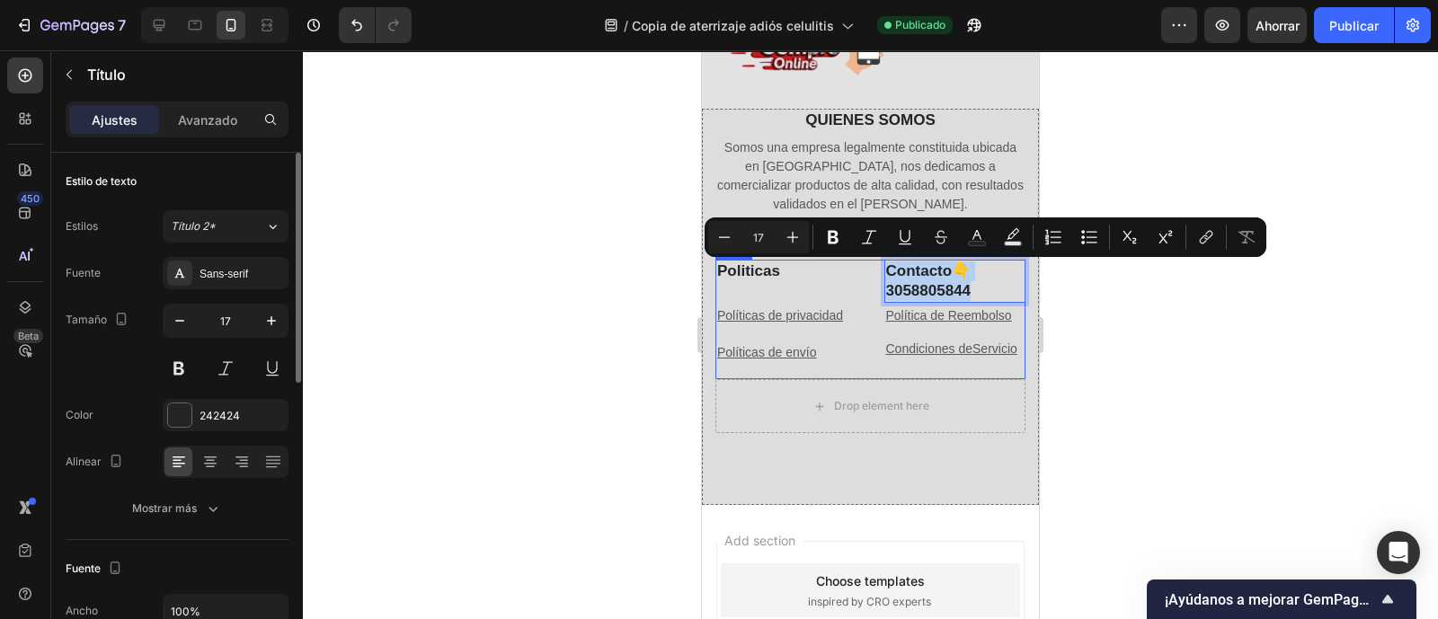
drag, startPoint x: 960, startPoint y: 299, endPoint x: 862, endPoint y: 267, distance: 103.2
click at [862, 267] on div "Politicas Heading Políticas de privacidad Text block Políticas de envío Text bl…" at bounding box center [871, 320] width 310 height 120
click at [1206, 240] on icon "Editor contextual toolbar" at bounding box center [1206, 237] width 18 height 18
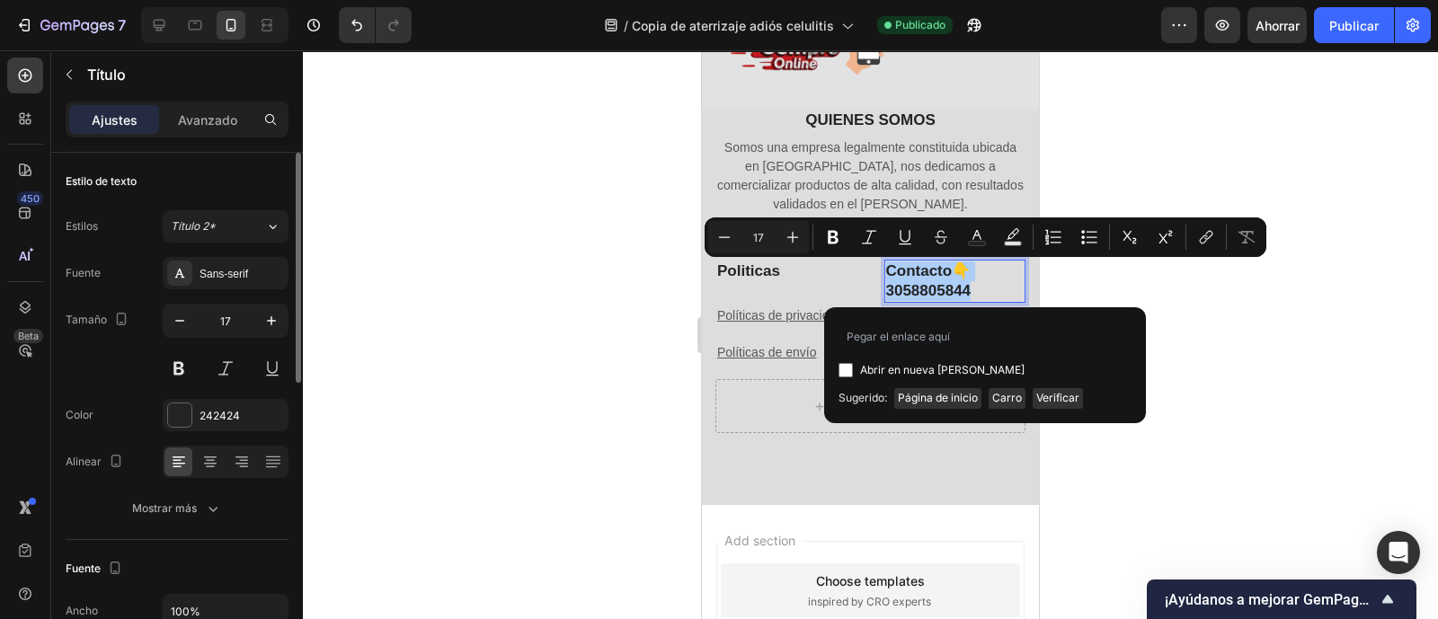
type input "https://wa.link/jmc8dt"
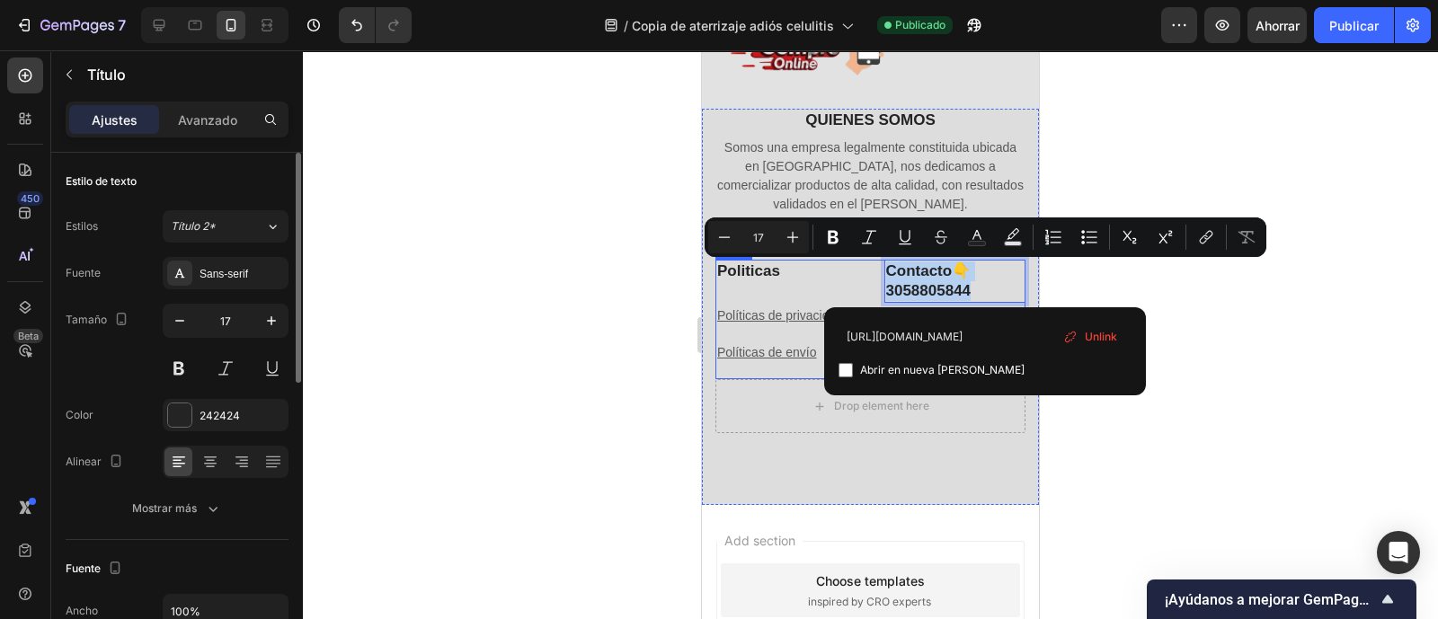
click at [807, 271] on h2 "Politicas" at bounding box center [787, 271] width 142 height 23
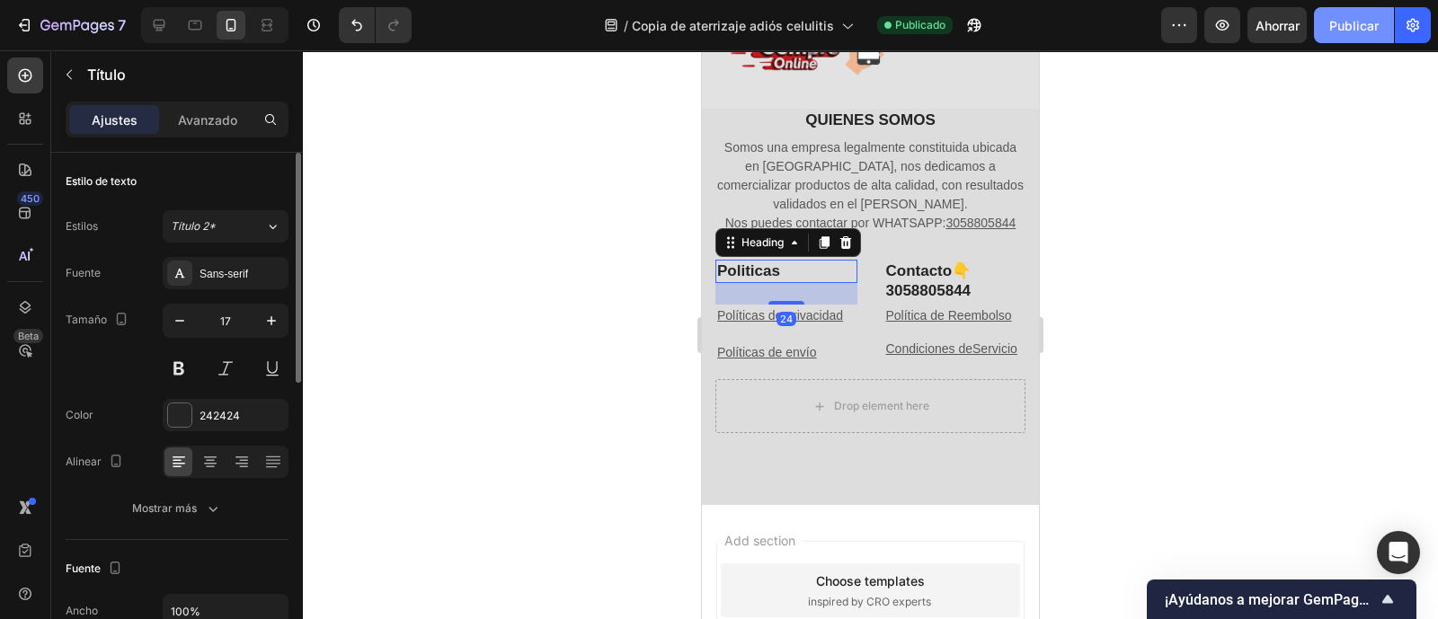
click at [1368, 28] on font "Publicar" at bounding box center [1354, 25] width 49 height 15
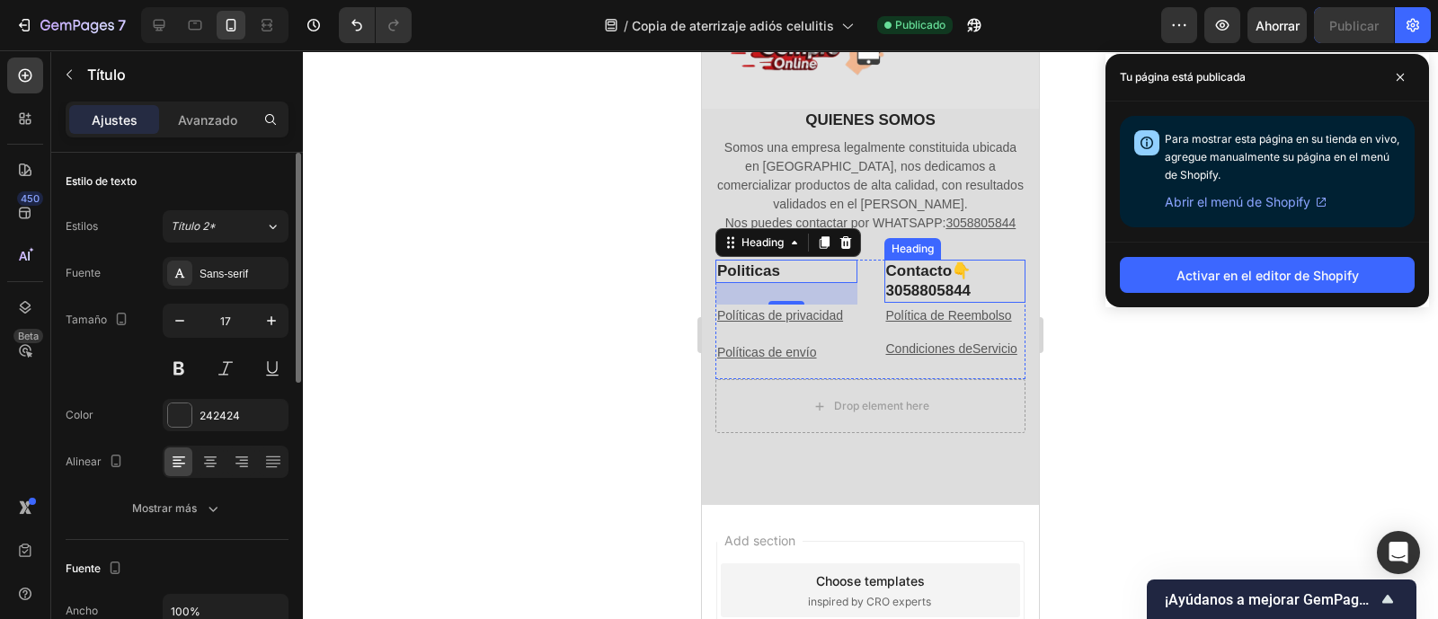
click at [938, 290] on p "Contacto👇 3058805844" at bounding box center [955, 282] width 138 height 40
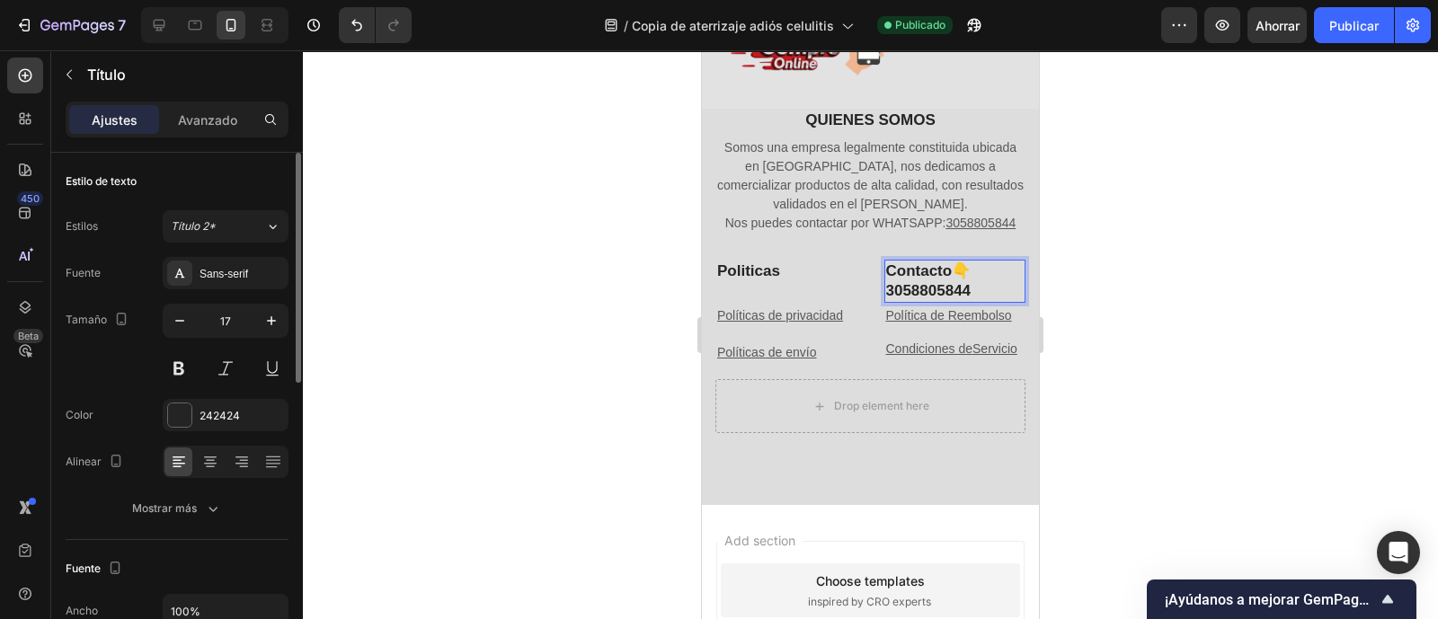
click at [934, 294] on p "Contacto👇 3058805844" at bounding box center [955, 282] width 138 height 40
click at [976, 290] on p "Contacto👇 3058805844" at bounding box center [955, 282] width 138 height 40
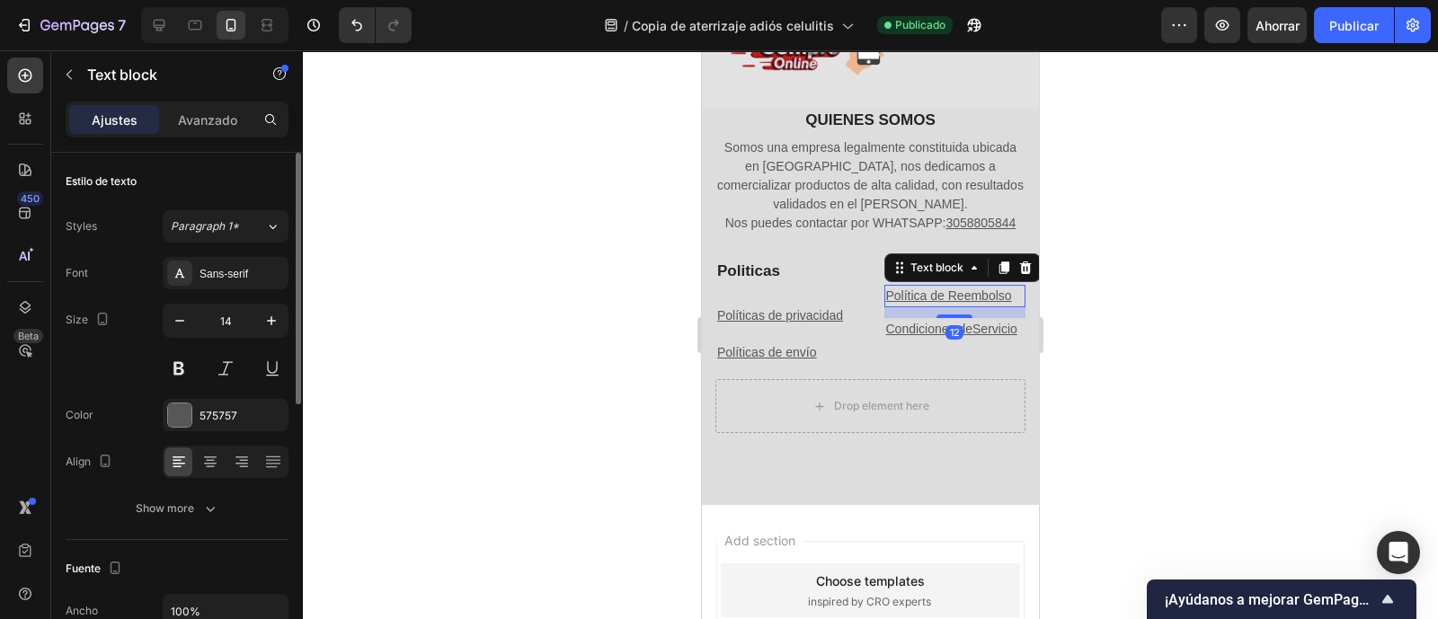
click at [973, 294] on u "Política de Reembolso" at bounding box center [949, 296] width 126 height 14
click at [997, 263] on icon at bounding box center [1004, 268] width 14 height 14
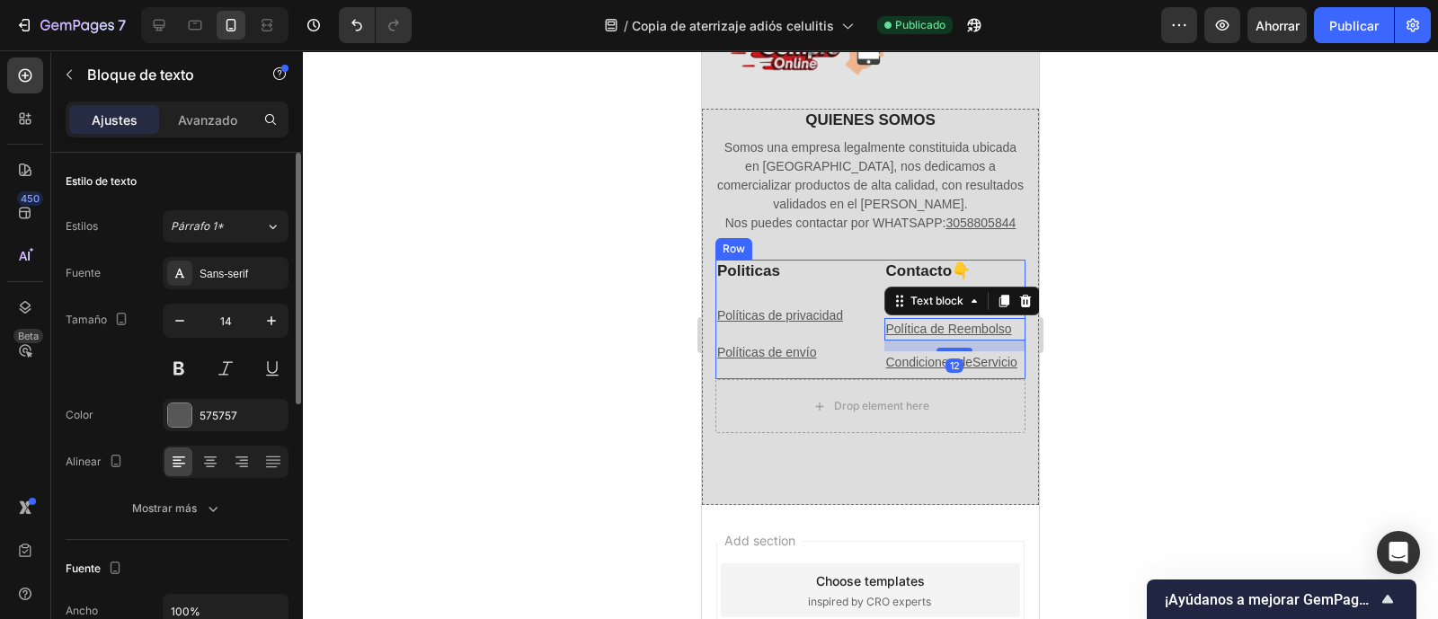
click at [859, 285] on div "Politicas Heading Políticas de privacidad Text block Políticas de envío Text bl…" at bounding box center [871, 320] width 310 height 120
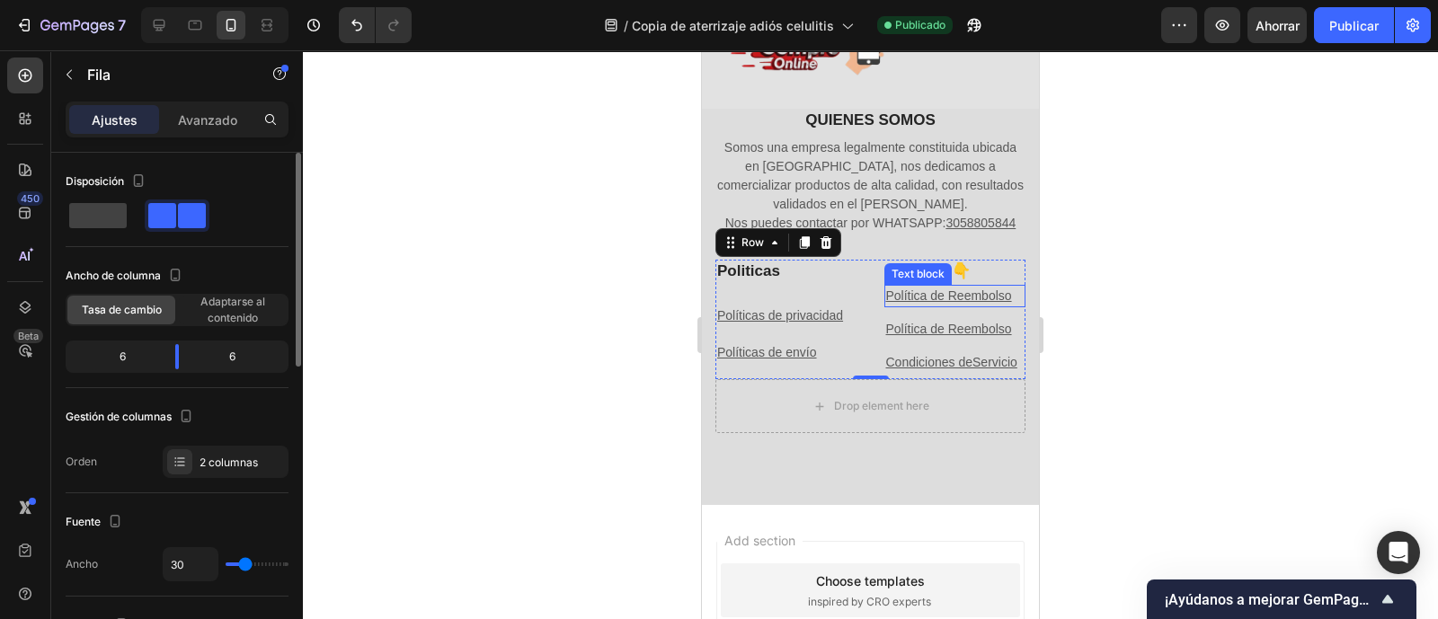
click at [939, 303] on u "Política de Reembolso" at bounding box center [949, 296] width 126 height 14
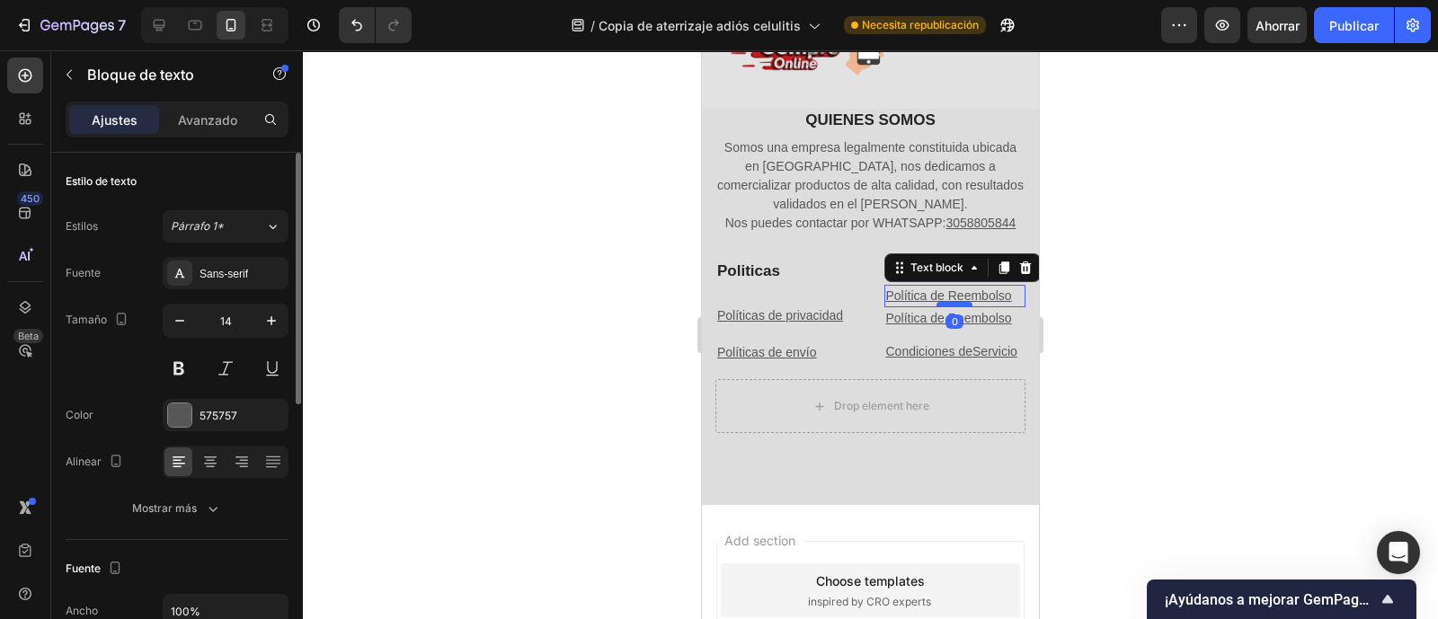
drag, startPoint x: 948, startPoint y: 316, endPoint x: 948, endPoint y: 303, distance: 13.5
click at [948, 303] on div at bounding box center [955, 304] width 36 height 5
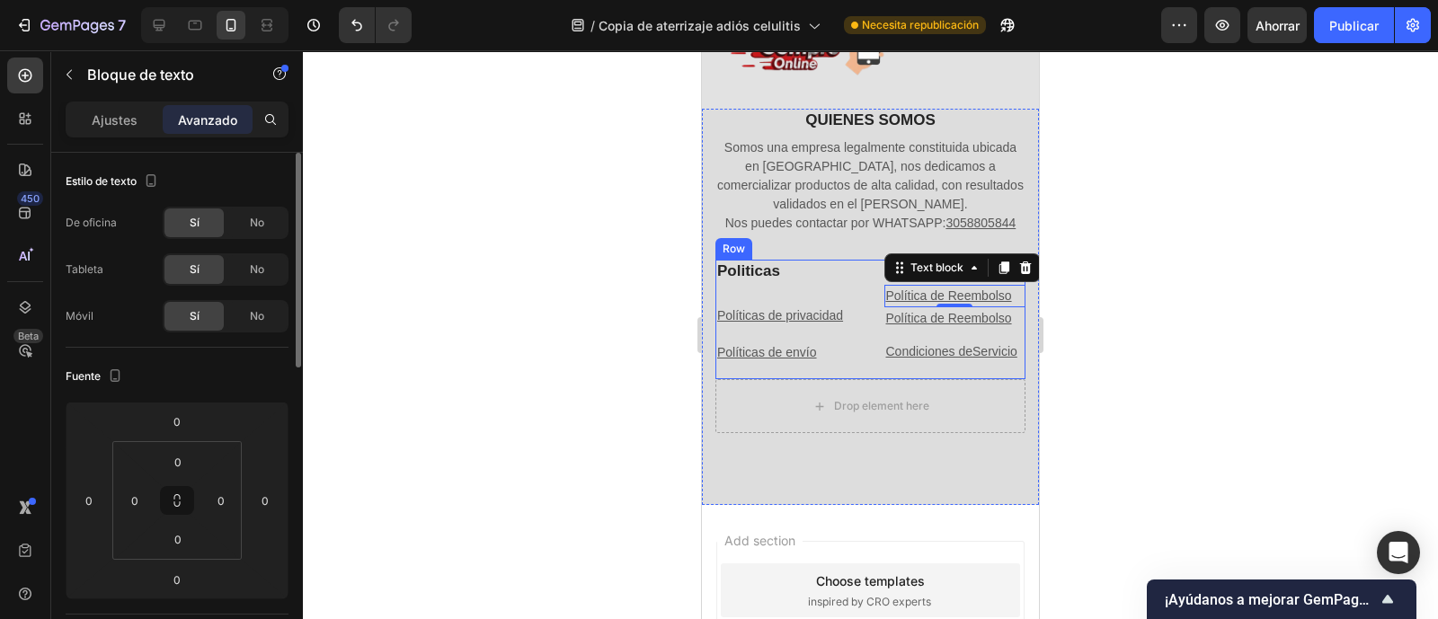
click at [856, 282] on div "Politicas Heading Políticas de privacidad Text block Políticas de envío Text bl…" at bounding box center [871, 320] width 310 height 120
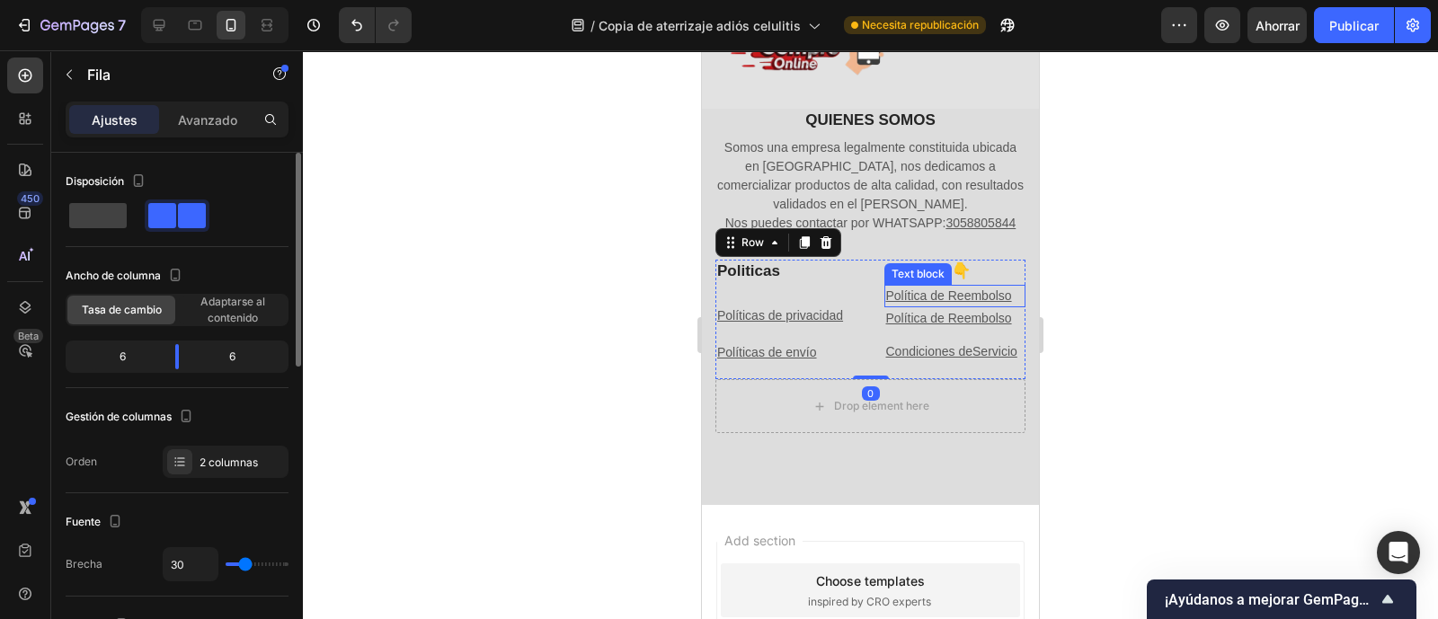
click at [928, 298] on u "Política de Reembolso" at bounding box center [949, 296] width 126 height 14
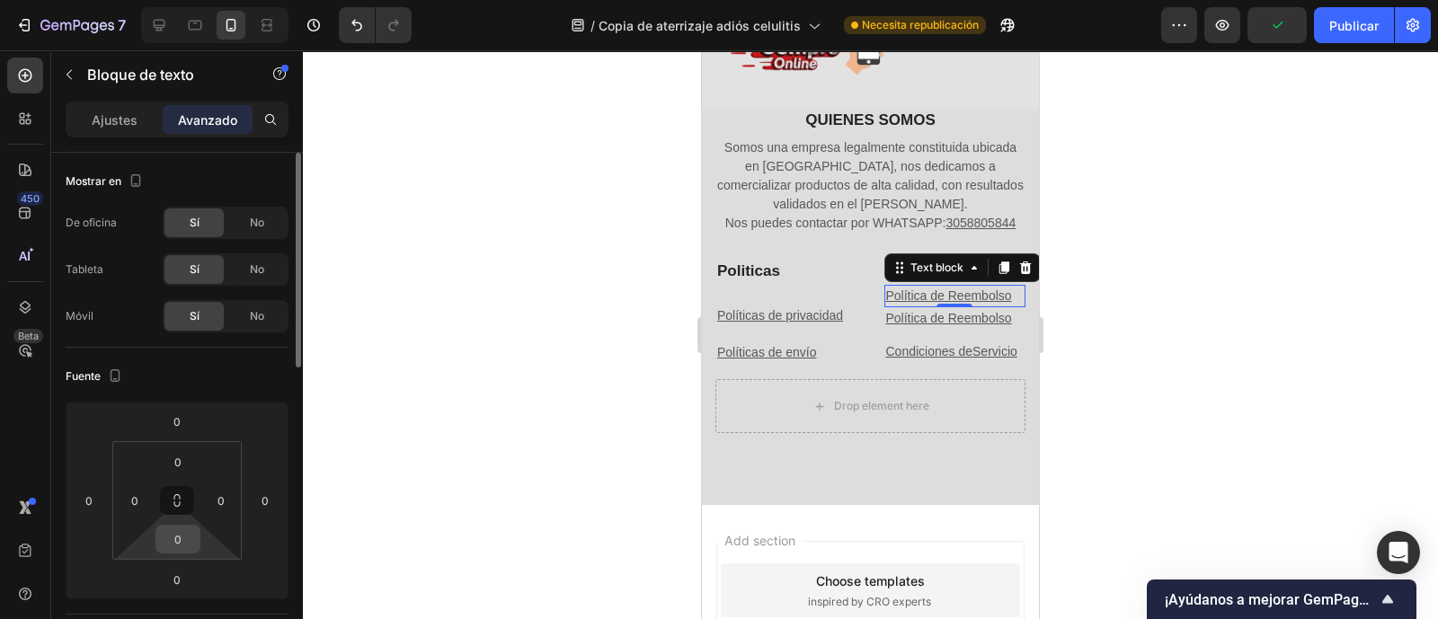
click at [170, 529] on input "0" at bounding box center [178, 539] width 36 height 27
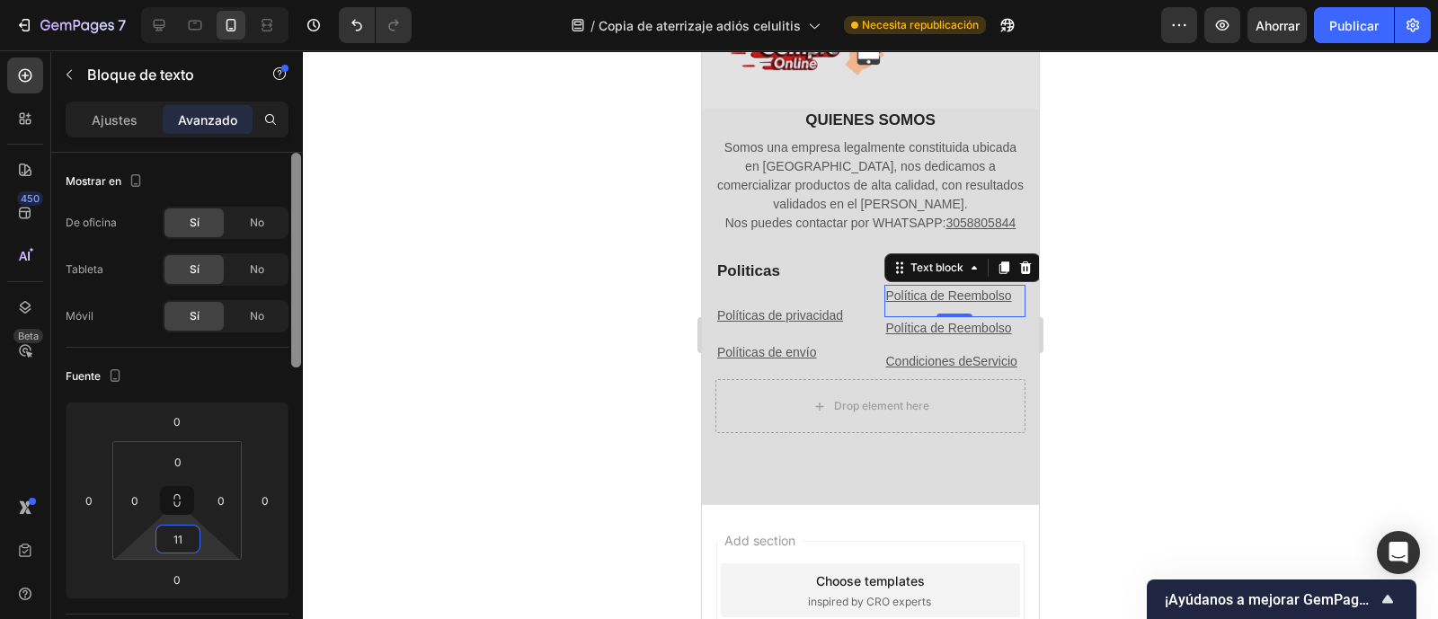
type input "1"
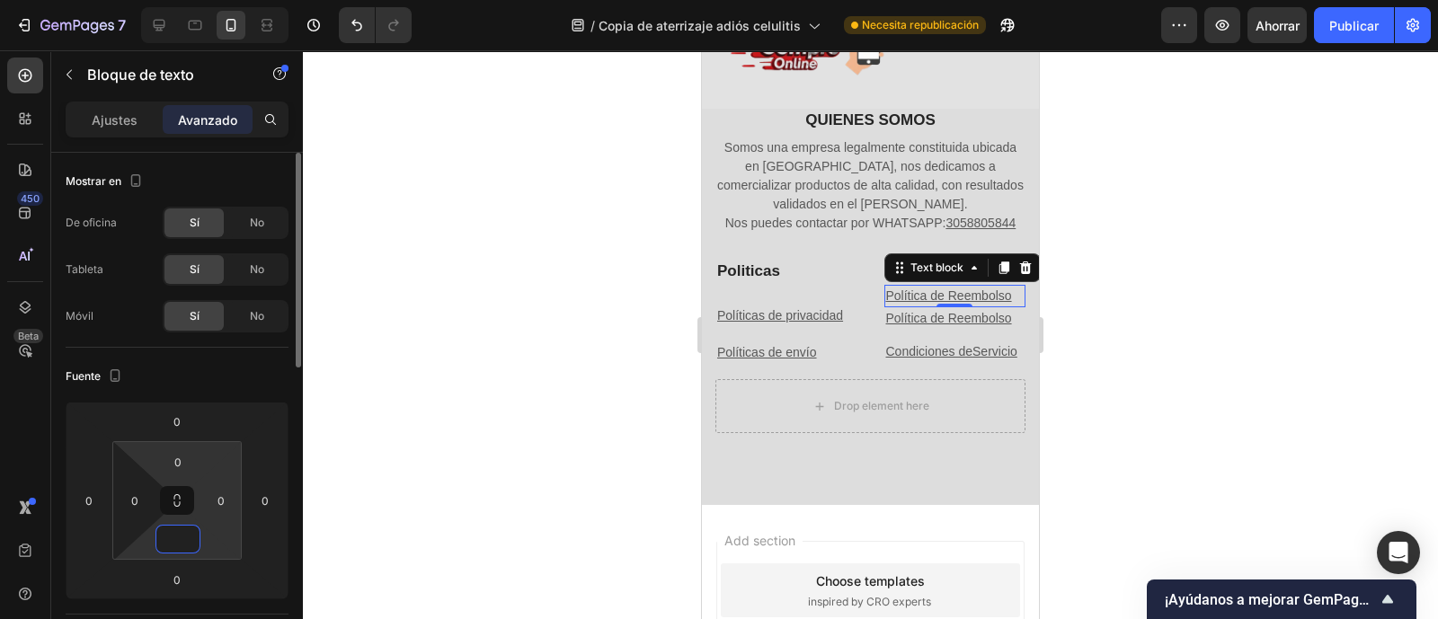
drag, startPoint x: 179, startPoint y: 461, endPoint x: 213, endPoint y: 471, distance: 35.6
click at [179, 461] on input "0" at bounding box center [178, 462] width 36 height 27
type input "0"
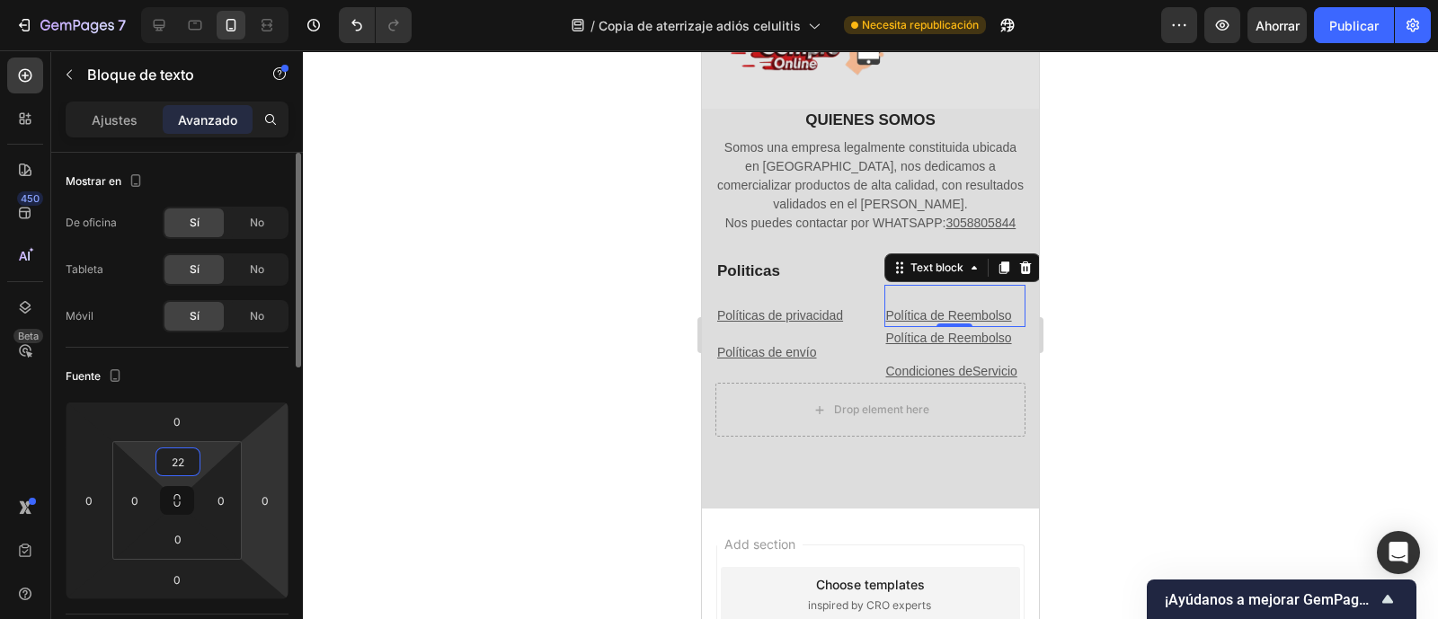
type input "2"
type input "-"
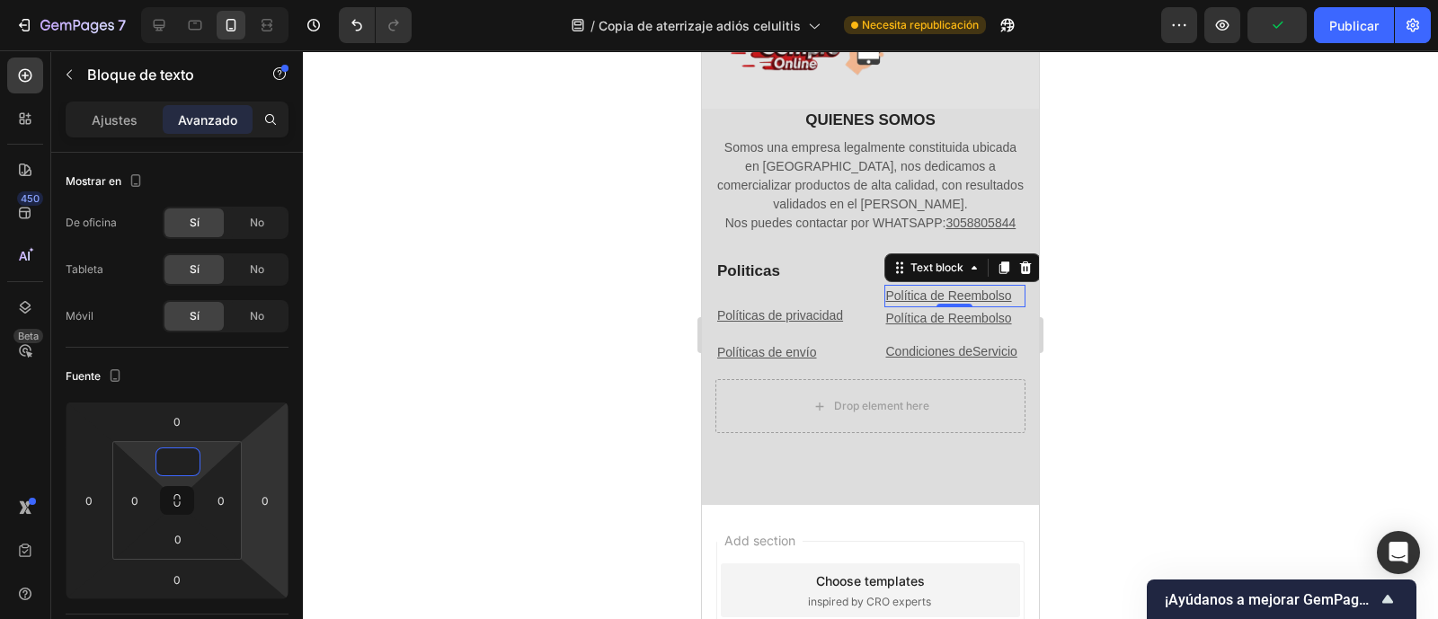
drag, startPoint x: 1194, startPoint y: 264, endPoint x: 1150, endPoint y: 304, distance: 59.2
click at [1191, 266] on div at bounding box center [870, 334] width 1135 height 569
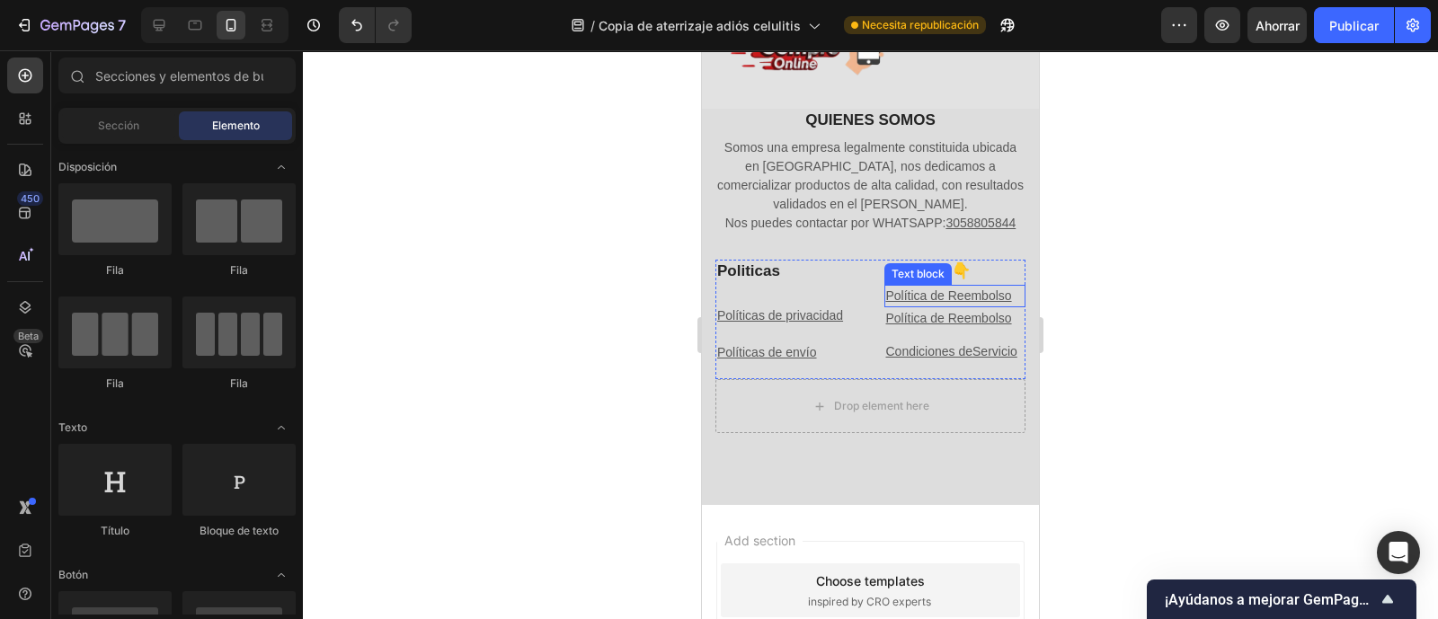
click at [959, 299] on u "Política de Reembolso" at bounding box center [949, 296] width 126 height 14
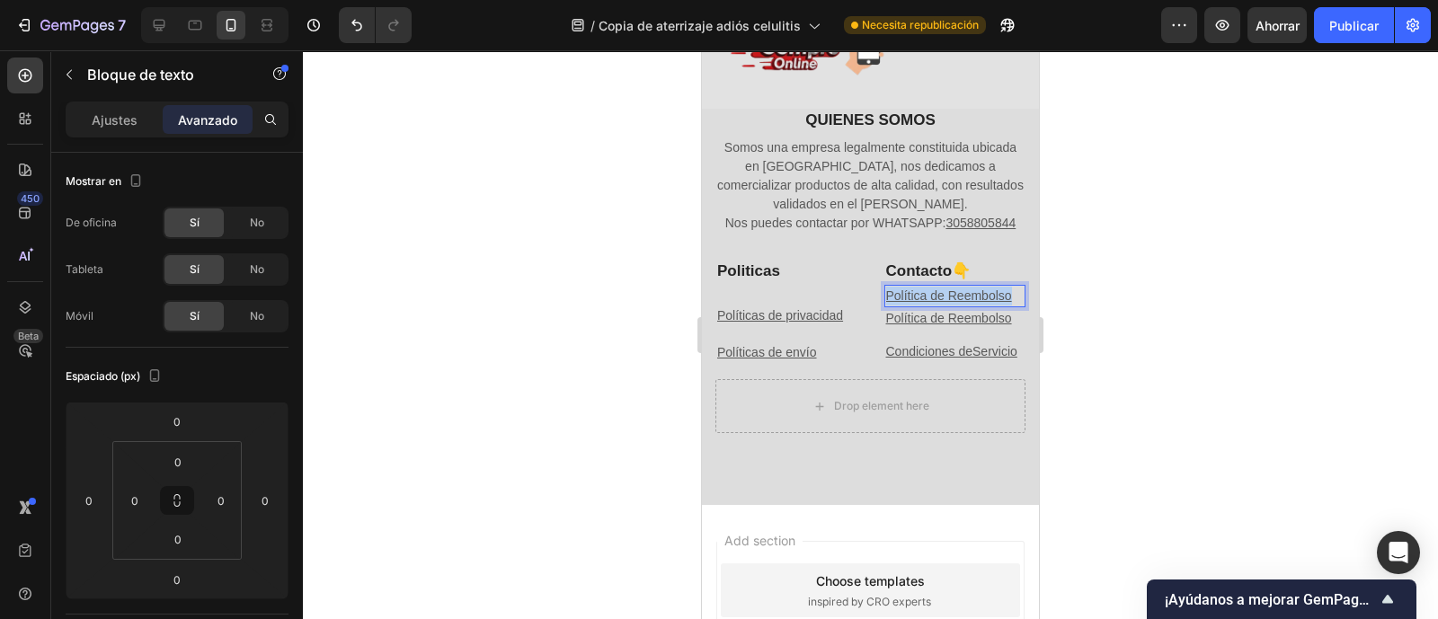
click at [959, 299] on u "Política de Reembolso" at bounding box center [949, 296] width 126 height 14
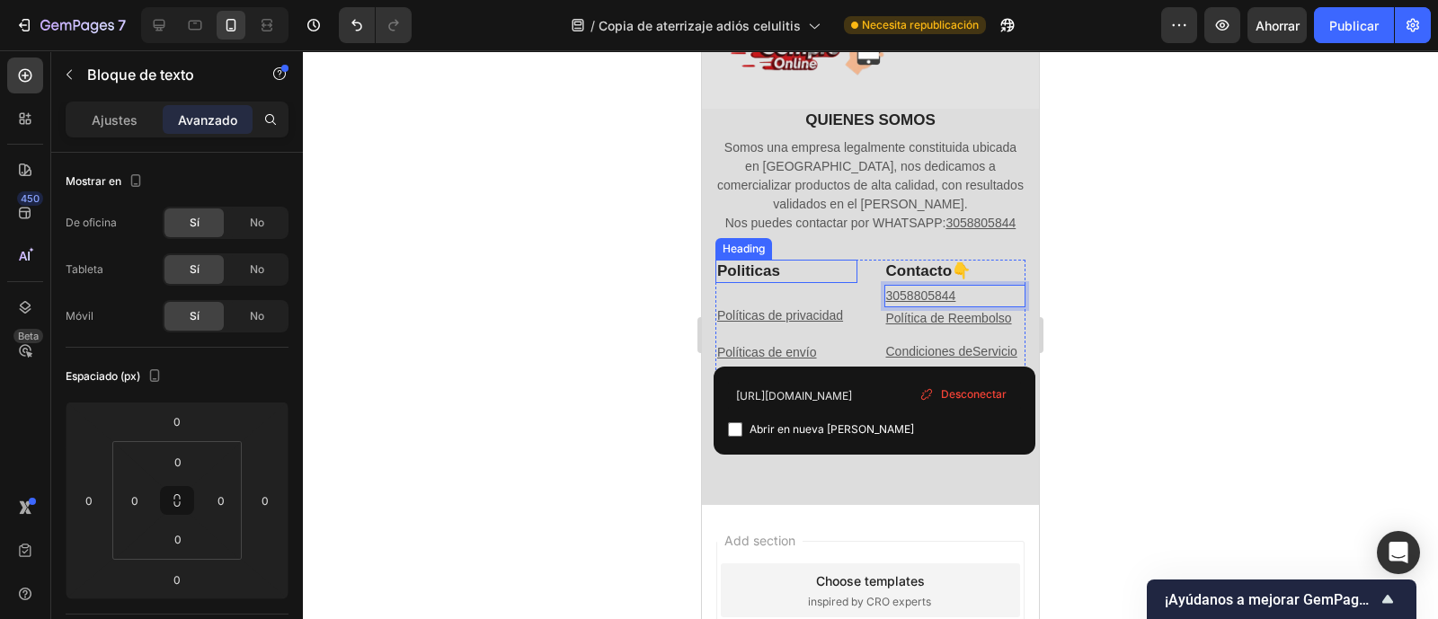
click at [843, 280] on h2 "Politicas" at bounding box center [787, 271] width 142 height 23
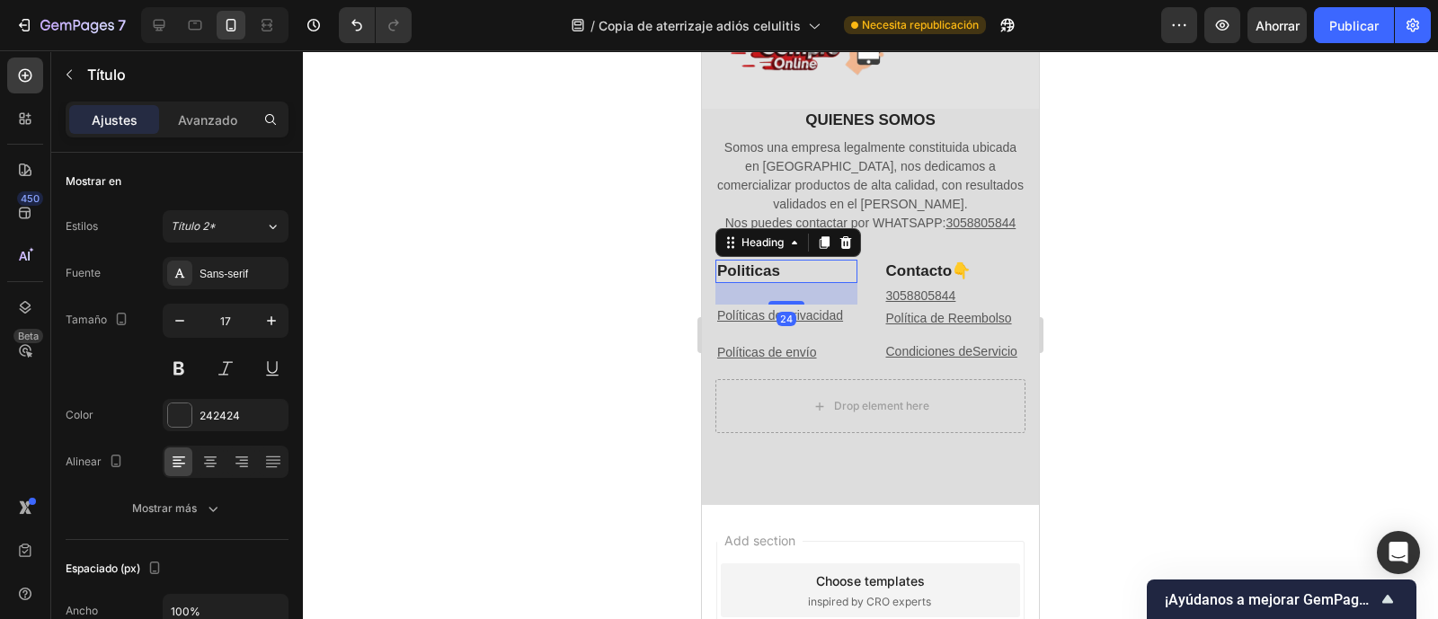
click at [1197, 254] on div at bounding box center [870, 334] width 1135 height 569
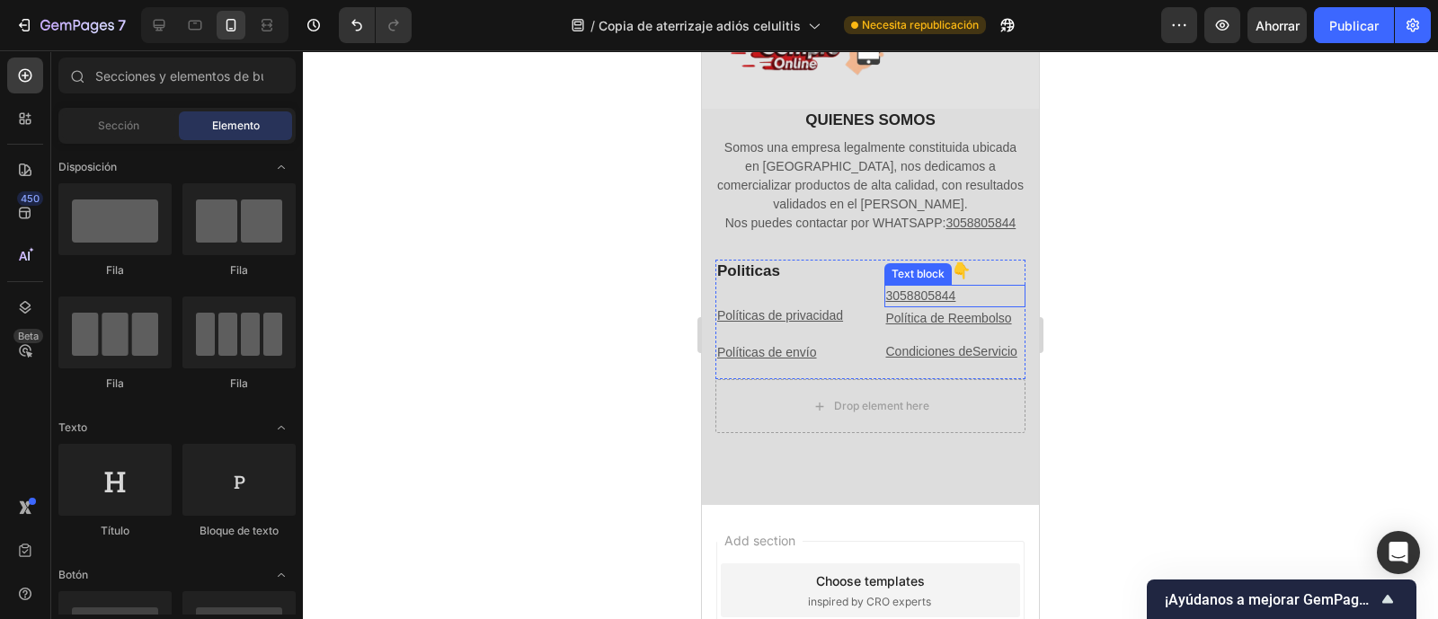
click at [928, 294] on u "3058805844" at bounding box center [921, 296] width 70 height 14
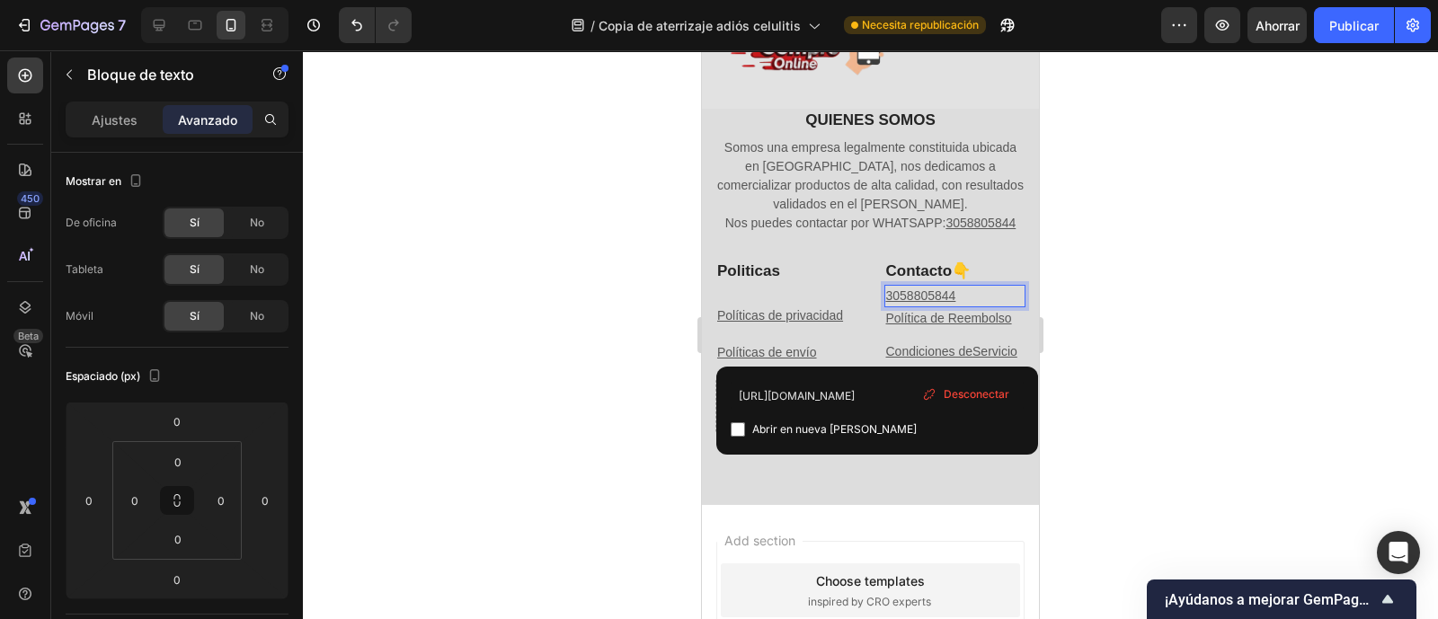
click at [928, 294] on u "3058805844" at bounding box center [921, 296] width 70 height 14
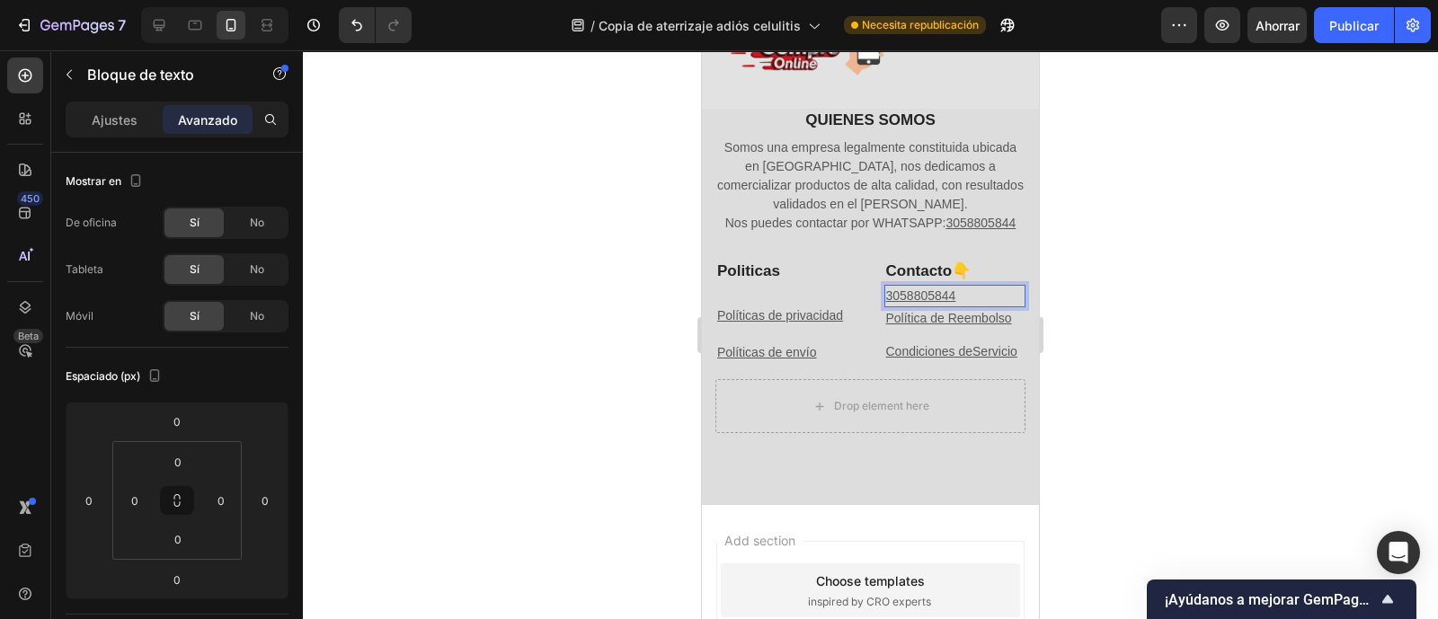
click at [928, 294] on u "3058805844" at bounding box center [921, 296] width 70 height 14
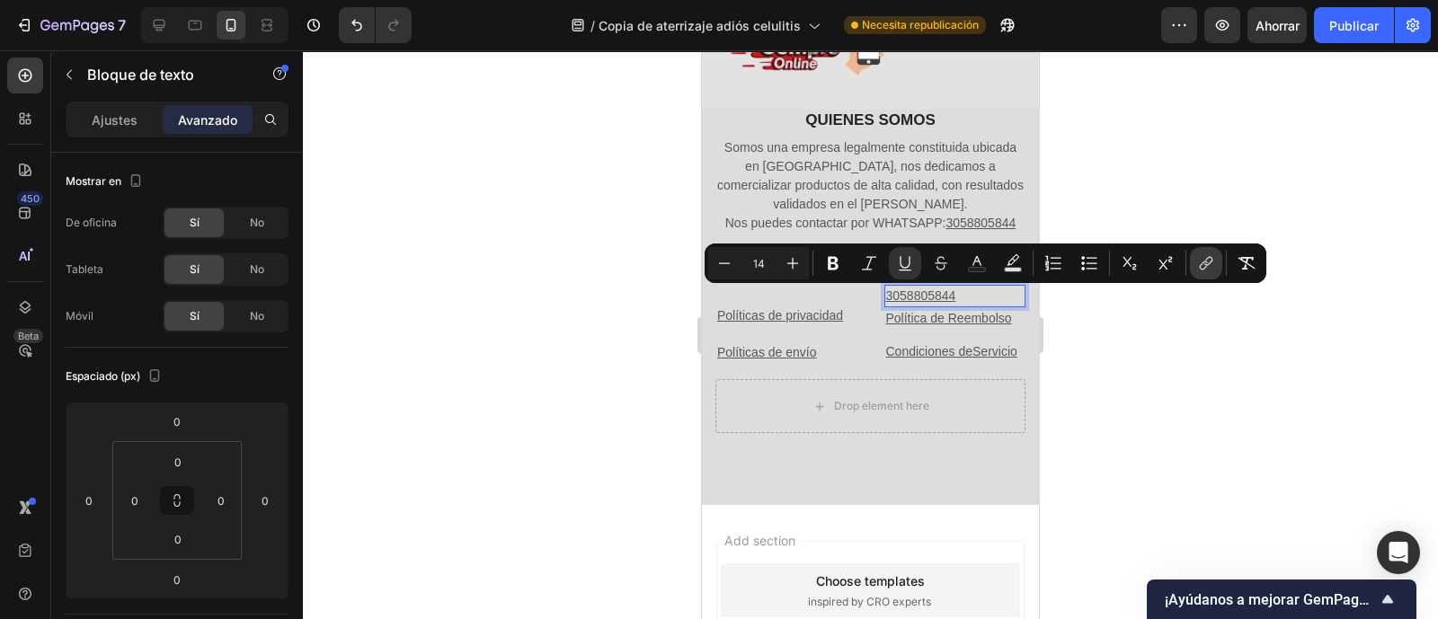
click at [1205, 266] on icon "Editor contextual toolbar" at bounding box center [1206, 263] width 18 height 18
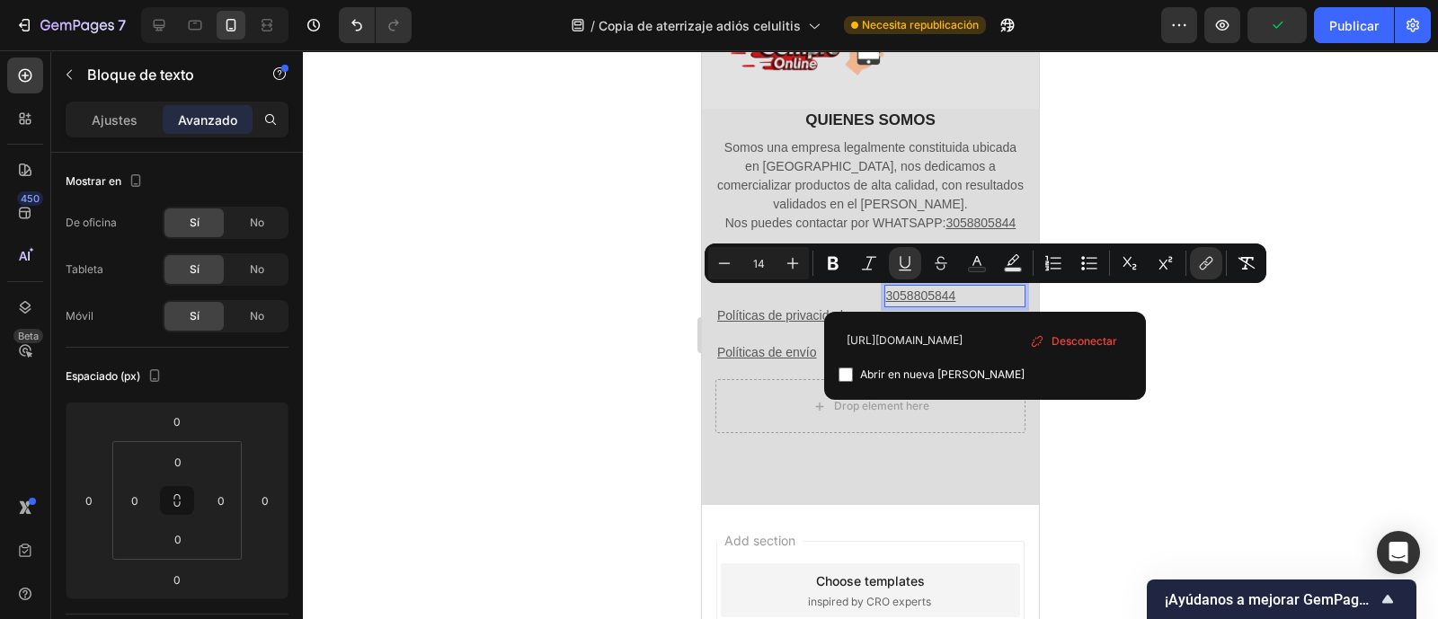
scroll to position [0, 0]
type input "h"
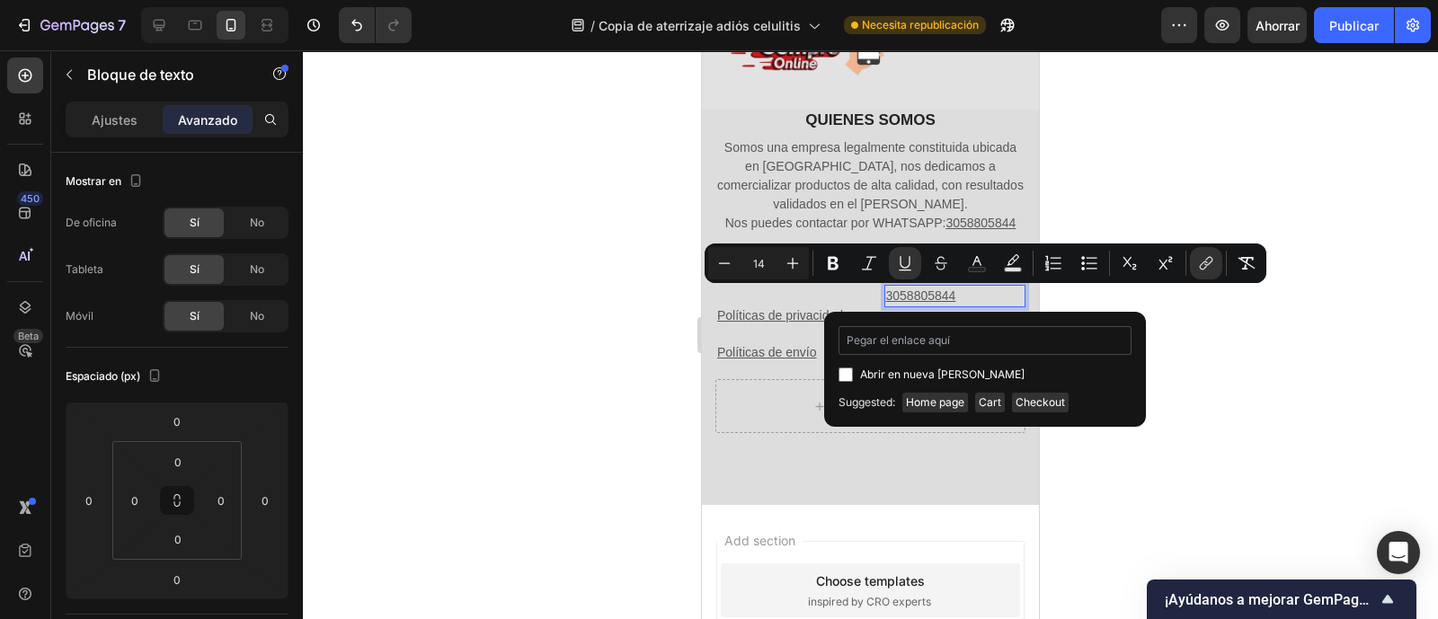
type input "https://wa.link/jmc8dt"
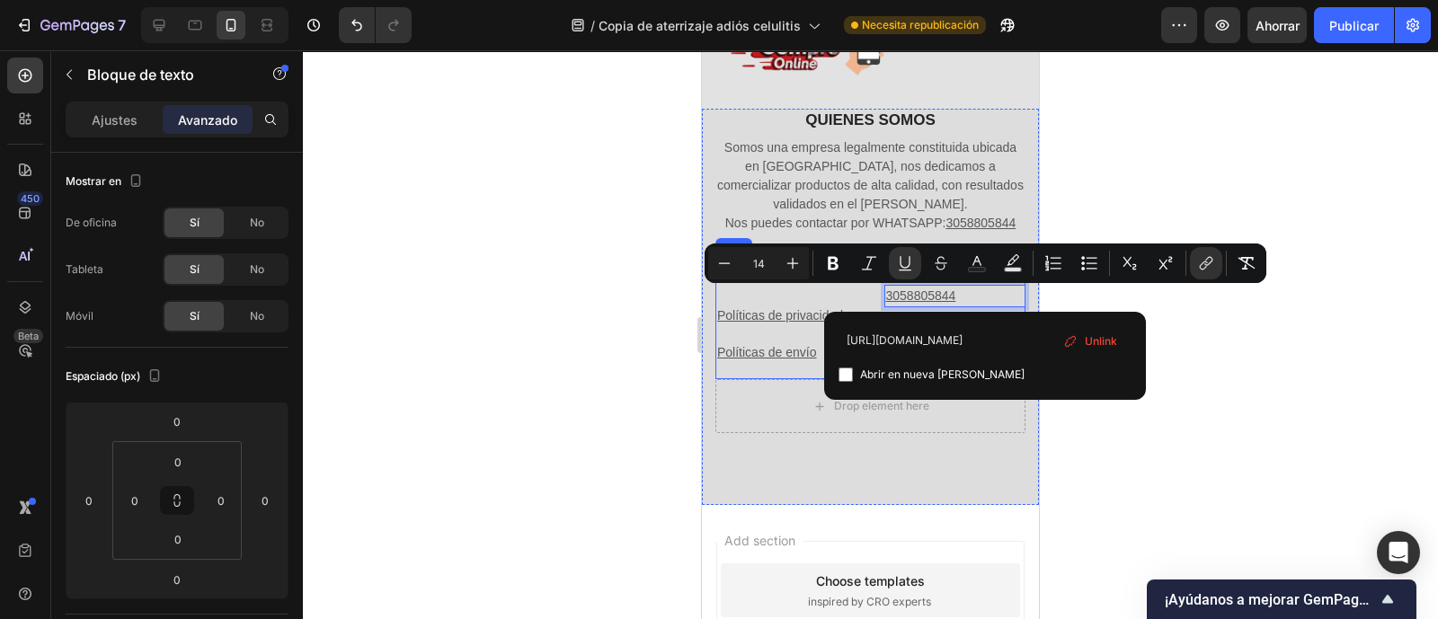
click at [800, 366] on div "Politicas Heading Políticas de privacidad Text block Políticas de envío Text bl…" at bounding box center [787, 320] width 142 height 120
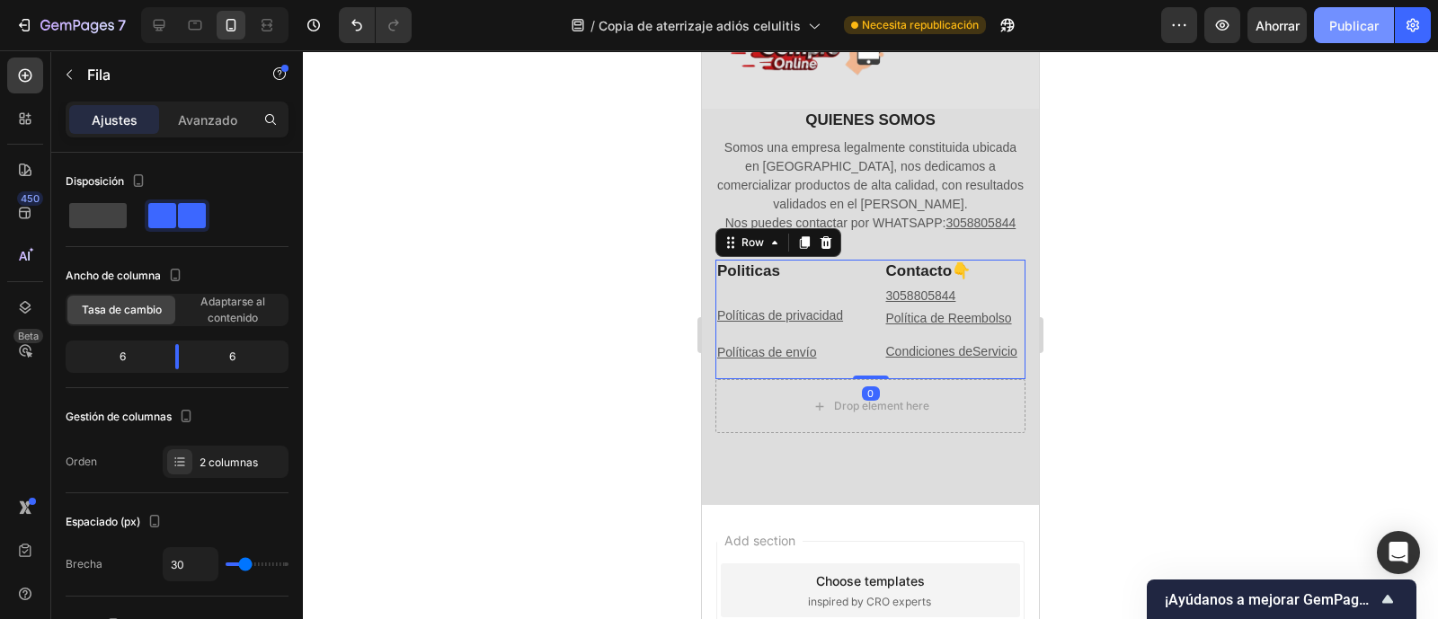
click at [1374, 20] on font "Publicar" at bounding box center [1354, 25] width 49 height 15
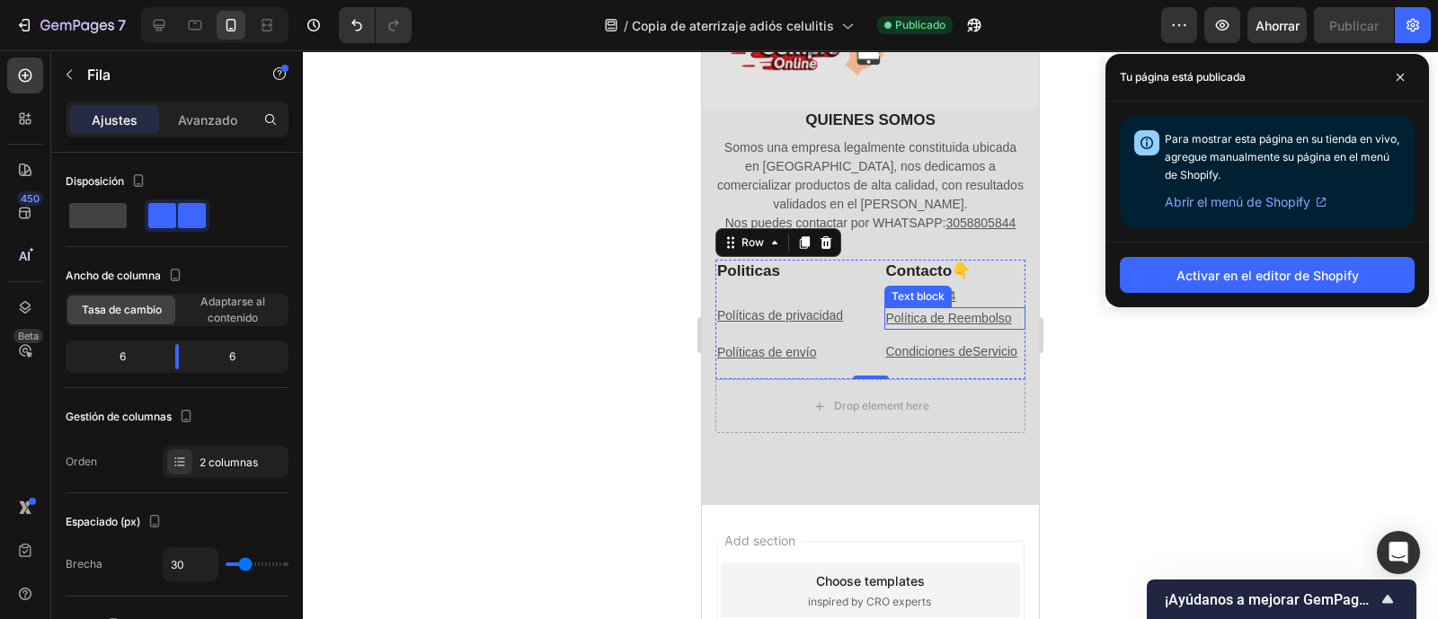
click at [930, 301] on div "Text block" at bounding box center [918, 297] width 60 height 16
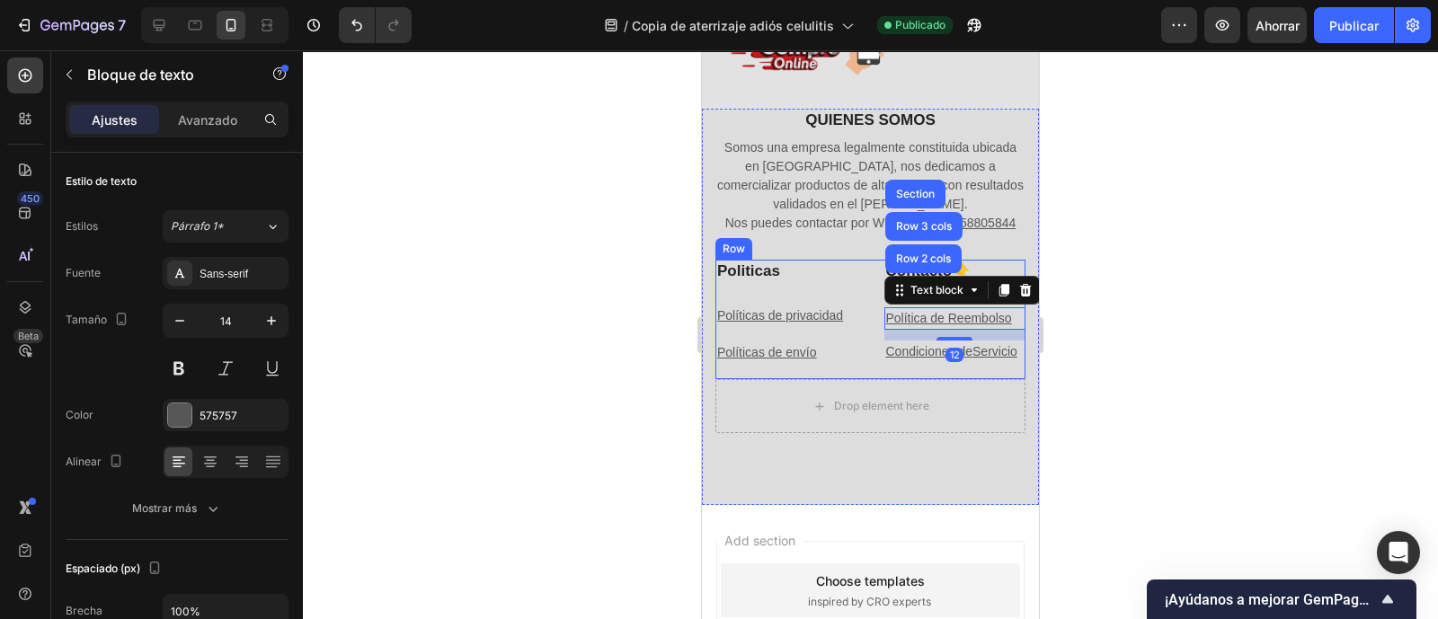
click at [812, 283] on div "Politicas Heading" at bounding box center [787, 271] width 142 height 23
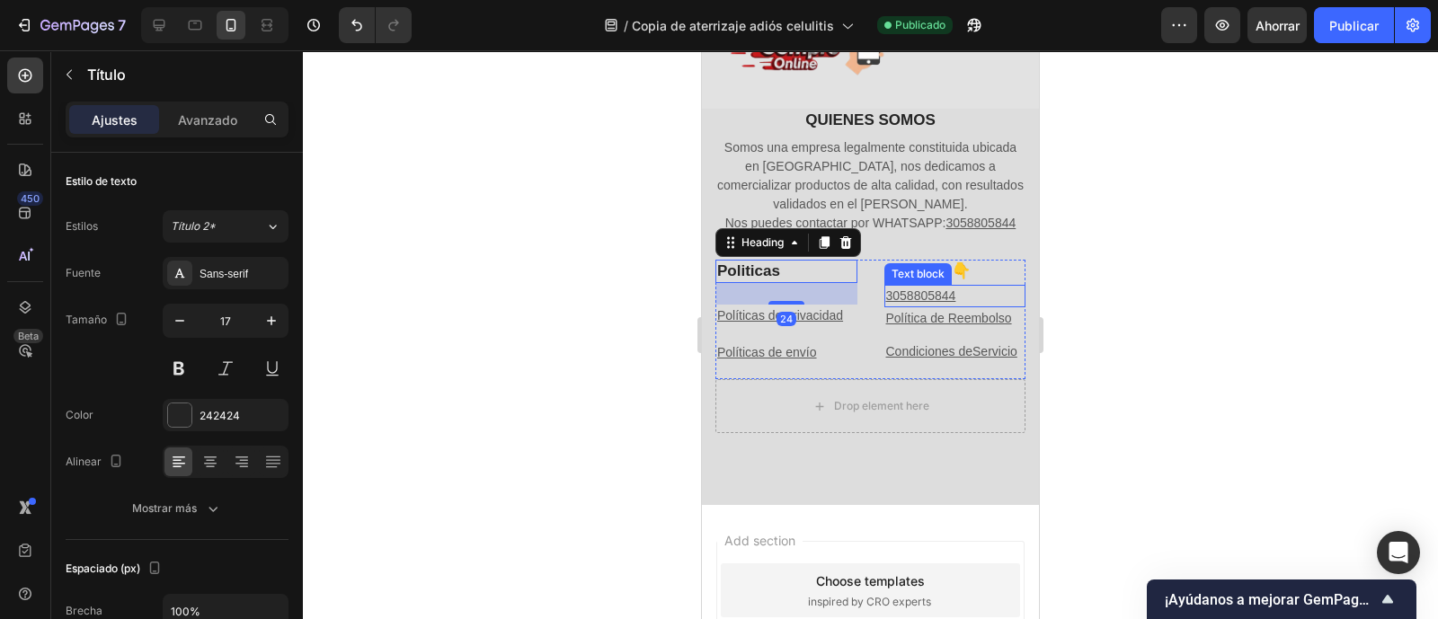
click at [940, 294] on u "3058805844" at bounding box center [921, 296] width 70 height 14
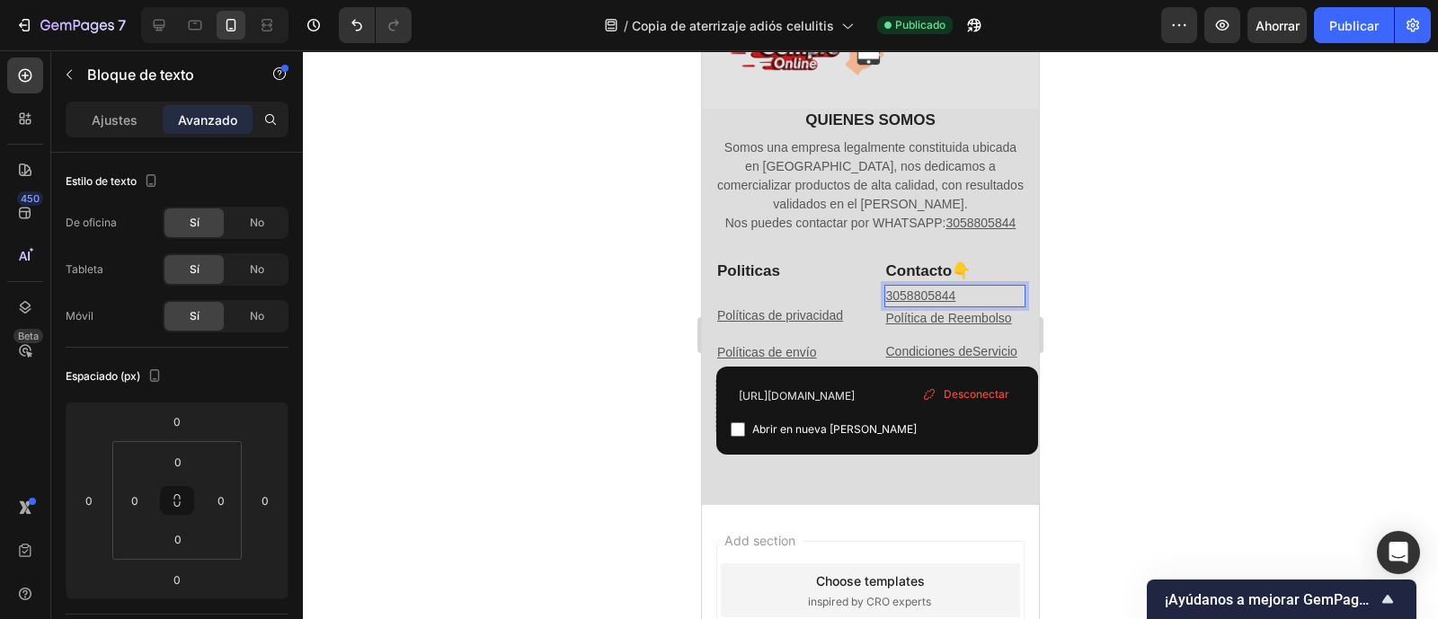
click at [940, 294] on u "3058805844" at bounding box center [921, 296] width 70 height 14
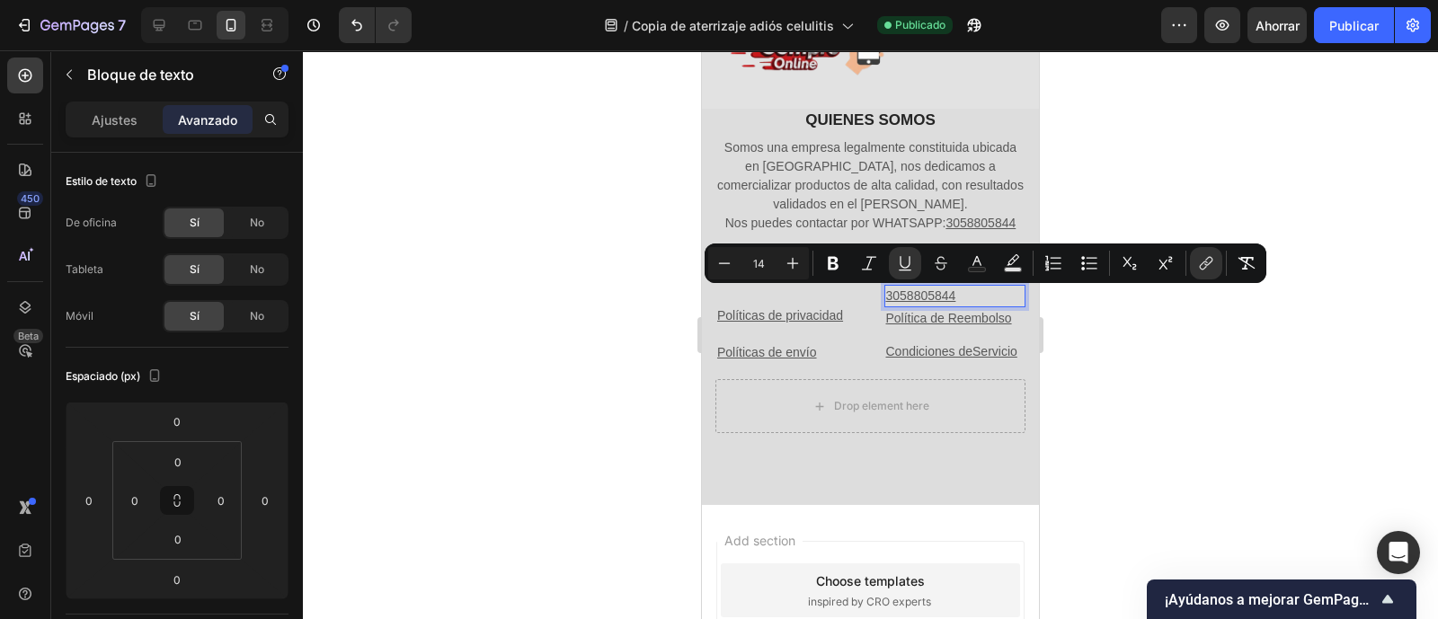
click at [940, 294] on u "3058805844" at bounding box center [921, 296] width 70 height 14
click at [975, 269] on rect "Editor contextual toolbar" at bounding box center [977, 270] width 17 height 4
type input "575757"
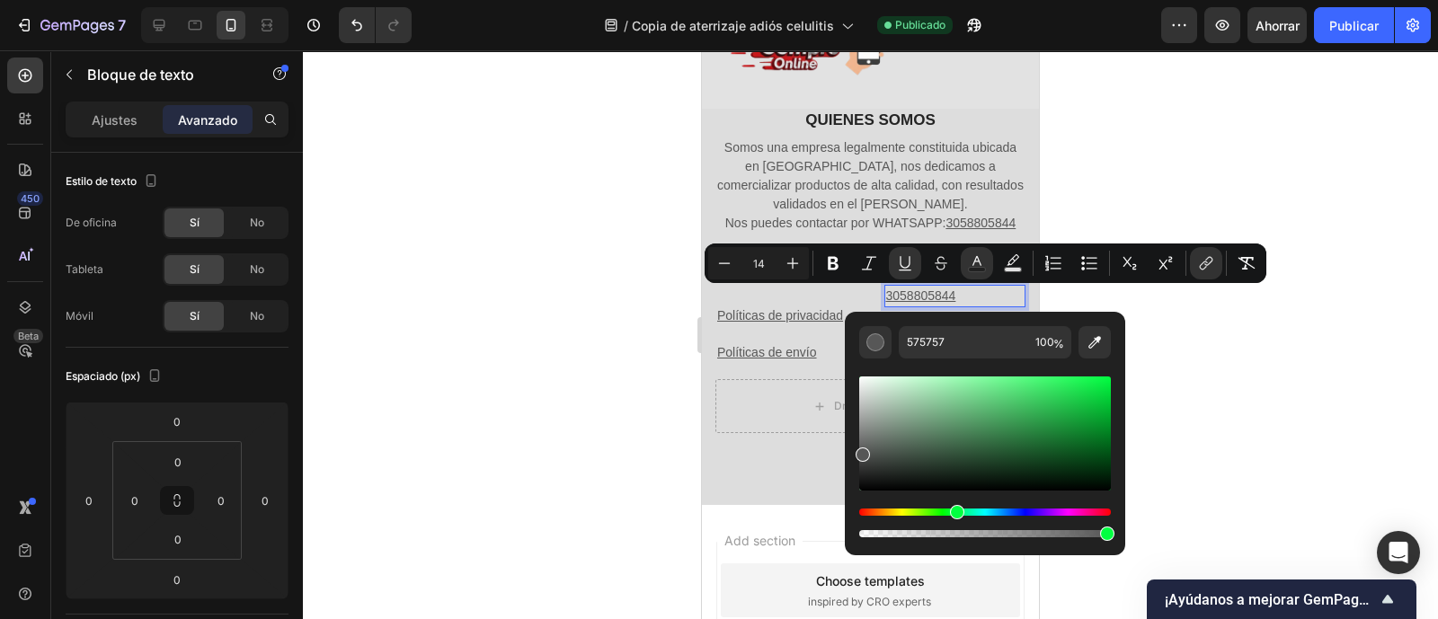
click at [955, 510] on div "Matiz" at bounding box center [985, 512] width 252 height 7
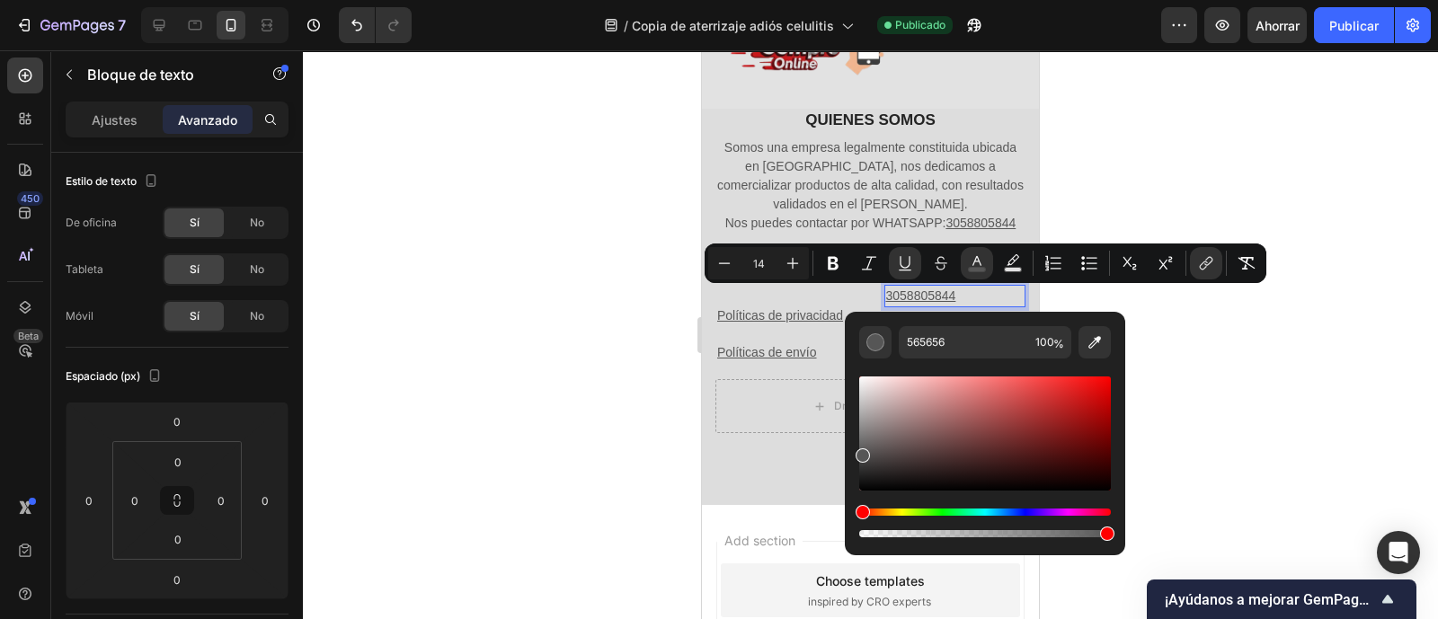
click at [955, 512] on div "Matiz" at bounding box center [985, 512] width 252 height 7
click at [948, 515] on div "Editor contextual toolbar" at bounding box center [985, 523] width 252 height 29
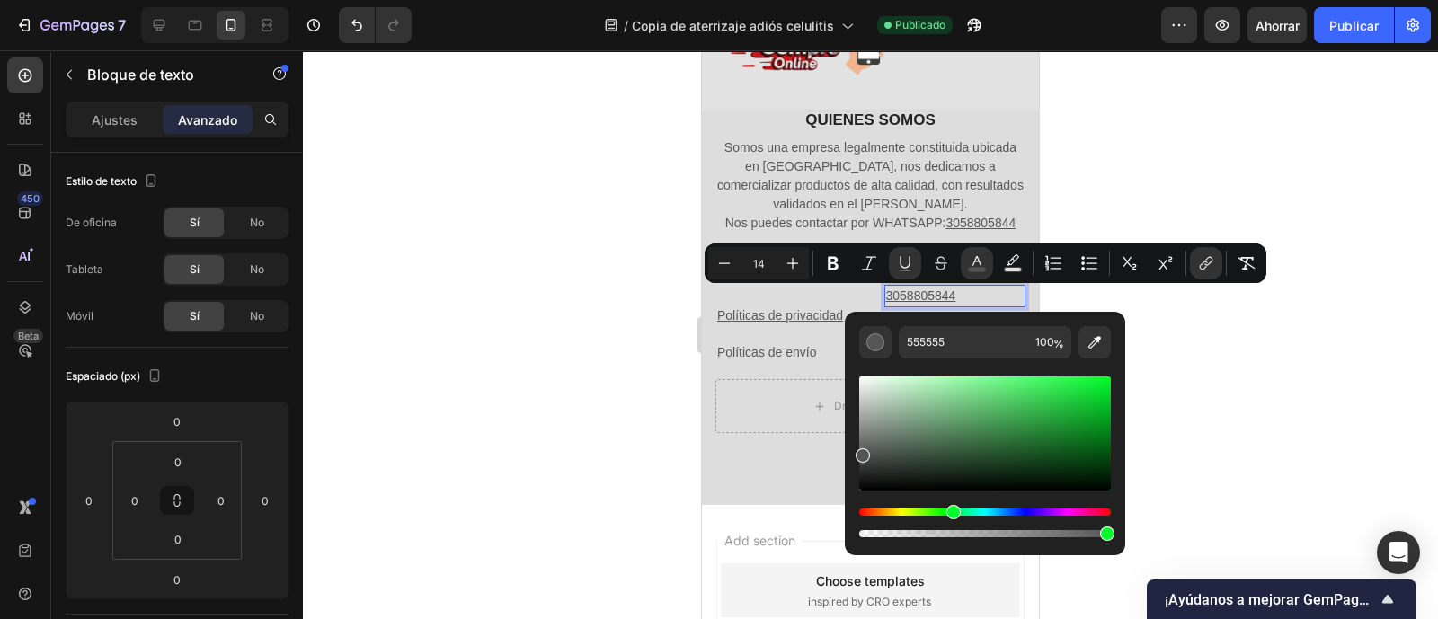
click at [951, 511] on div "Matiz" at bounding box center [985, 512] width 252 height 7
click at [950, 513] on div "Matiz" at bounding box center [985, 512] width 252 height 7
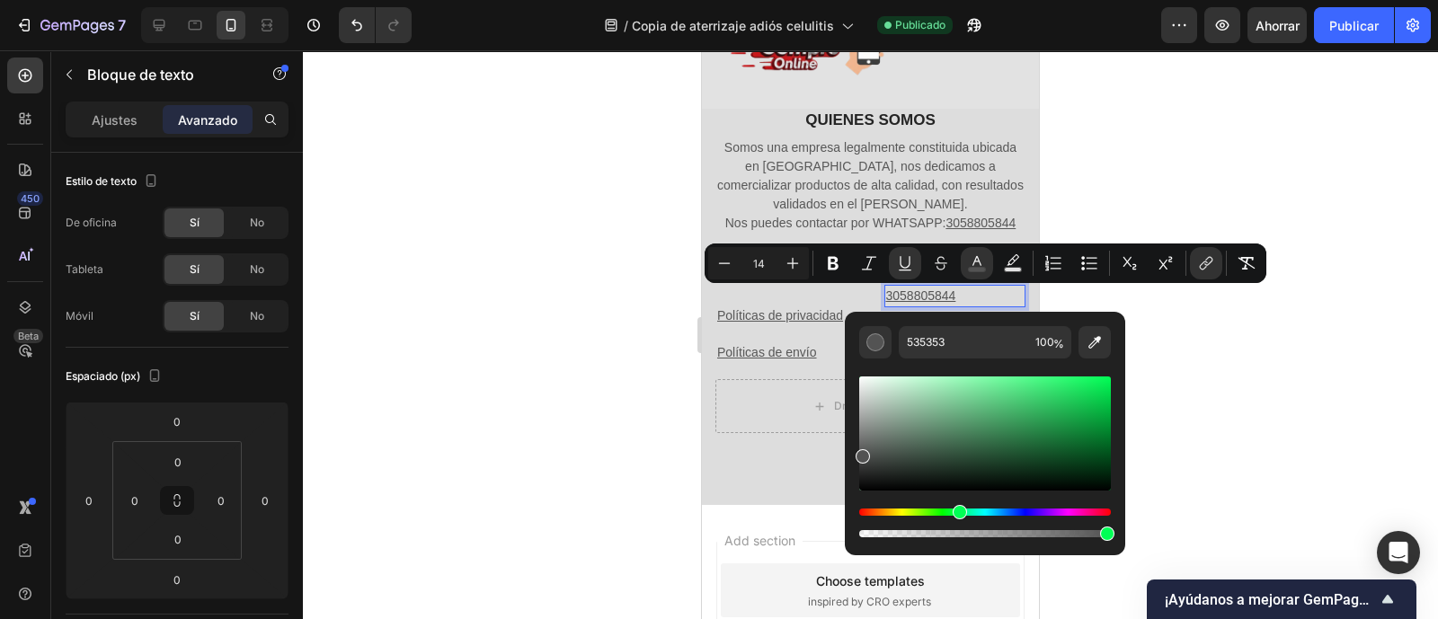
drag, startPoint x: 866, startPoint y: 514, endPoint x: 958, endPoint y: 514, distance: 92.6
click at [958, 514] on div "Matiz" at bounding box center [960, 512] width 14 height 14
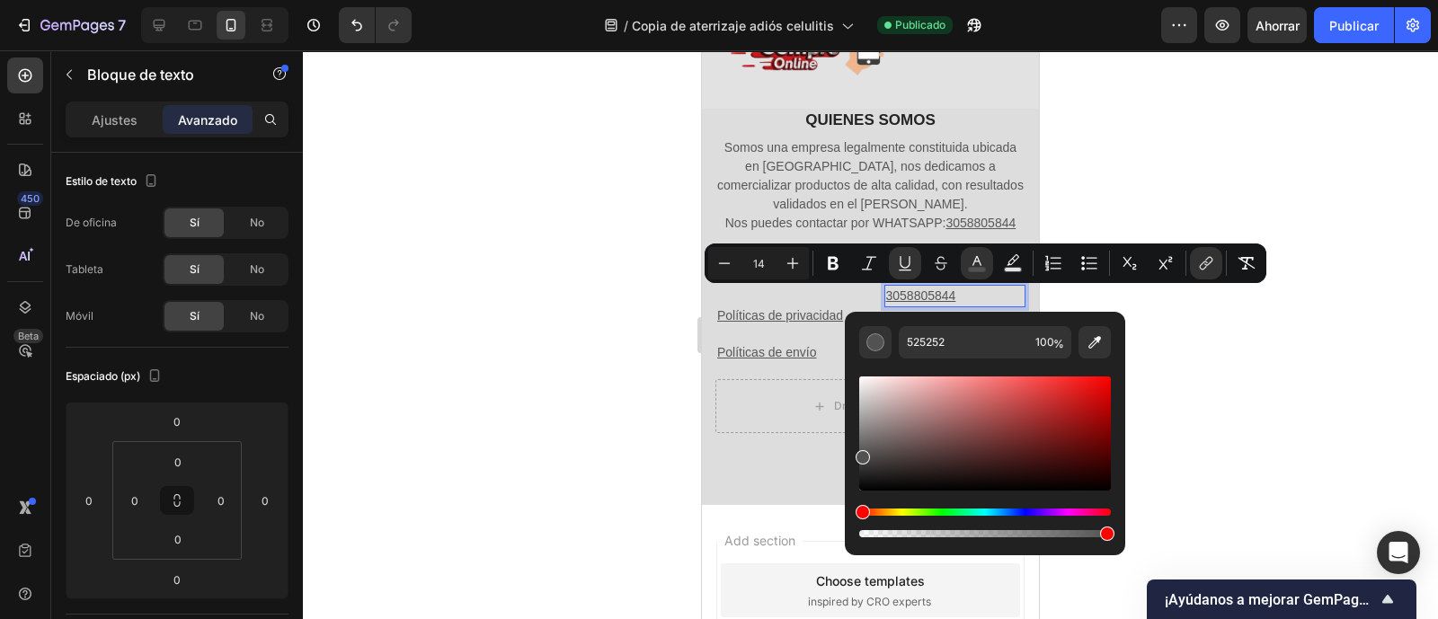
click at [949, 510] on div "Matiz" at bounding box center [985, 512] width 252 height 7
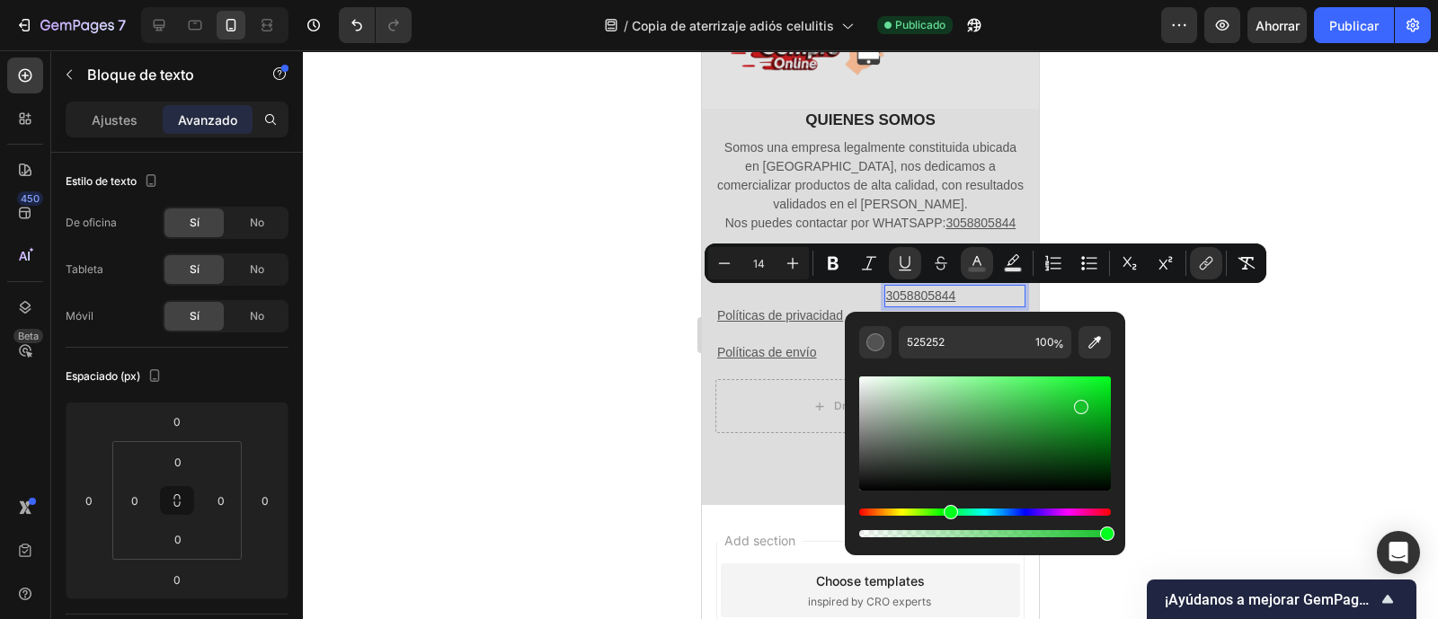
click at [1079, 403] on div "Editor contextual toolbar" at bounding box center [985, 434] width 252 height 114
type input "0C9E1D"
drag, startPoint x: 1080, startPoint y: 402, endPoint x: 1092, endPoint y: 419, distance: 21.2
click at [1092, 419] on div "Barra de herramientas contextual del editor" at bounding box center [1095, 423] width 14 height 14
click at [748, 371] on div "Politicas Heading Políticas de privacidad Text block Políticas de envío Text bl…" at bounding box center [787, 320] width 142 height 120
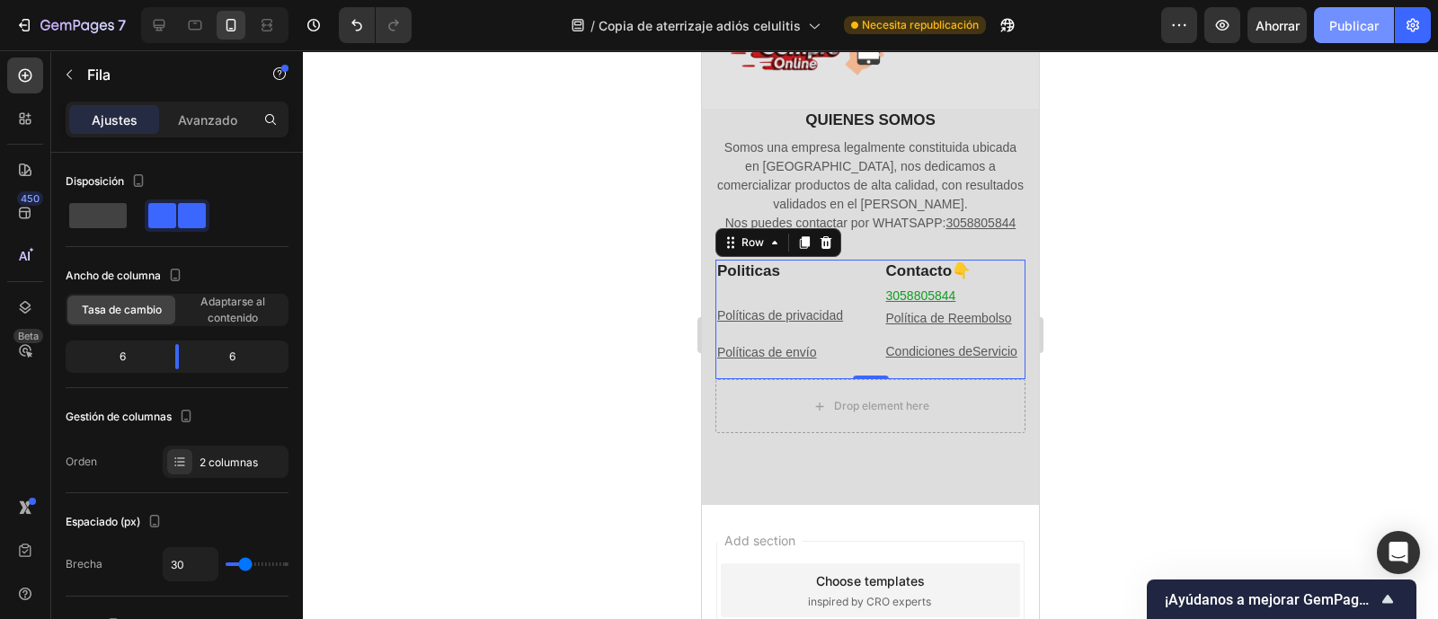
drag, startPoint x: 1348, startPoint y: 15, endPoint x: 1357, endPoint y: 41, distance: 27.6
click at [1348, 16] on font "Publicar" at bounding box center [1354, 25] width 49 height 19
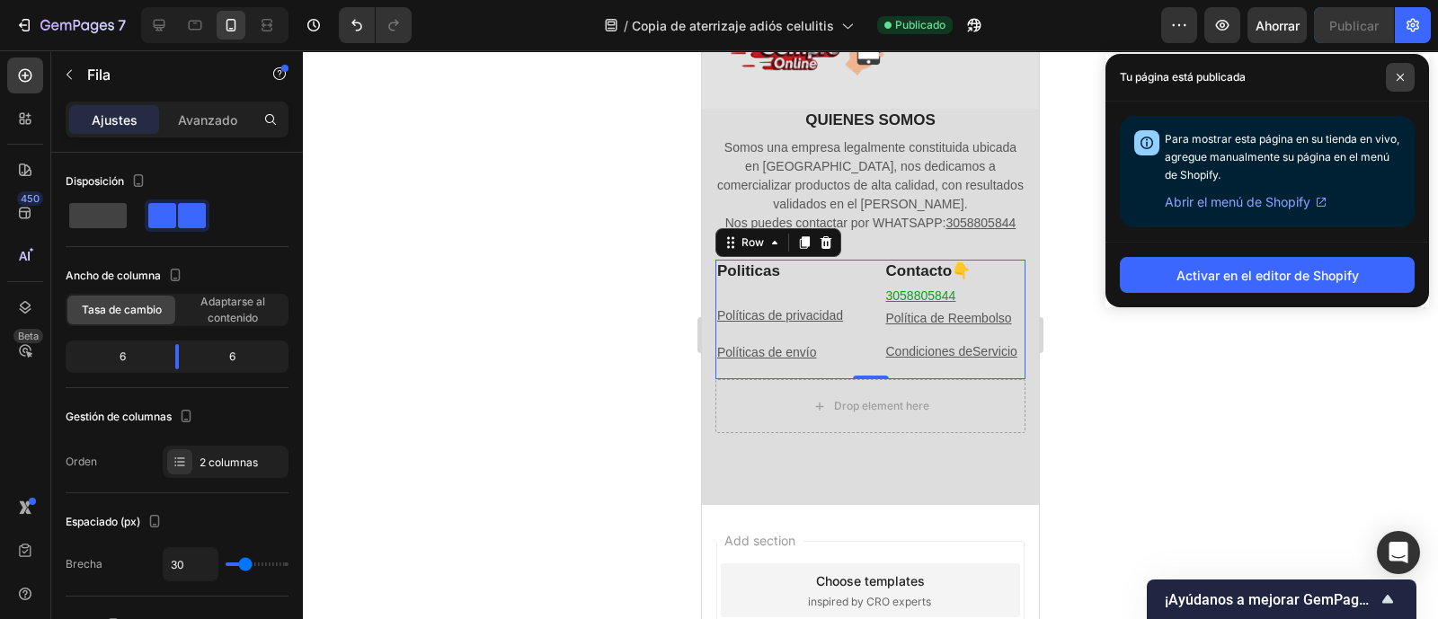
click at [1389, 75] on span at bounding box center [1400, 77] width 29 height 29
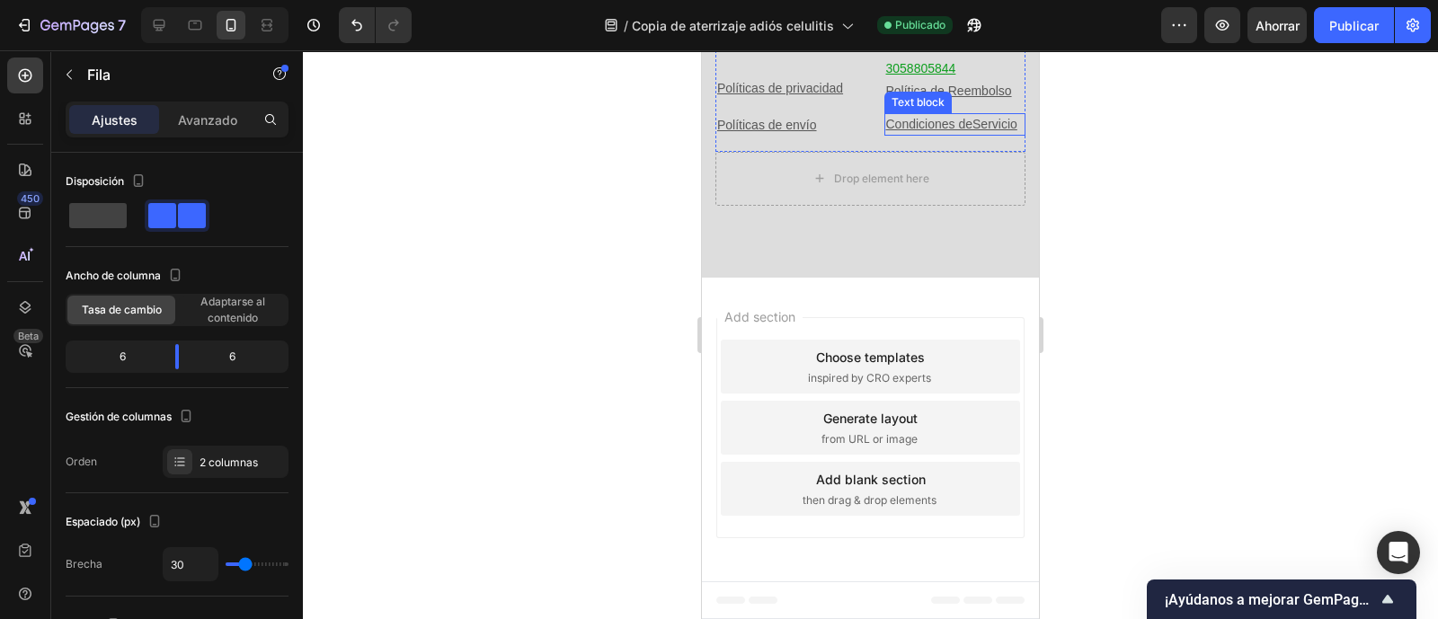
scroll to position [1055, 0]
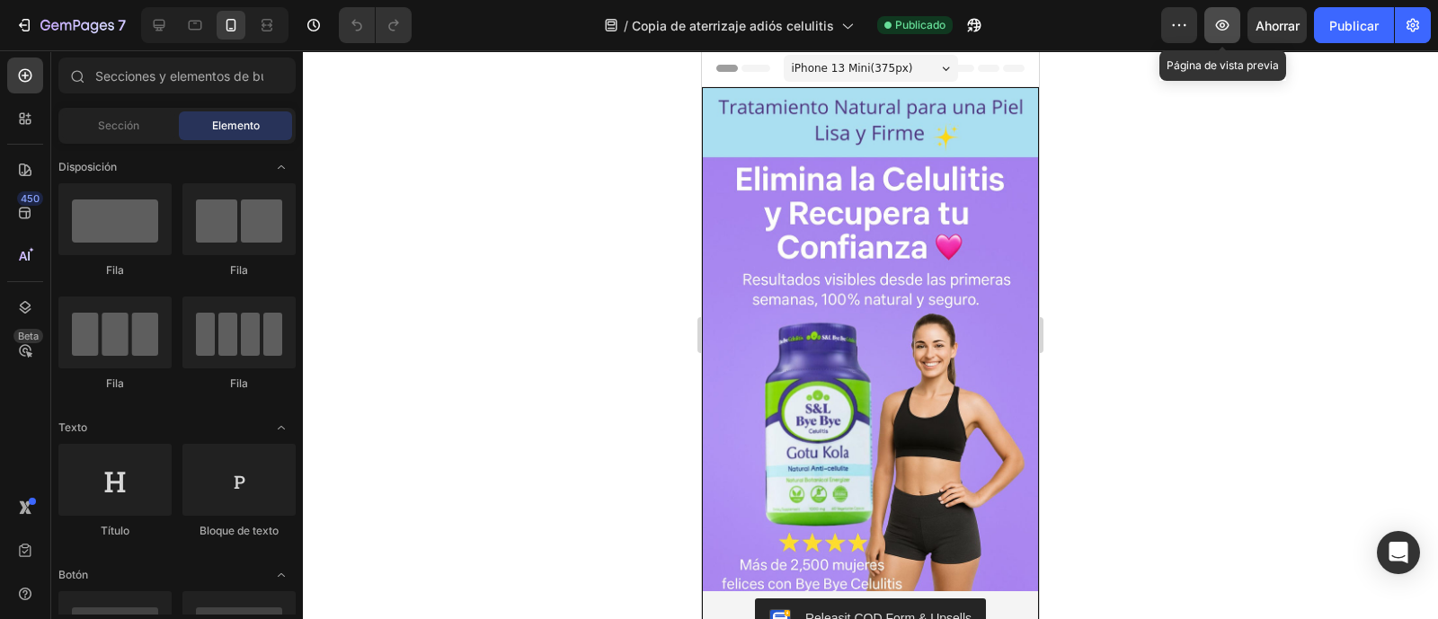
click at [1215, 31] on icon "button" at bounding box center [1223, 25] width 18 height 18
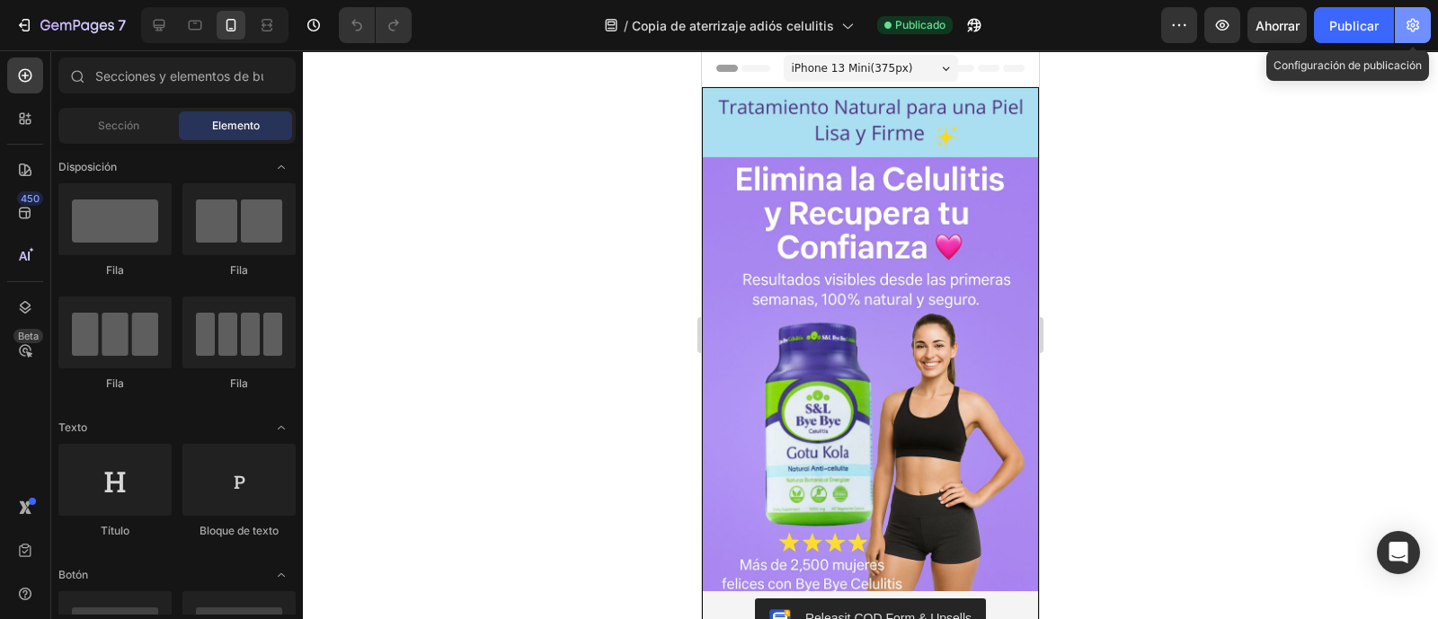
click at [1416, 34] on button "button" at bounding box center [1413, 25] width 36 height 36
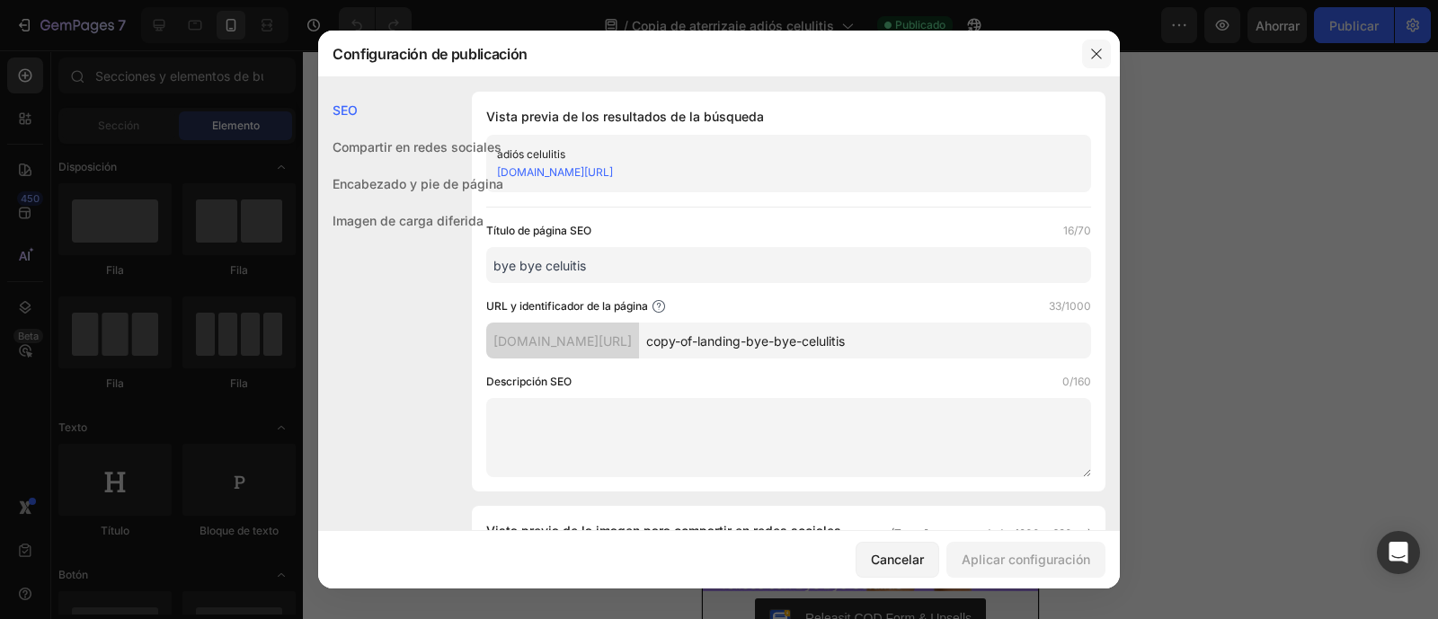
click at [1096, 52] on icon "button" at bounding box center [1096, 54] width 10 height 10
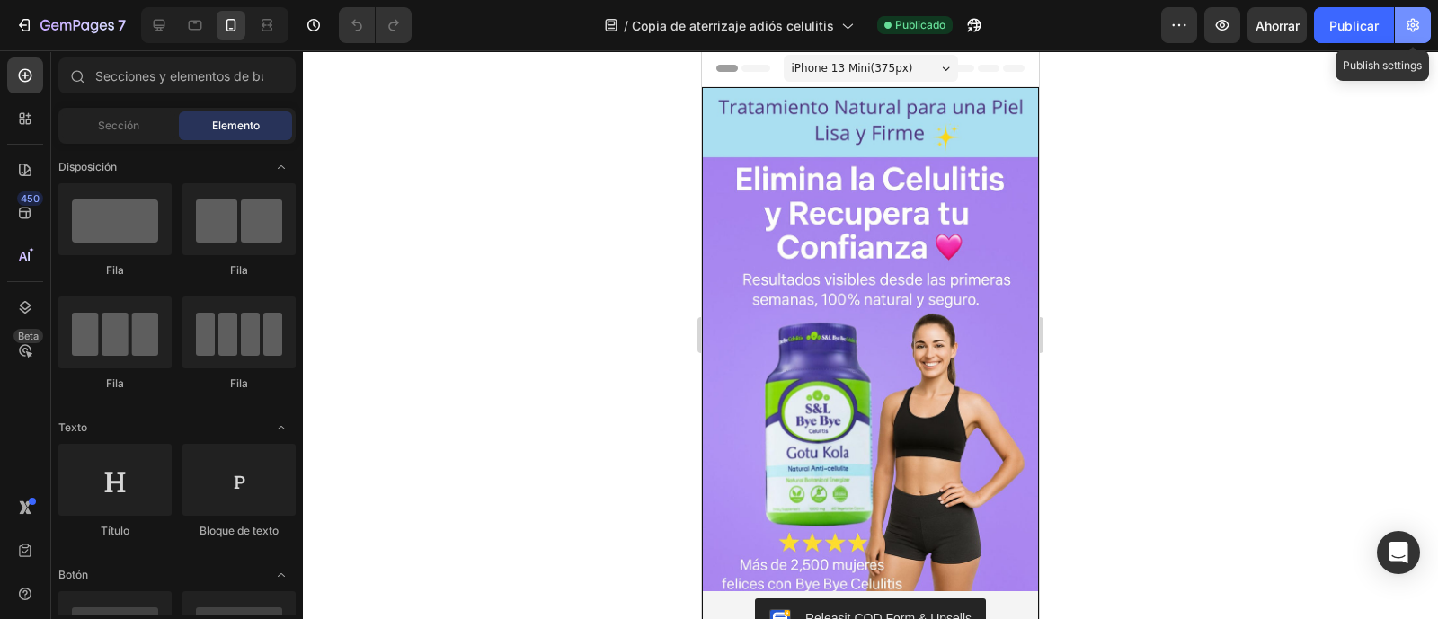
click at [1416, 33] on icon "button" at bounding box center [1413, 25] width 18 height 18
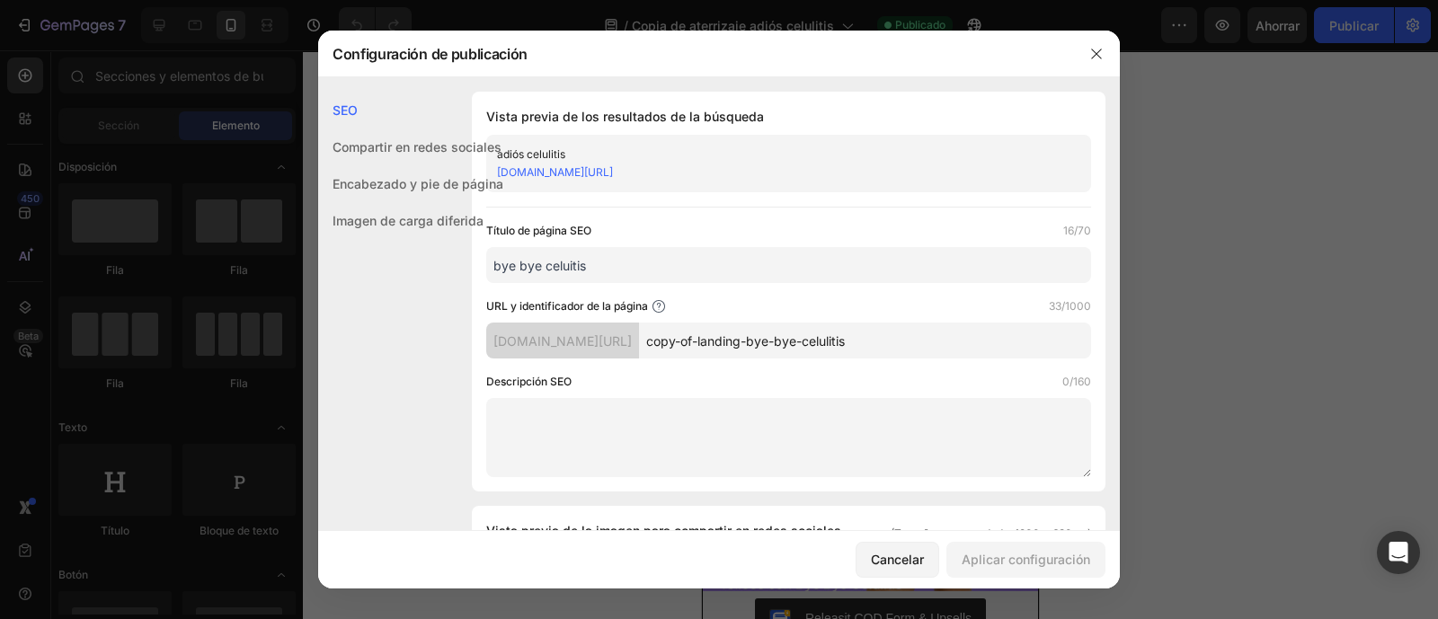
click at [630, 351] on div "[DOMAIN_NAME][URL]" at bounding box center [562, 341] width 153 height 36
click at [792, 348] on input "copy-of-landing-bye-bye-celulitis" at bounding box center [865, 341] width 452 height 36
drag, startPoint x: 1099, startPoint y: 54, endPoint x: 1102, endPoint y: 67, distance: 12.9
click at [1099, 55] on icon "button" at bounding box center [1097, 54] width 14 height 14
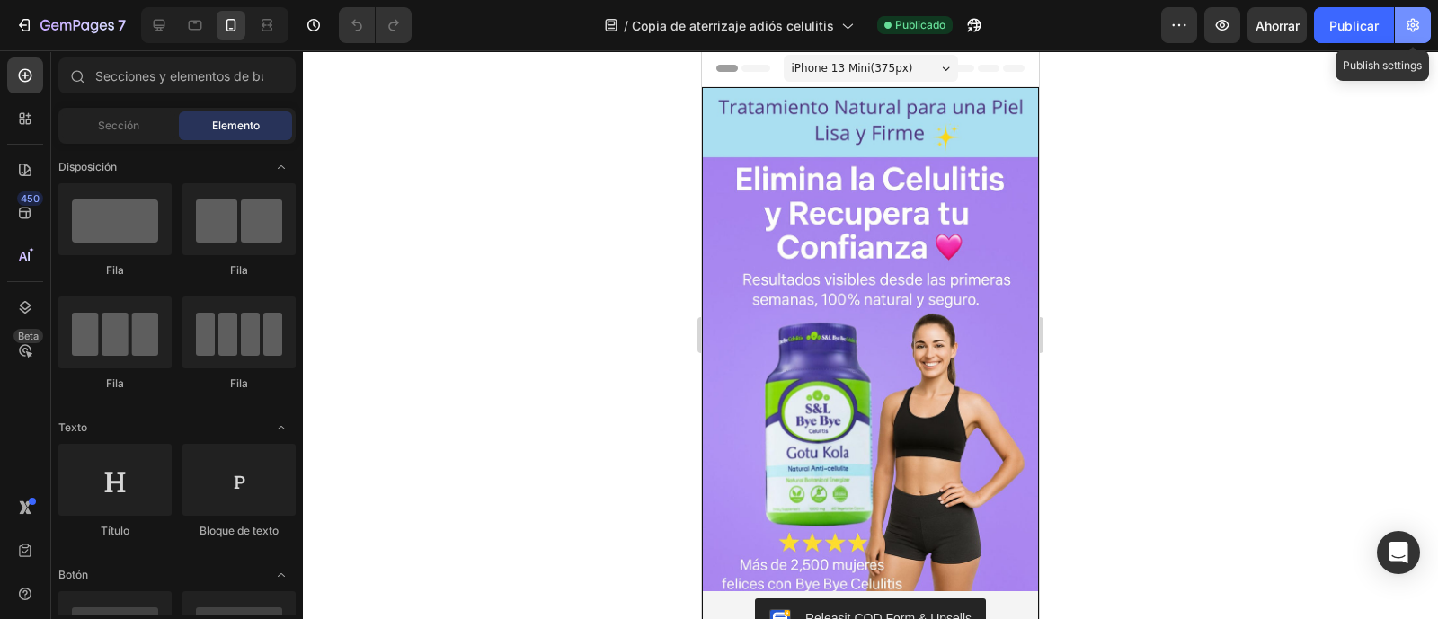
click at [1399, 23] on button "button" at bounding box center [1413, 25] width 36 height 36
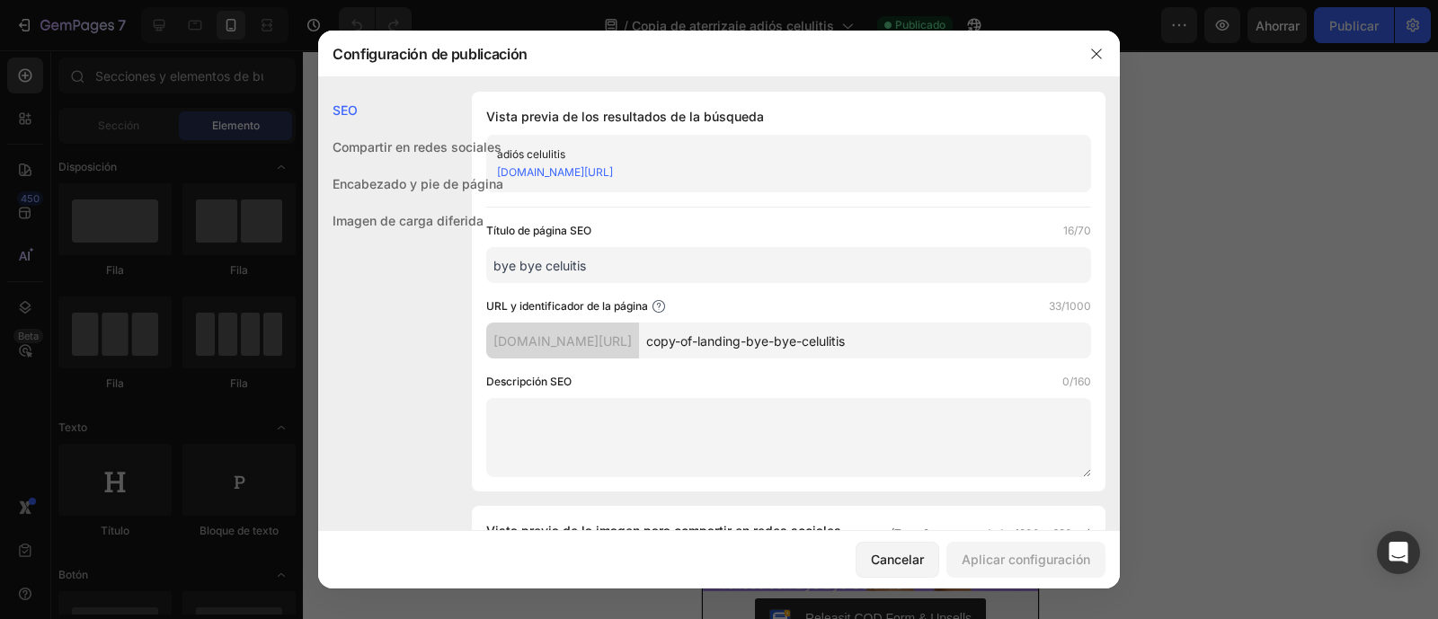
click at [1265, 128] on div at bounding box center [719, 309] width 1438 height 619
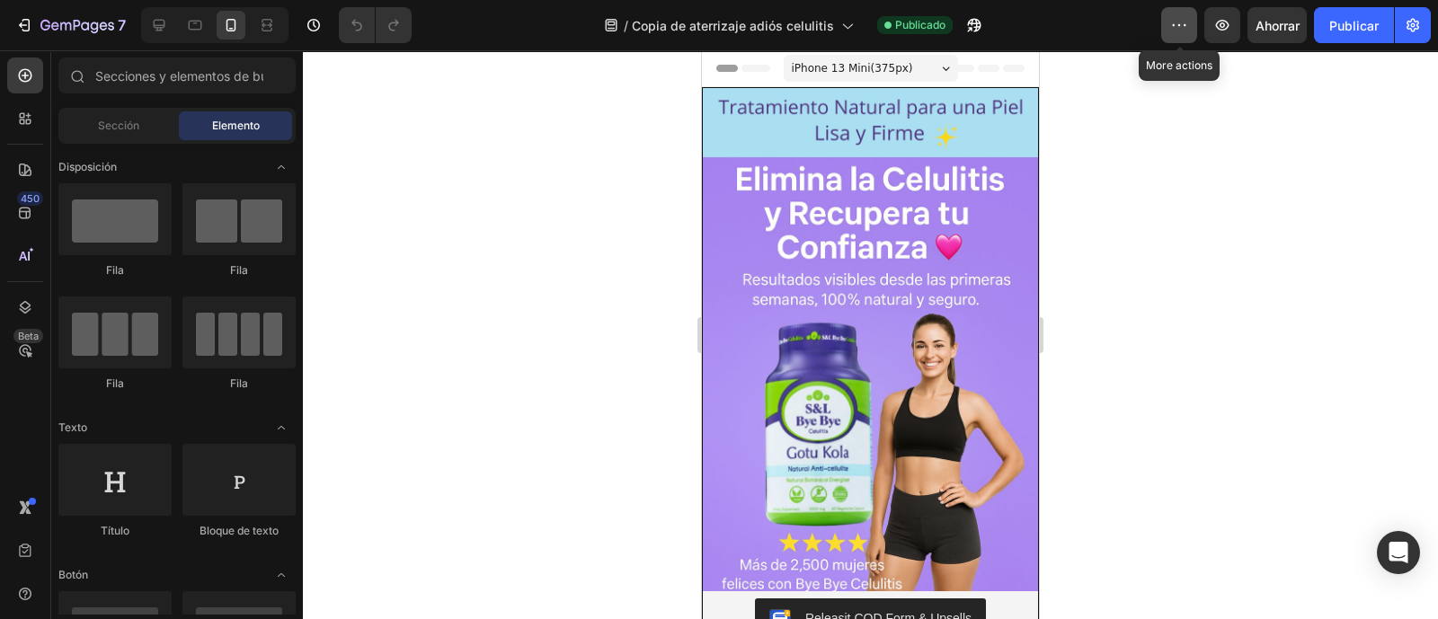
click at [1183, 24] on icon "button" at bounding box center [1179, 25] width 18 height 18
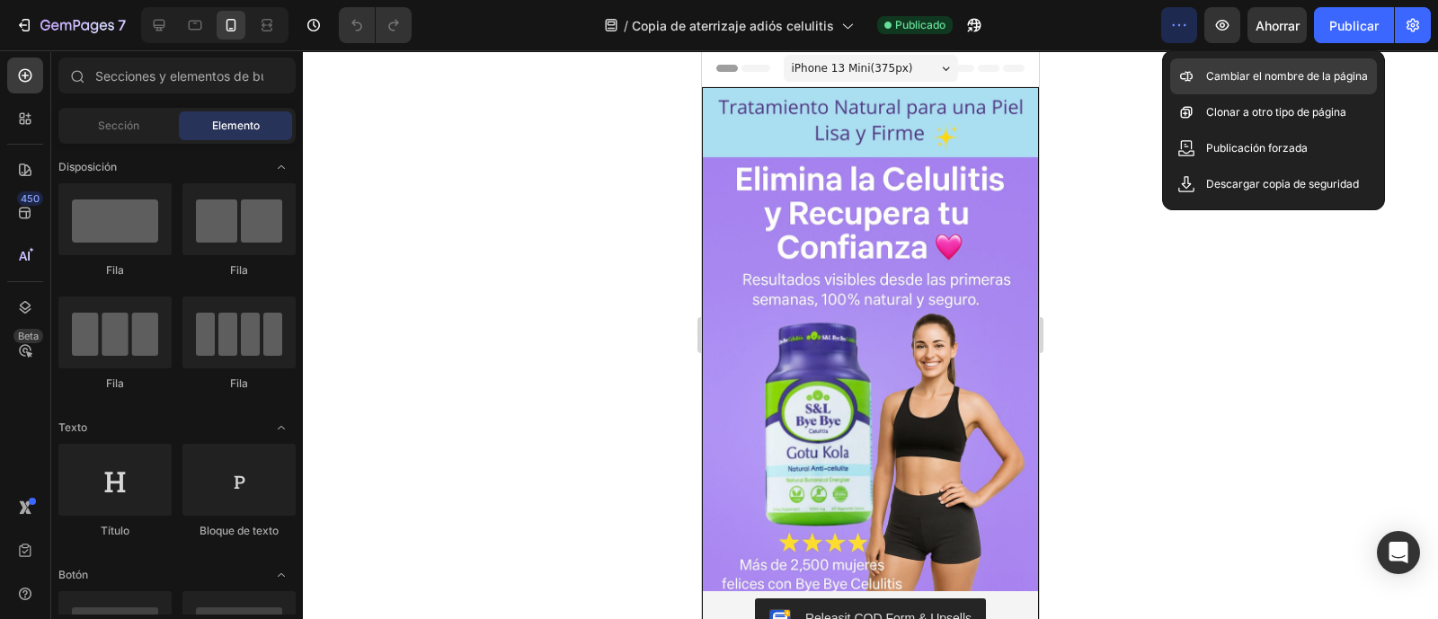
click at [1233, 78] on font "Cambiar el nombre de la página" at bounding box center [1287, 75] width 162 height 13
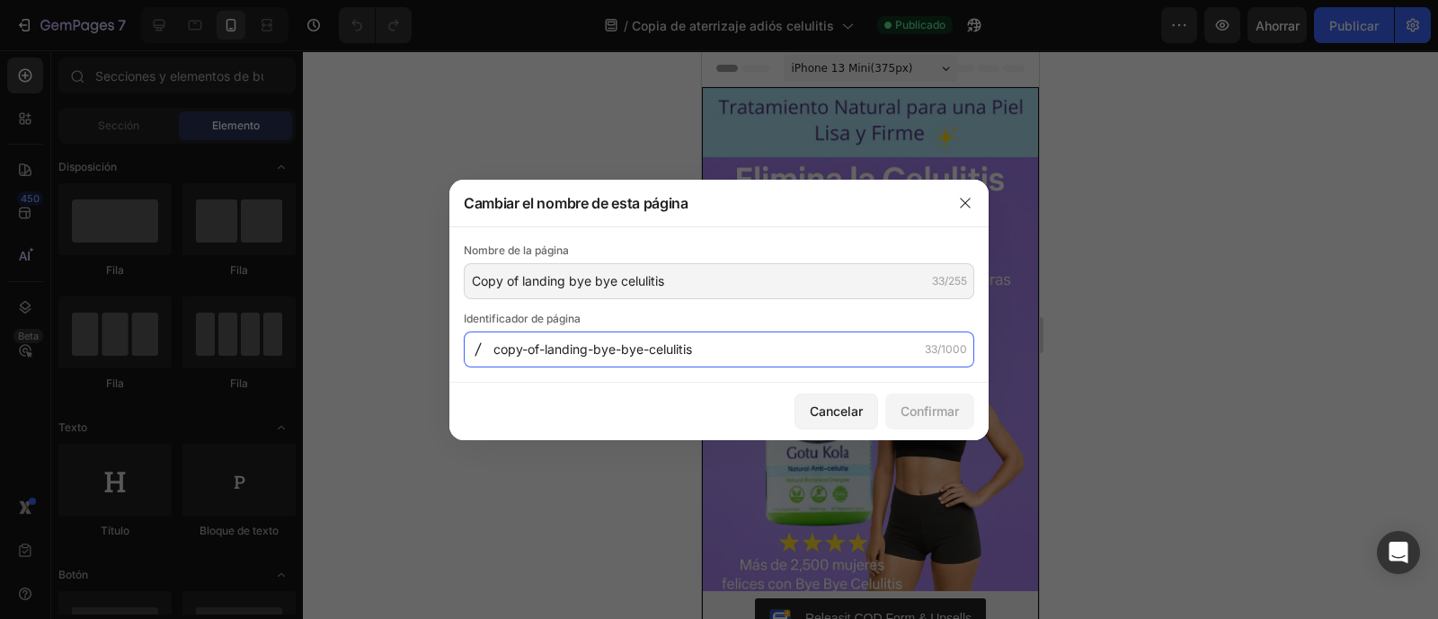
click at [591, 349] on input "copy-of-landing-bye-bye-celulitis" at bounding box center [719, 350] width 511 height 36
click at [589, 353] on input "copy-of-landing-bye-bye-celulitis" at bounding box center [719, 350] width 511 height 36
type input "Akilocompro-bye-bye-celulitis"
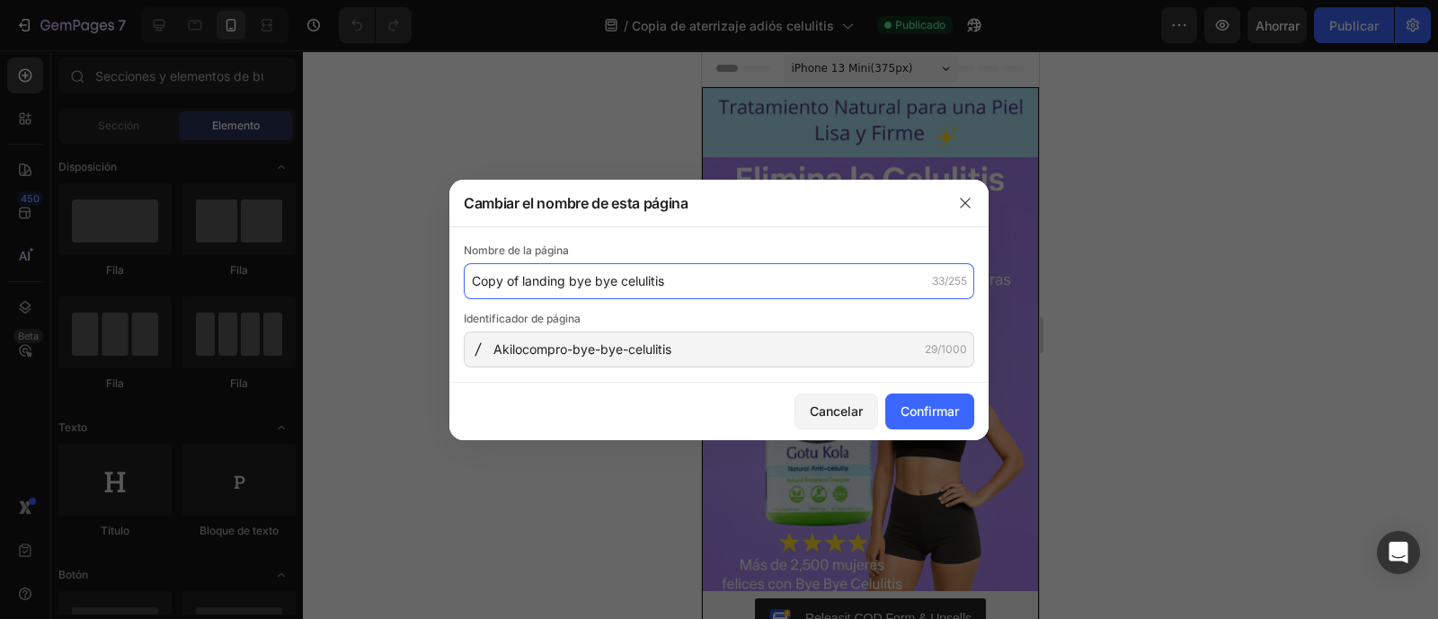
click at [520, 278] on input "Copy of landing bye bye celulitis" at bounding box center [719, 281] width 511 height 36
click at [568, 282] on input "Copy of landing bye bye celulitis" at bounding box center [719, 281] width 511 height 36
click at [589, 276] on input "bye bye celulitis" at bounding box center [719, 281] width 511 height 36
click at [580, 274] on input "bye bye celulitis original" at bounding box center [719, 281] width 511 height 36
click at [576, 278] on input "bye bye celulitis original" at bounding box center [719, 281] width 511 height 36
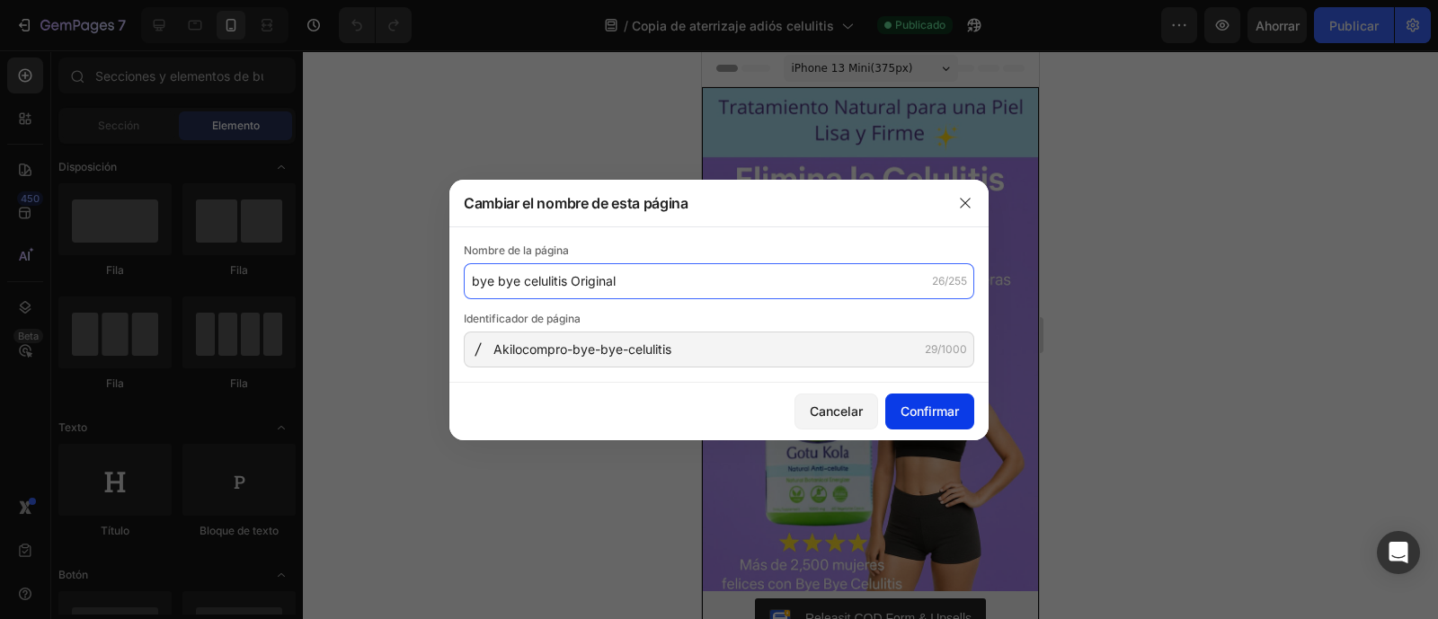
type input "bye bye celulitis Original"
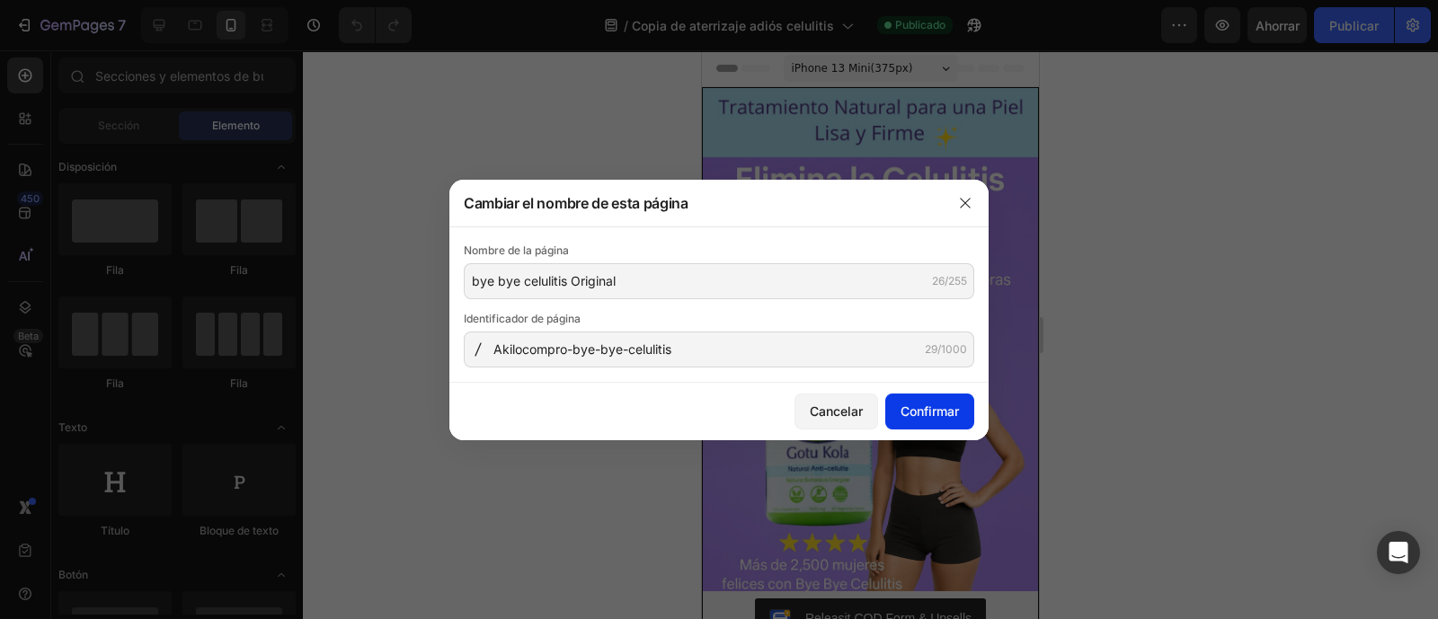
click at [928, 402] on font "Confirmar" at bounding box center [930, 411] width 58 height 19
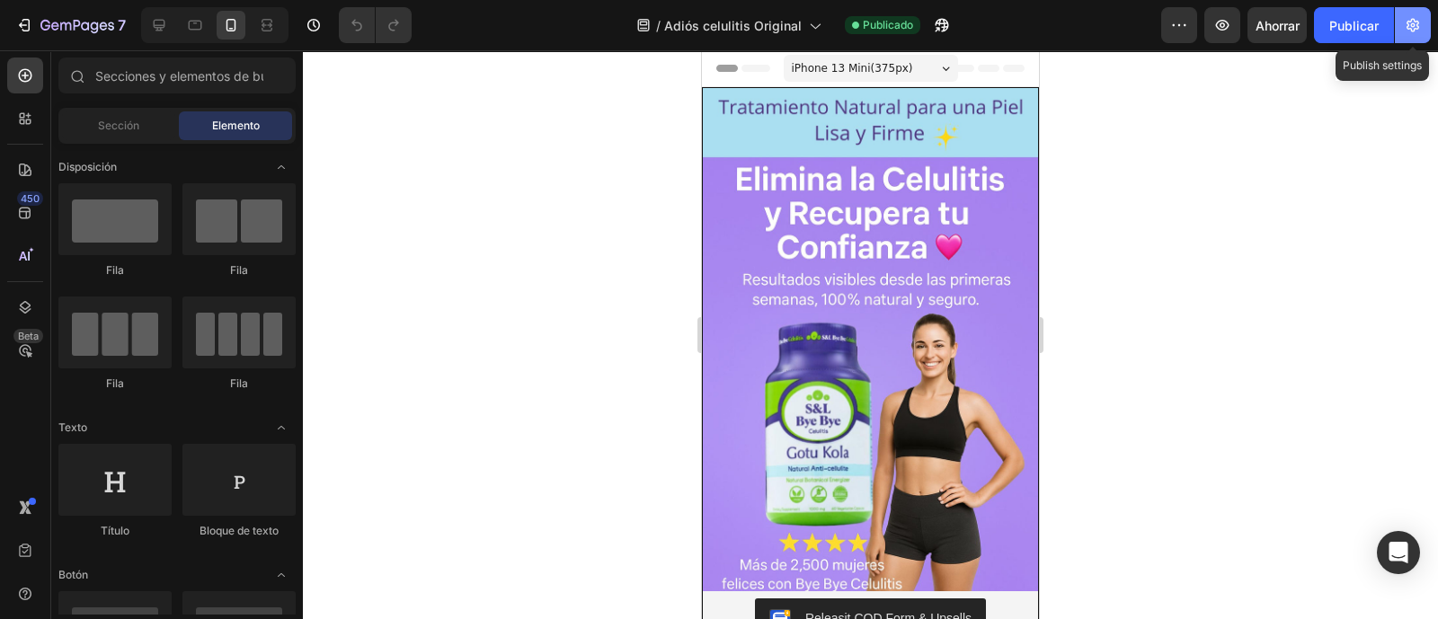
click at [1416, 31] on icon "button" at bounding box center [1413, 25] width 18 height 18
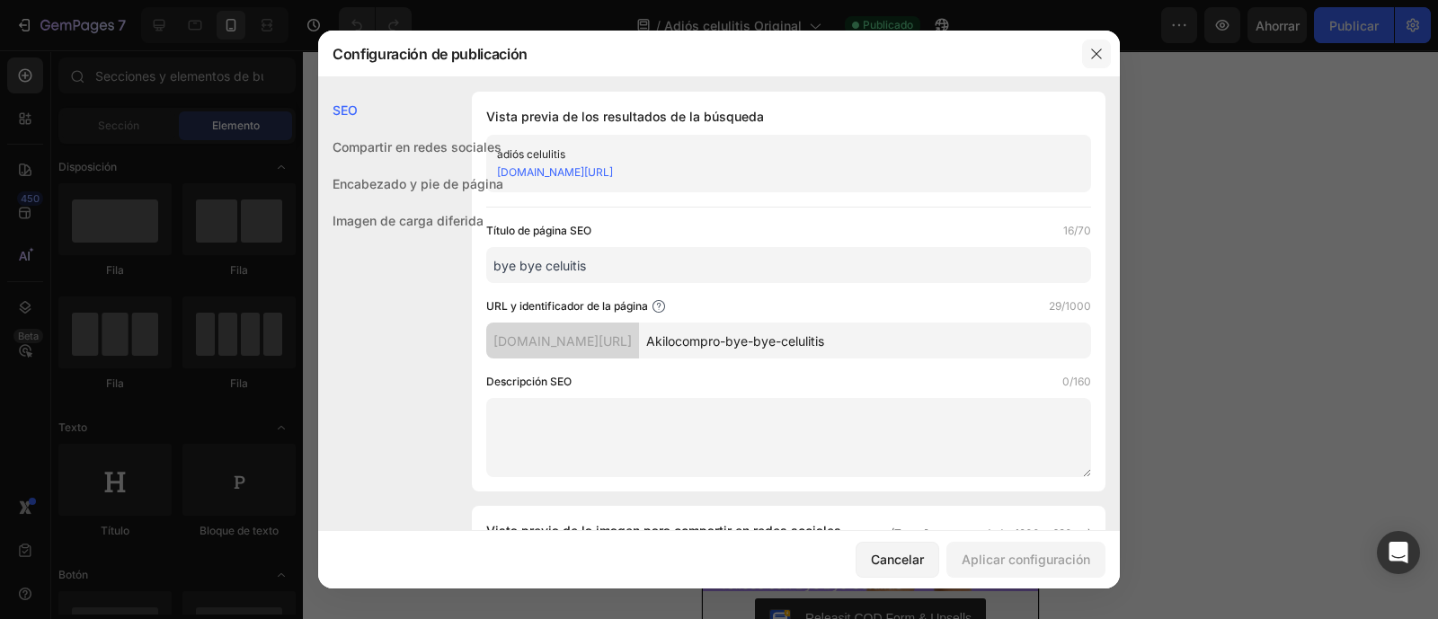
click at [1092, 49] on icon "button" at bounding box center [1096, 54] width 10 height 10
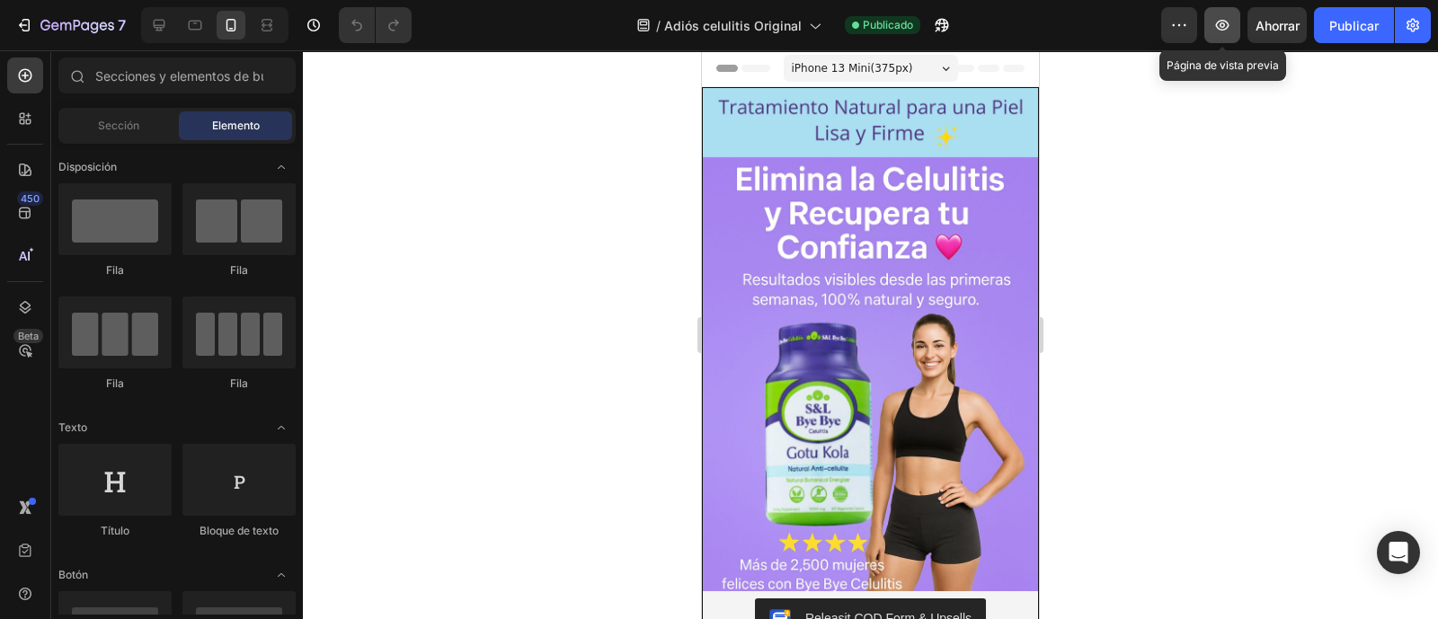
drag, startPoint x: 1222, startPoint y: 27, endPoint x: 1239, endPoint y: 38, distance: 20.2
click at [1223, 29] on icon "button" at bounding box center [1223, 25] width 18 height 18
click at [1375, 29] on font "Publicar" at bounding box center [1354, 25] width 49 height 15
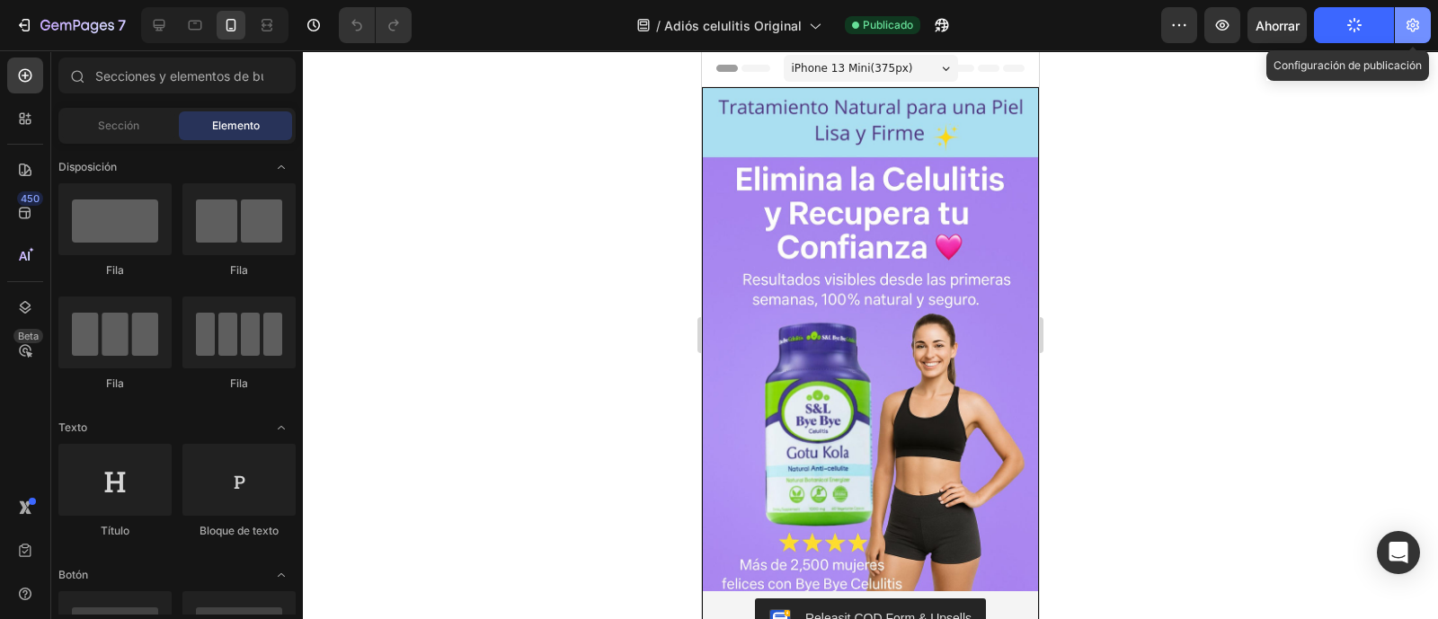
click at [1413, 30] on icon "button" at bounding box center [1413, 25] width 18 height 18
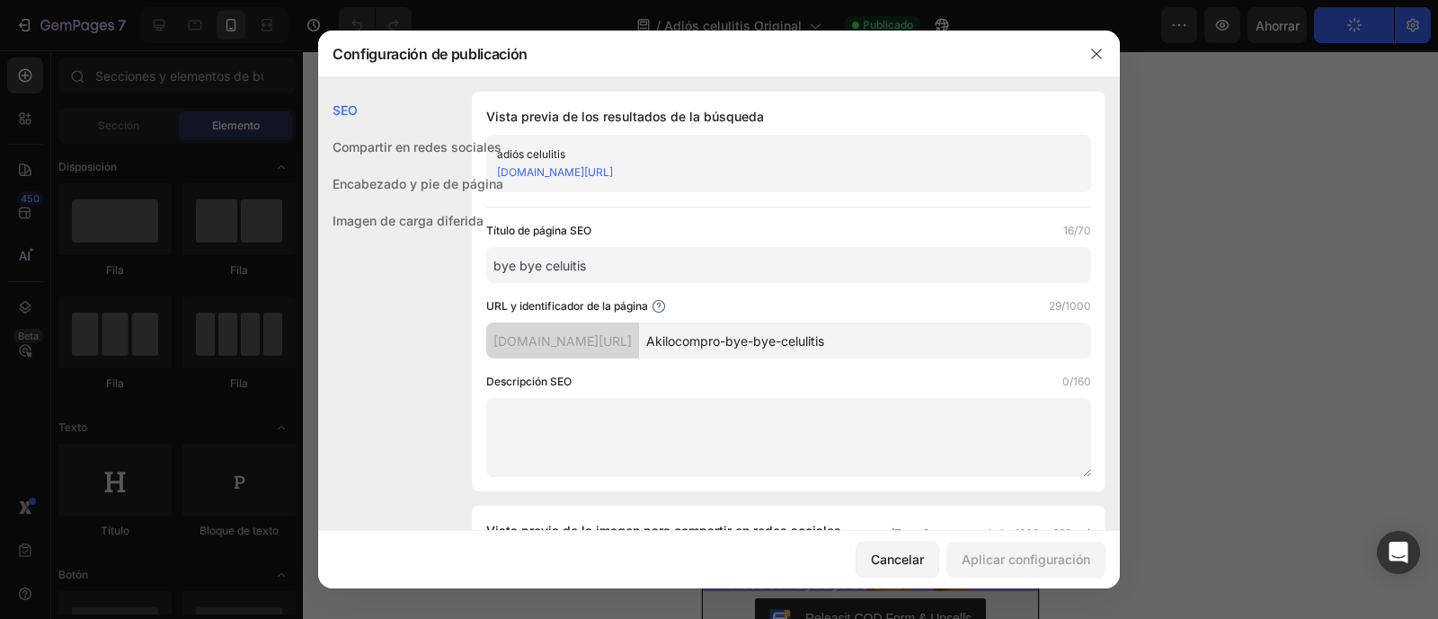
click at [613, 171] on font "[DOMAIN_NAME][URL]" at bounding box center [555, 171] width 116 height 13
click at [1228, 325] on div at bounding box center [719, 309] width 1438 height 619
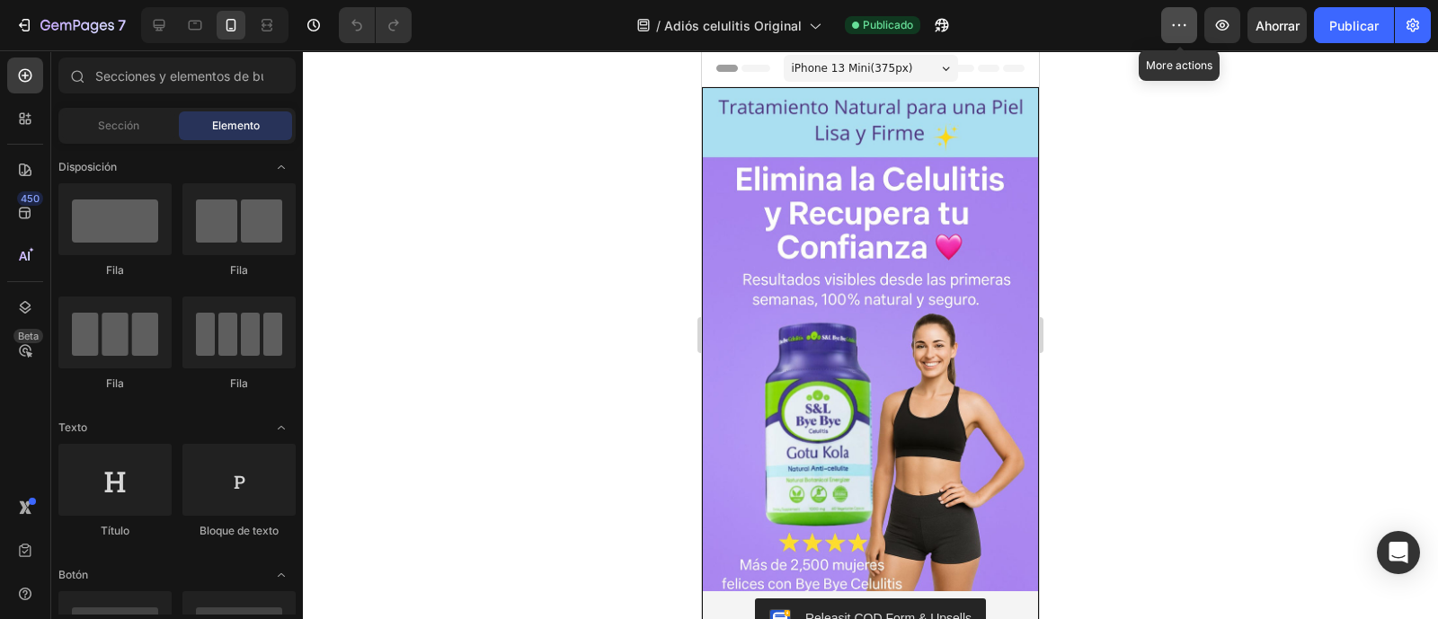
click at [1173, 26] on icon "button" at bounding box center [1179, 25] width 18 height 18
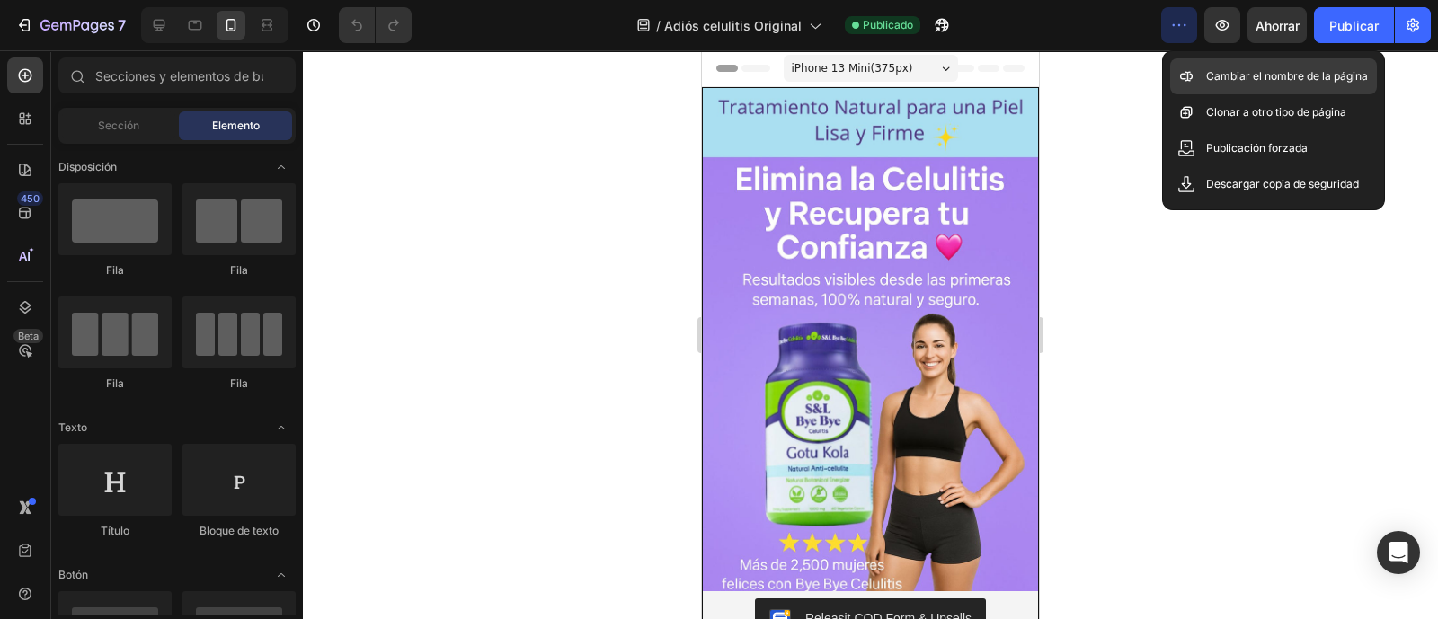
click at [1209, 83] on p "Cambiar el nombre de la página" at bounding box center [1287, 76] width 162 height 18
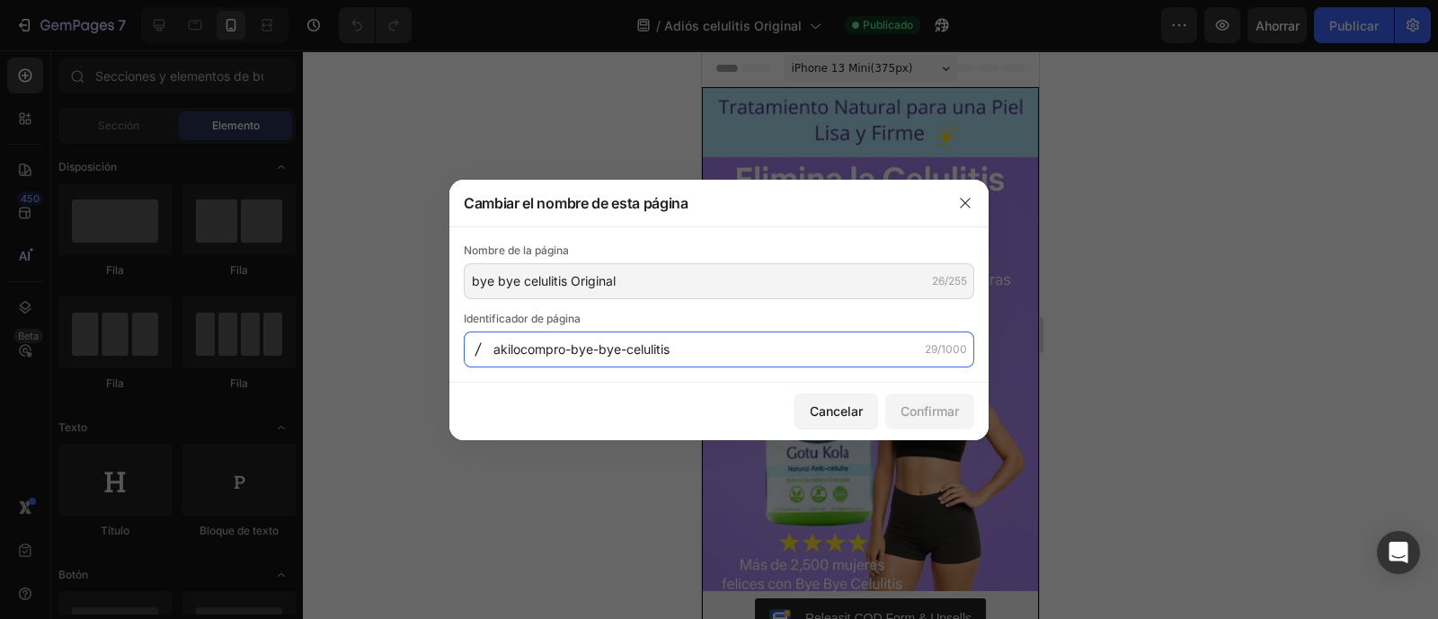
click at [570, 353] on input "akilocompro-bye-bye-celulitis" at bounding box center [719, 350] width 511 height 36
drag, startPoint x: 566, startPoint y: 348, endPoint x: 574, endPoint y: 378, distance: 31.6
click at [565, 348] on input "akilocompro-bye-bye-celulitis" at bounding box center [719, 350] width 511 height 36
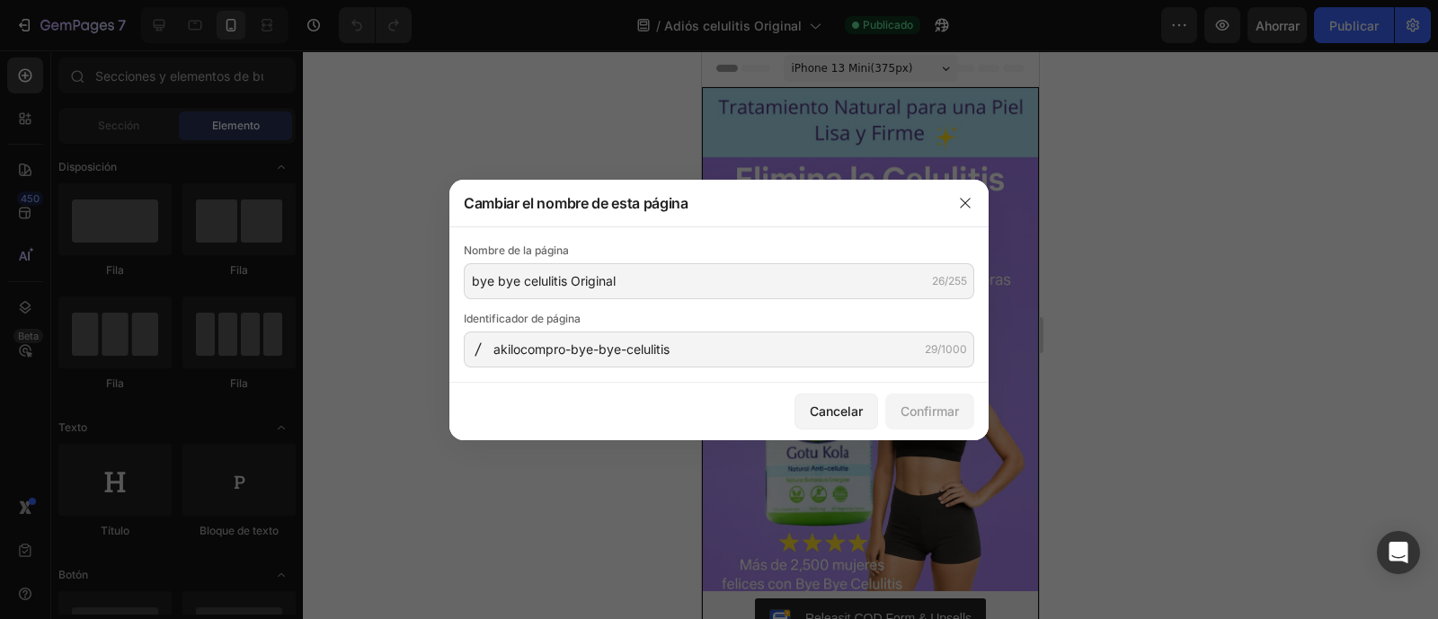
click at [589, 404] on div "Cancelar Confirmar" at bounding box center [718, 412] width 539 height 58
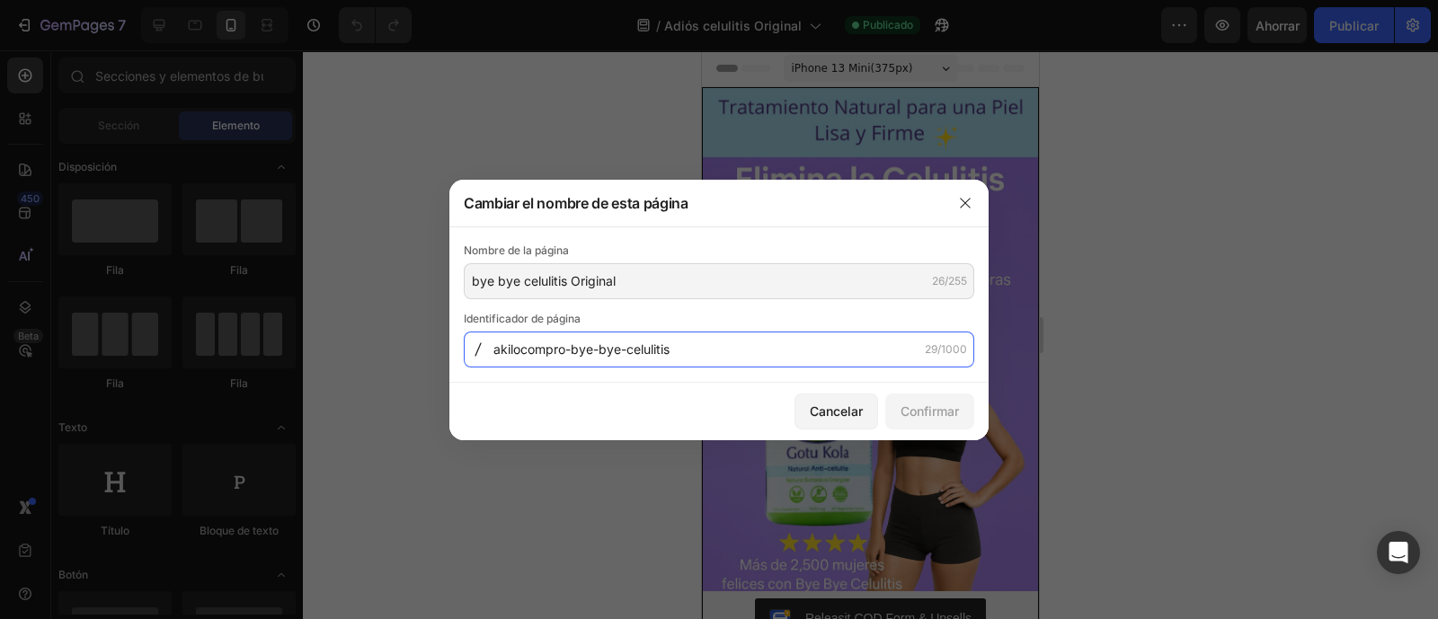
click at [569, 352] on input "akilocompro-bye-bye-celulitis" at bounding box center [719, 350] width 511 height 36
click at [566, 352] on input "akilocompro-bye-bye-celulitis" at bounding box center [719, 350] width 511 height 36
click at [565, 354] on input "akilocompro-bye-bye-celulitis" at bounding box center [719, 350] width 511 height 36
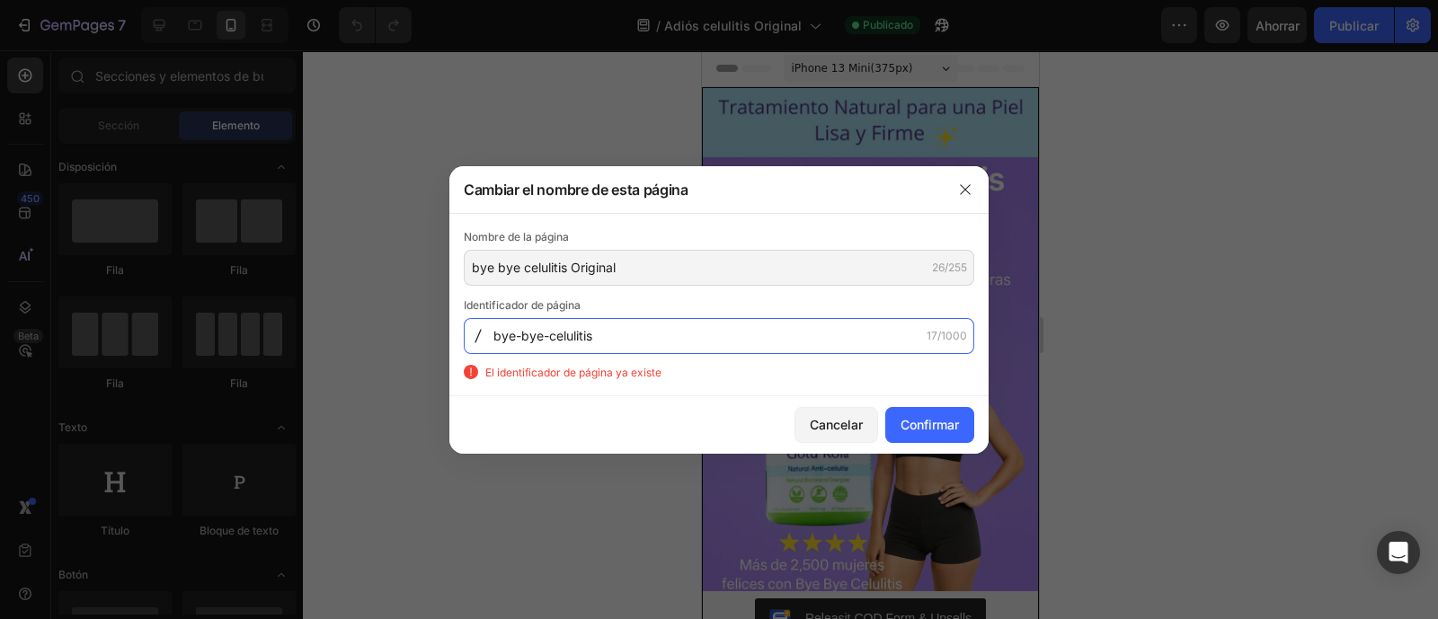
click at [611, 333] on input "bye-bye-celulitis" at bounding box center [719, 336] width 511 height 36
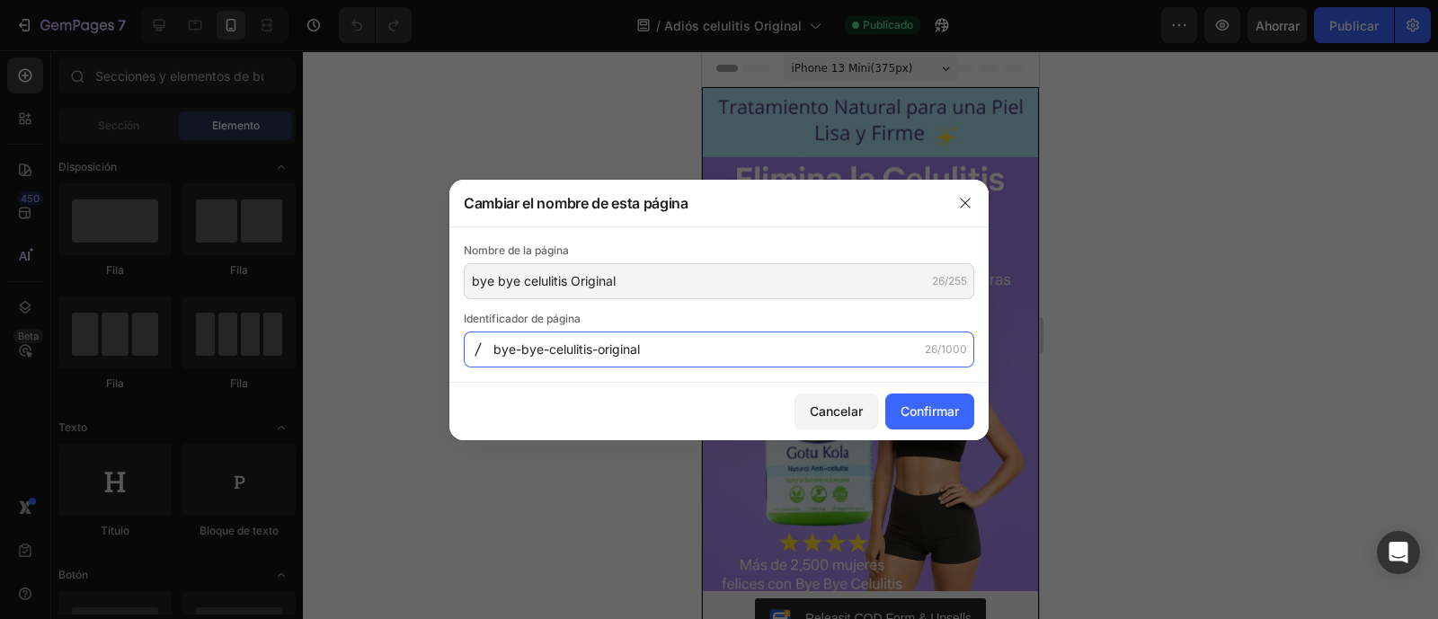
type input "bye-bye-celulitis-original"
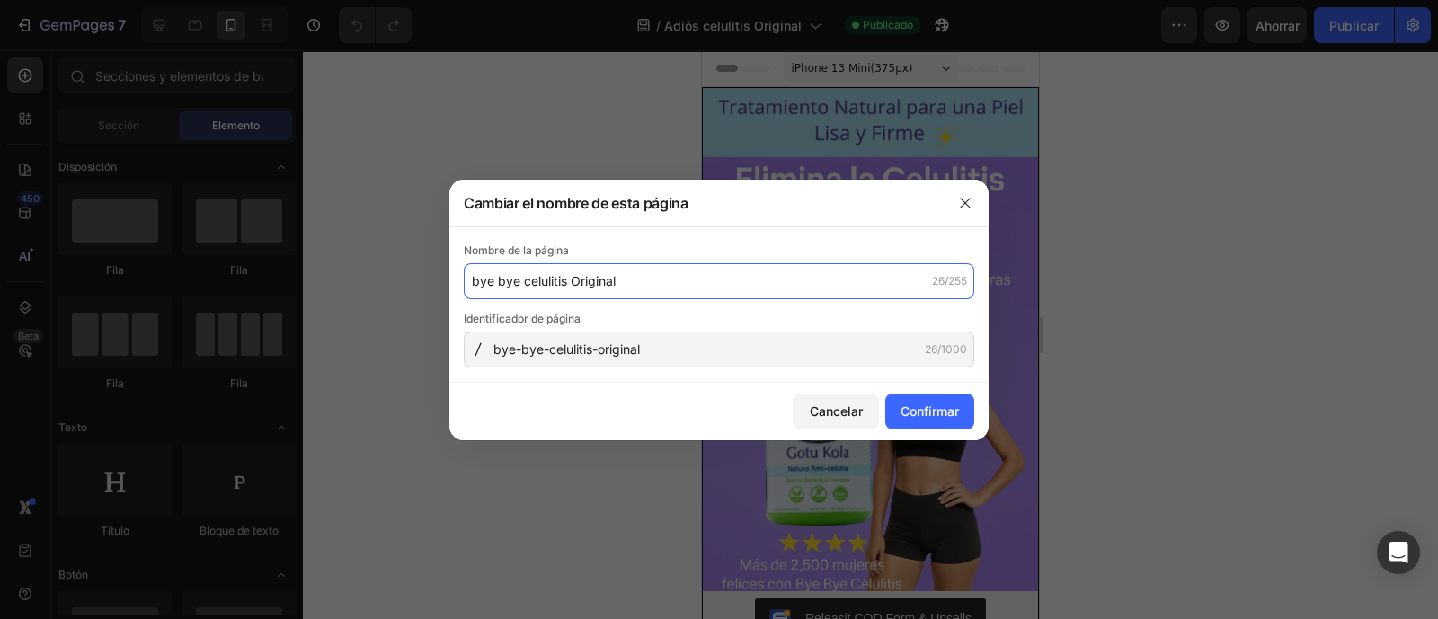
click at [648, 287] on input "bye bye celulitis Original" at bounding box center [719, 281] width 511 height 36
type input "landing [PERSON_NAME] bye celulitis"
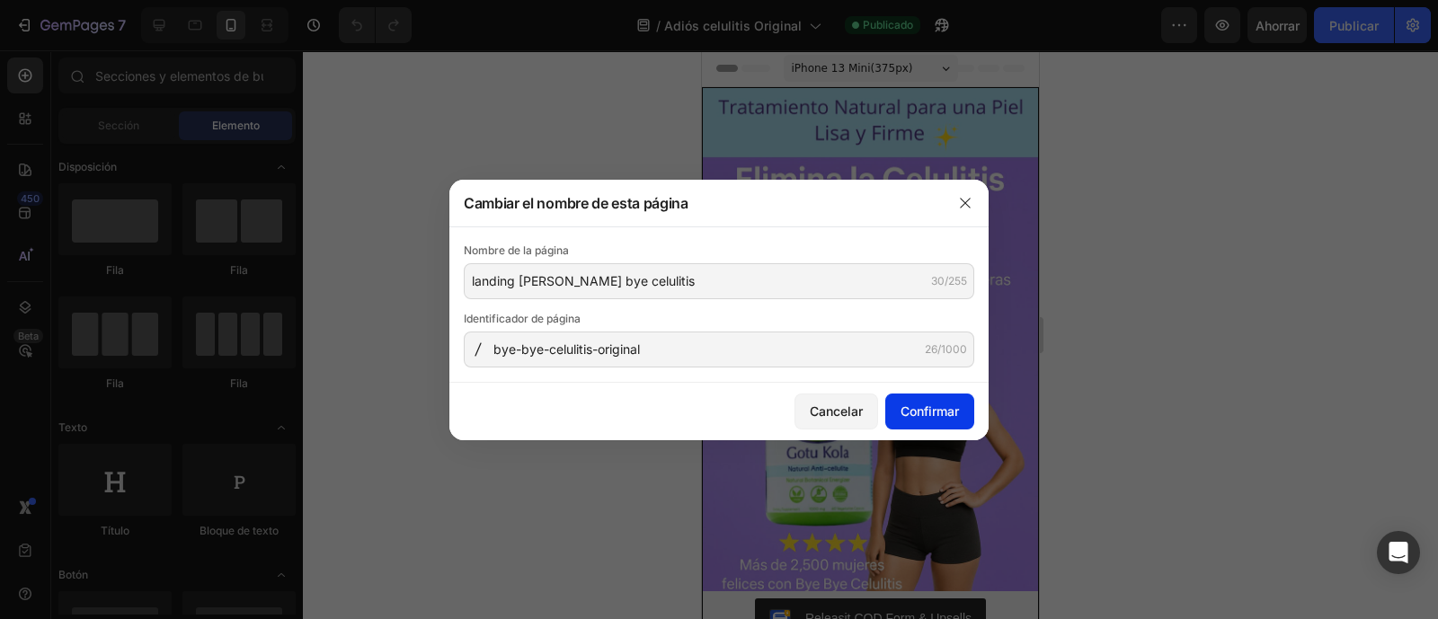
click at [960, 419] on button "Confirmar" at bounding box center [929, 412] width 89 height 36
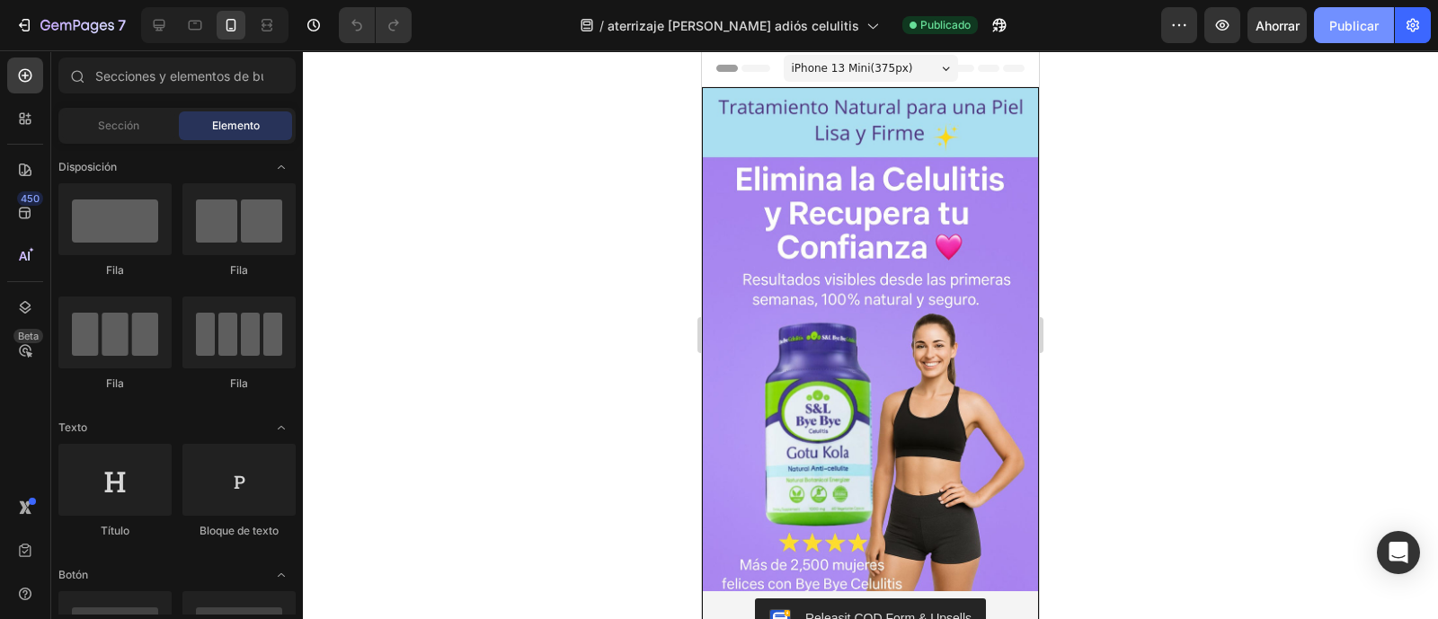
click at [1377, 25] on font "Publicar" at bounding box center [1354, 25] width 49 height 15
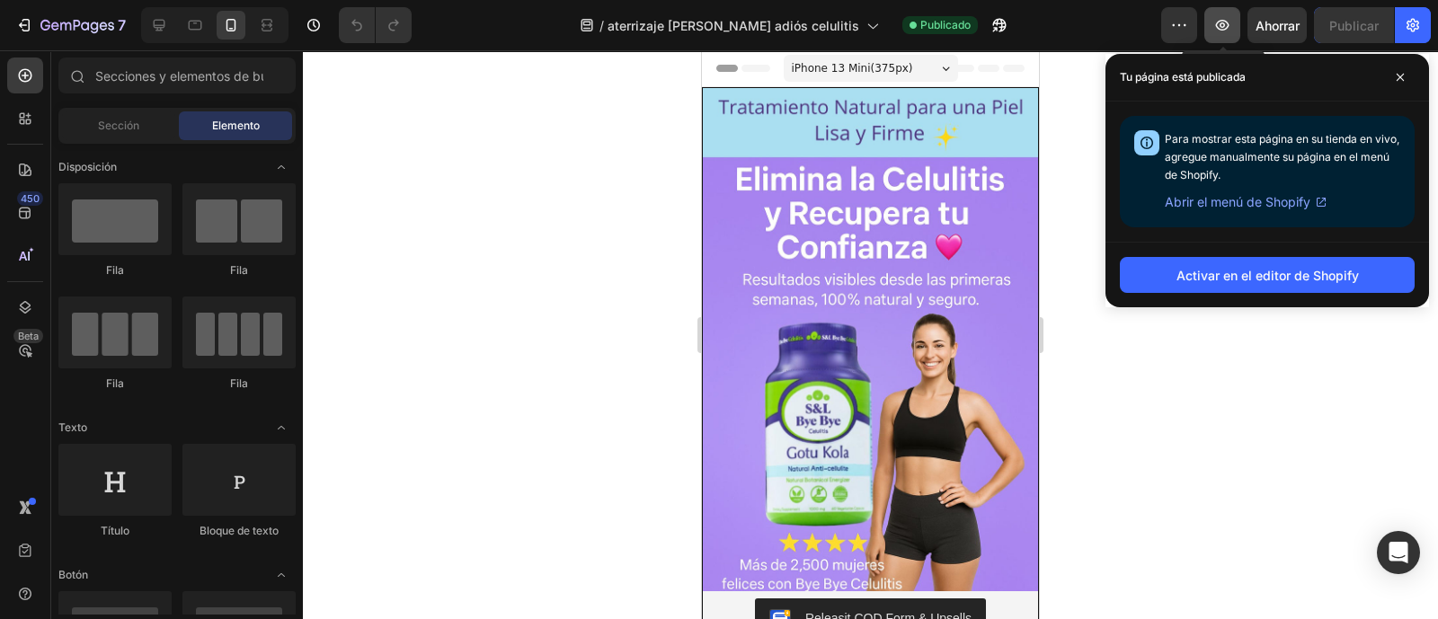
click at [1227, 24] on icon "button" at bounding box center [1223, 25] width 18 height 18
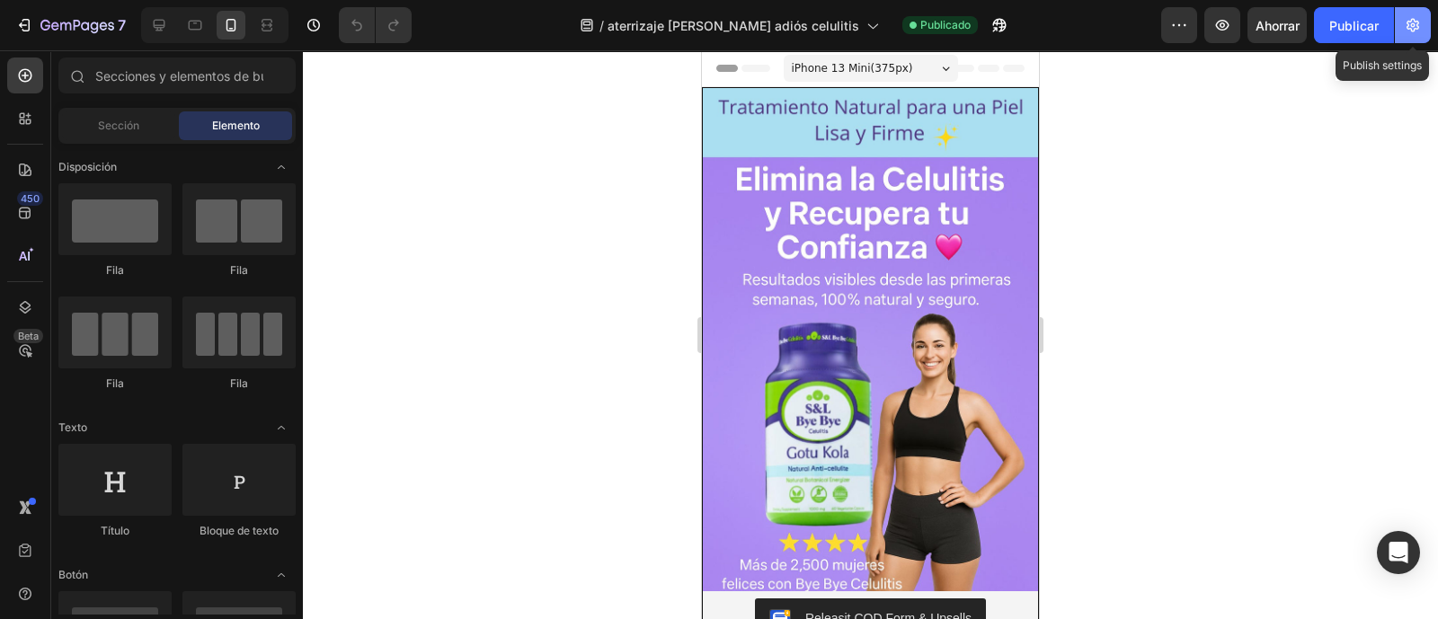
click at [1407, 16] on icon "button" at bounding box center [1413, 25] width 18 height 18
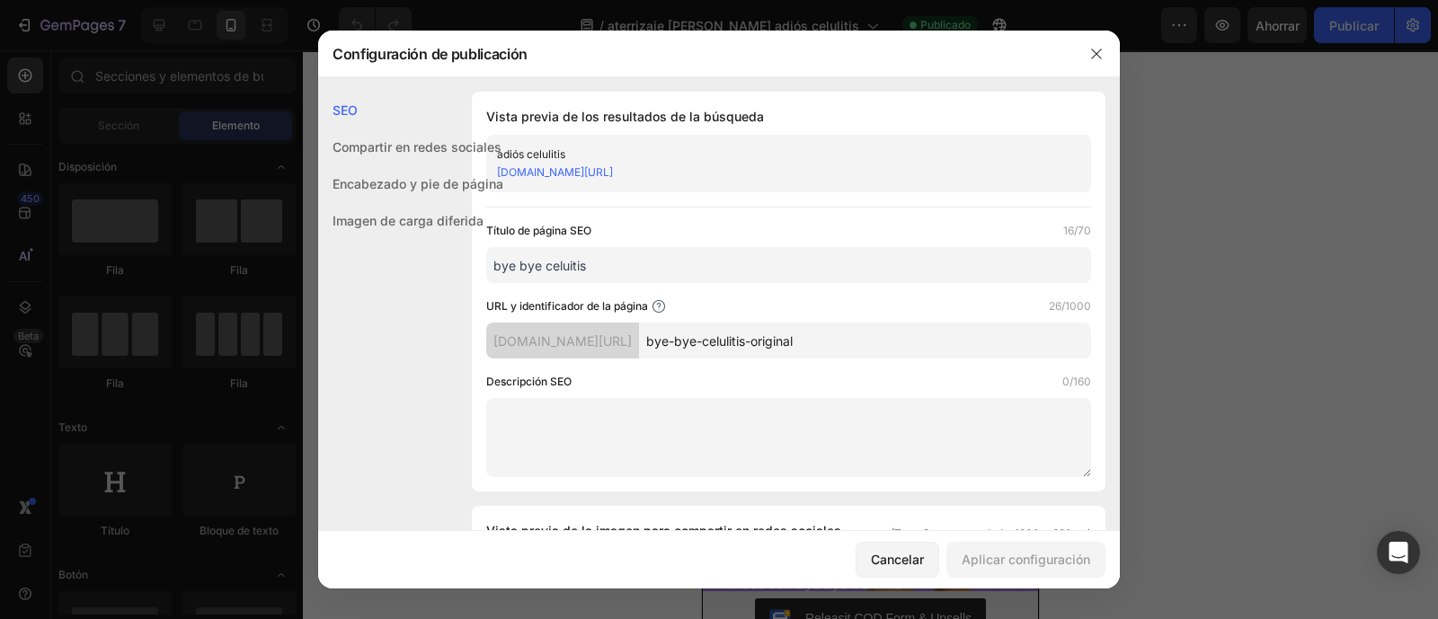
click at [613, 175] on font "[DOMAIN_NAME][URL]" at bounding box center [555, 171] width 116 height 13
